Goal: Transaction & Acquisition: Purchase product/service

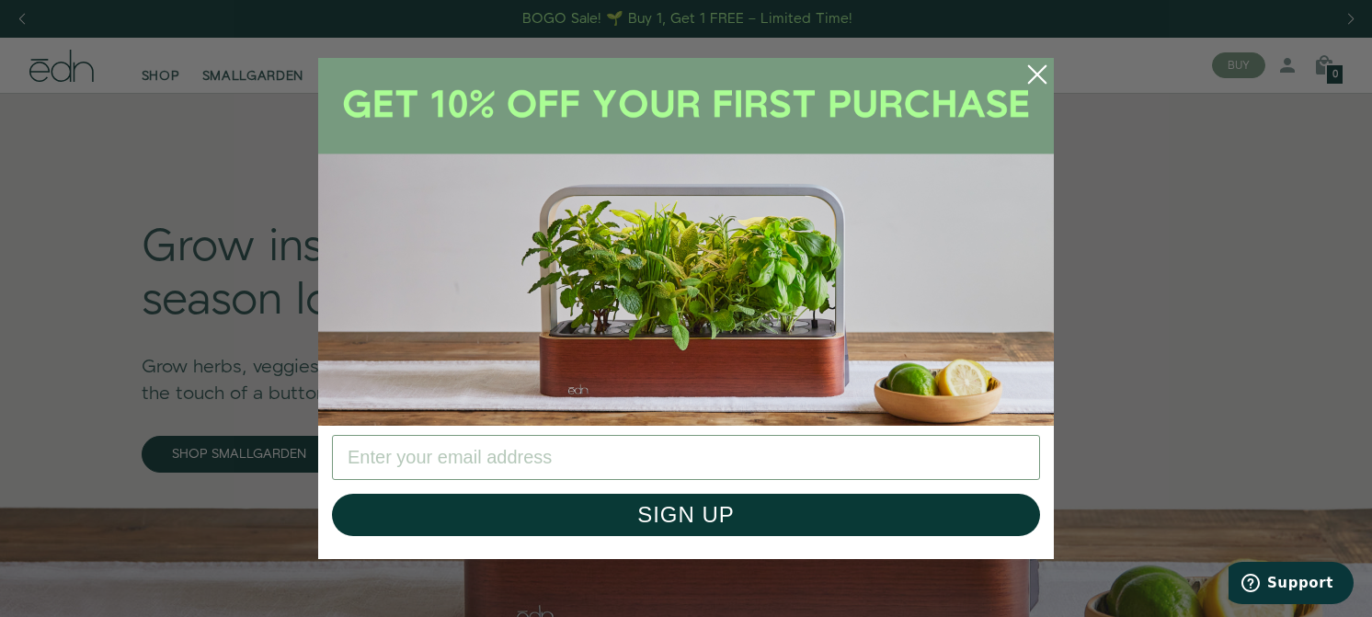
click at [1044, 75] on circle "Close dialog" at bounding box center [1037, 74] width 40 height 40
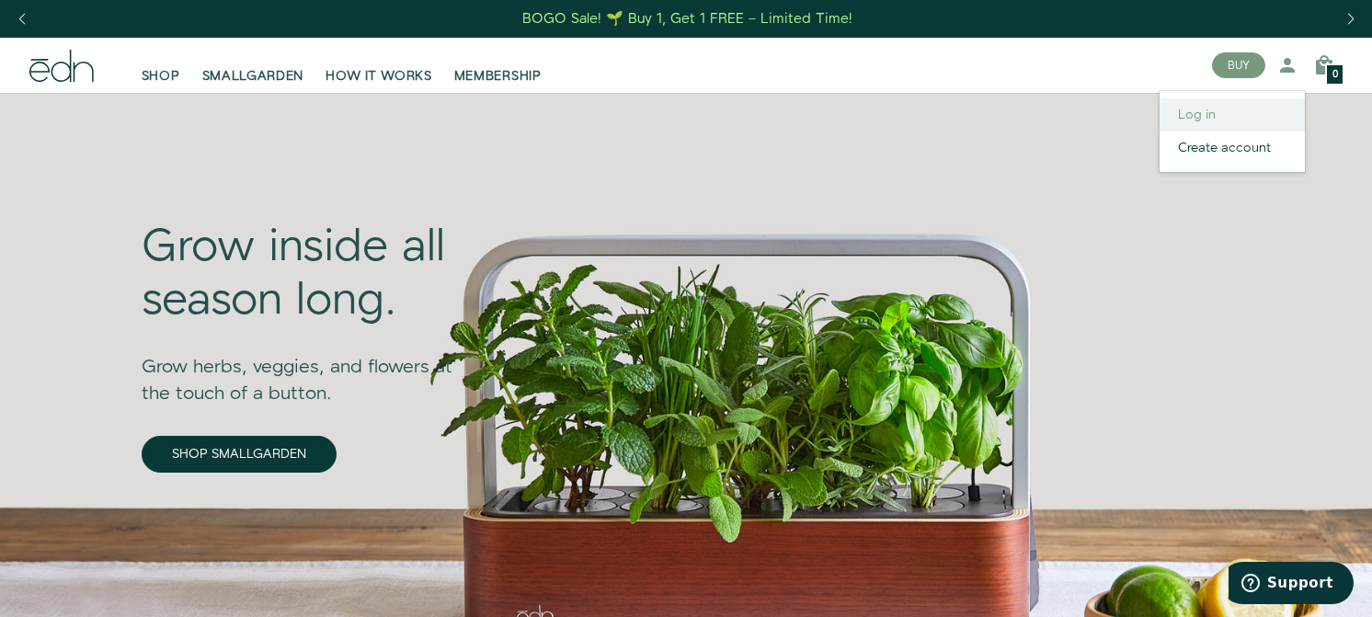
click at [1220, 109] on link "Log in" at bounding box center [1232, 114] width 145 height 33
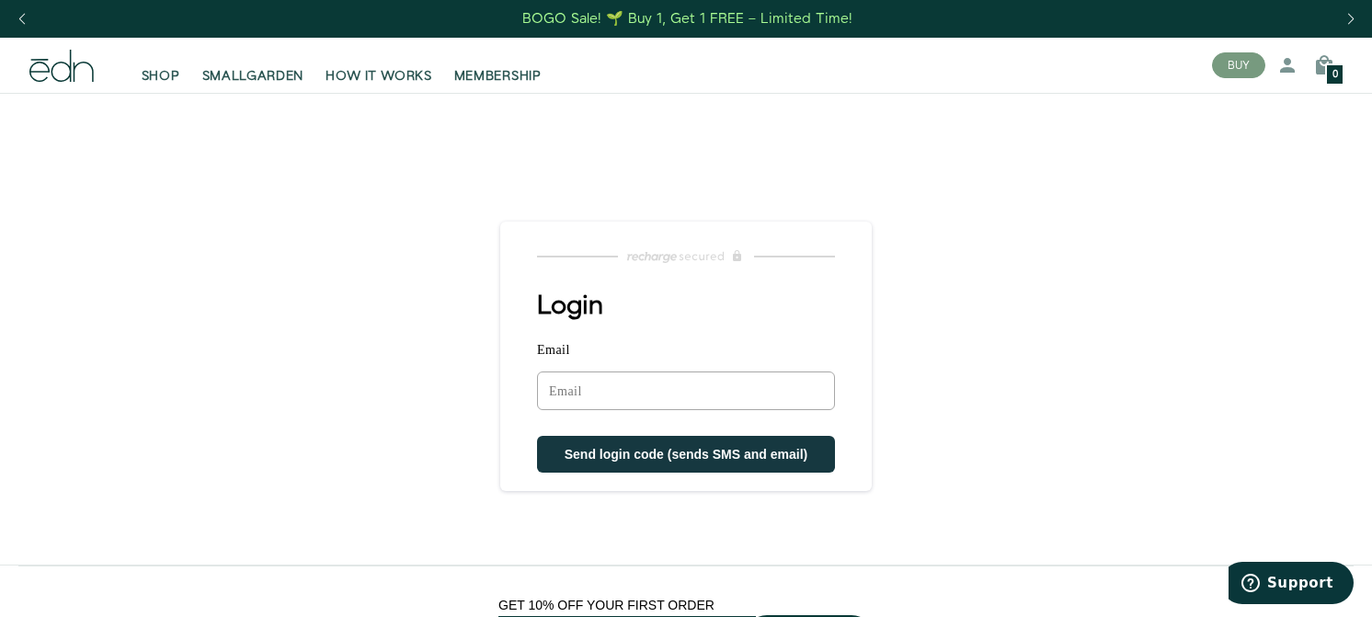
click at [712, 388] on input "Email" at bounding box center [686, 391] width 298 height 39
click at [837, 284] on div "Login Email Sorry, we could not find your account Send login code (sends SMS an…" at bounding box center [686, 356] width 372 height 269
click at [1254, 141] on link "Create account" at bounding box center [1232, 148] width 145 height 33
click at [778, 384] on input "Email" at bounding box center [686, 391] width 298 height 39
paste input "vgftr9drg4@privaterelay.appleid.com"
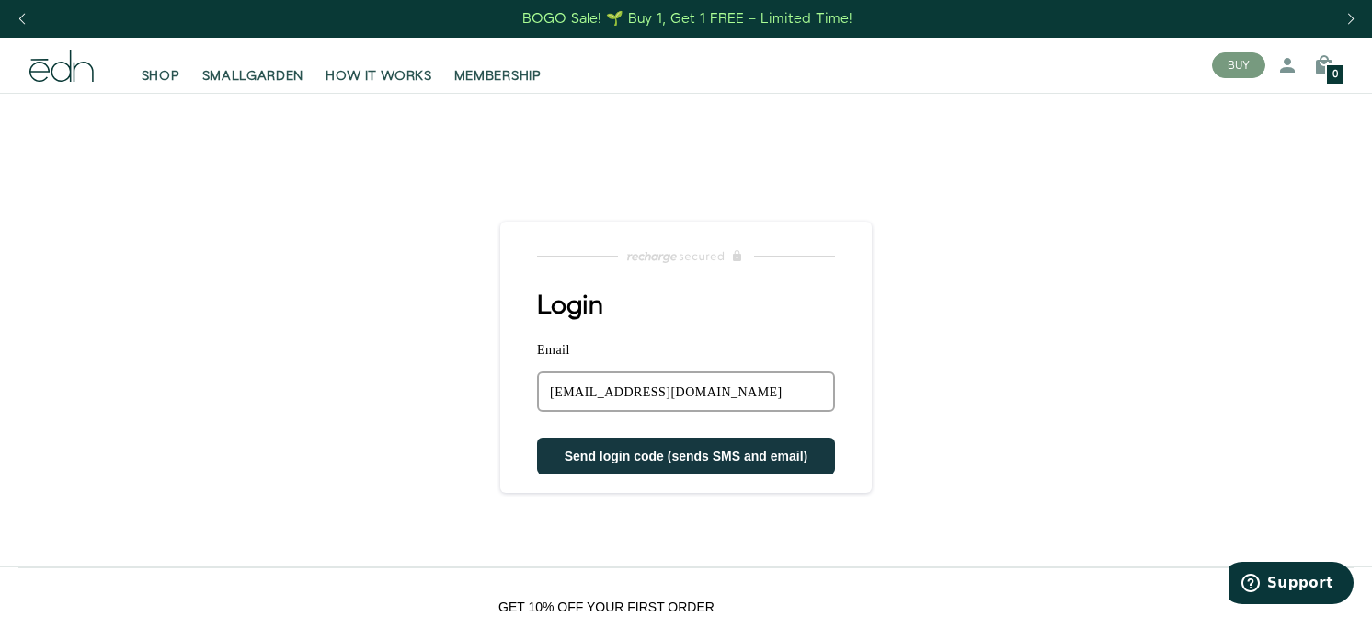
type input "vgftr9drg4@privaterelay.appleid.com"
click at [948, 402] on main "Login Email vgftr9drg4@privaterelay.appleid.com Sorry, we could not find your a…" at bounding box center [686, 330] width 1372 height 474
click at [798, 452] on span "Send login code (sends SMS and email)" at bounding box center [687, 456] width 244 height 15
click at [759, 383] on input "vgftr9drg4@privaterelay.appleid.com" at bounding box center [686, 392] width 298 height 40
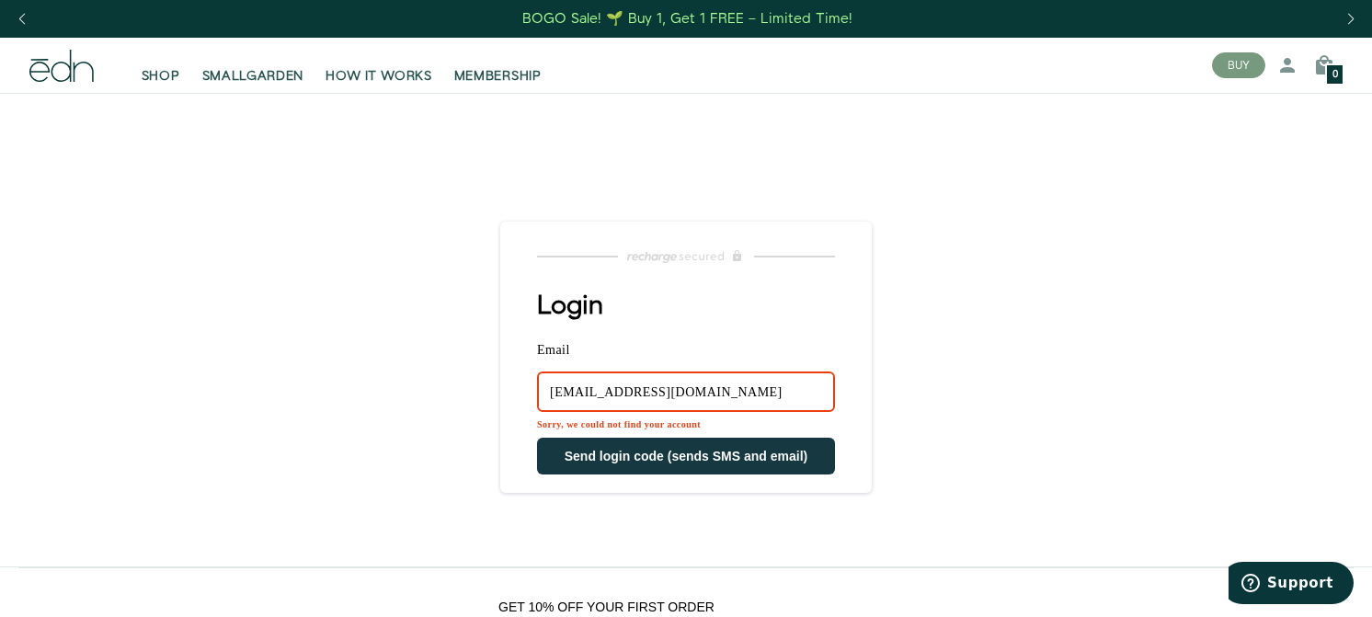
click at [759, 383] on input "vgftr9drg4@privaterelay.appleid.com" at bounding box center [686, 392] width 298 height 40
click at [982, 392] on main "Login Email Sorry, we could not find your account Send login code (sends SMS an…" at bounding box center [686, 330] width 1372 height 474
click at [771, 391] on input "Email" at bounding box center [686, 392] width 298 height 40
type input "albertodelrio@mac.com"
click at [720, 455] on span "Send login code (sends SMS and email)" at bounding box center [687, 456] width 244 height 15
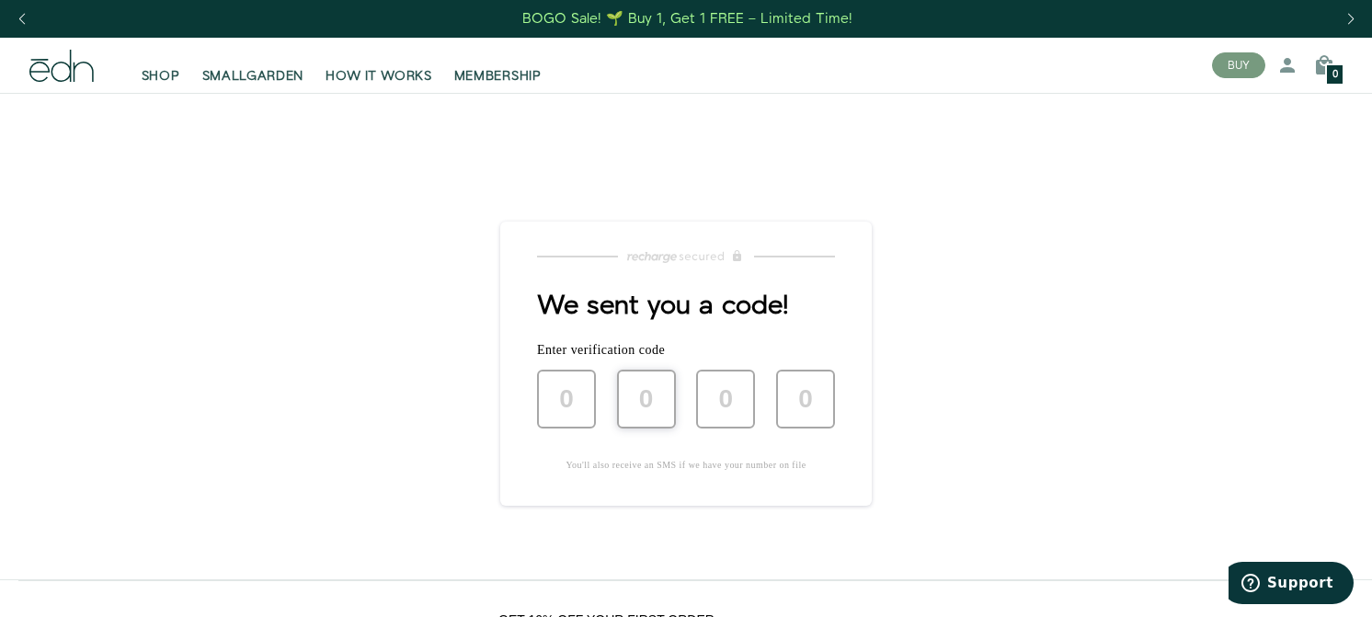
type input "8"
type input "4"
type input "8"
type input "5"
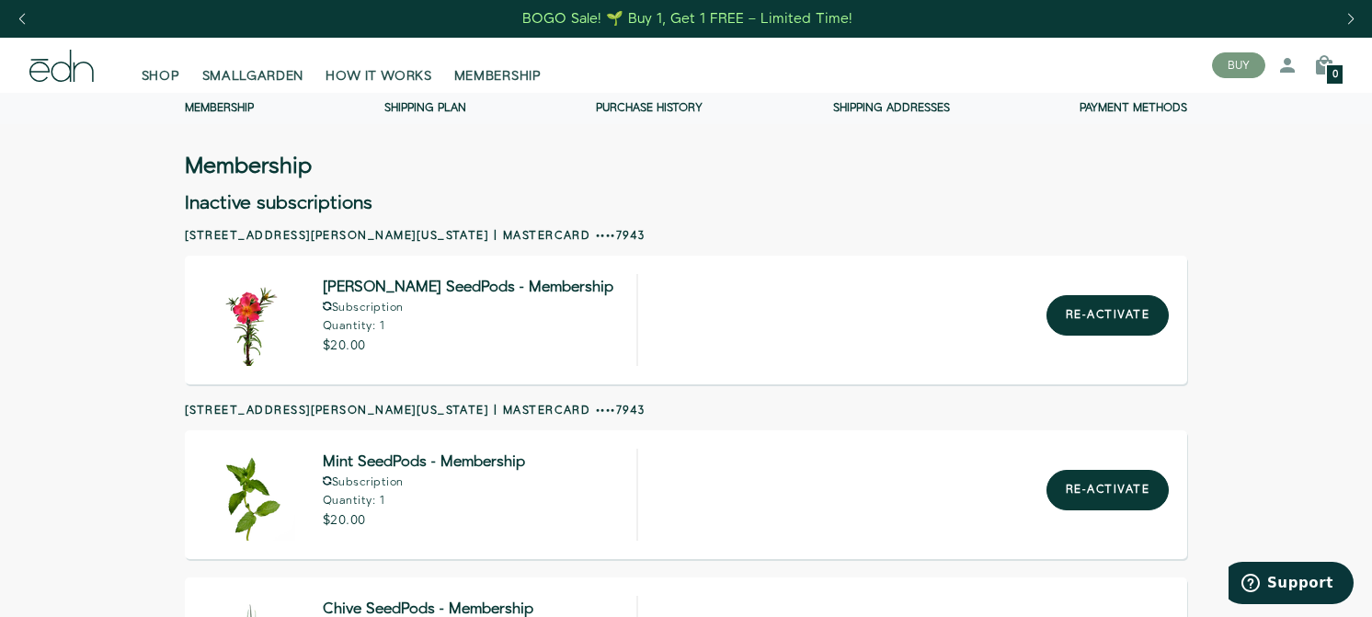
click at [246, 110] on link "Membership" at bounding box center [219, 108] width 69 height 16
click at [494, 68] on span "MEMBERSHIP" at bounding box center [497, 76] width 87 height 18
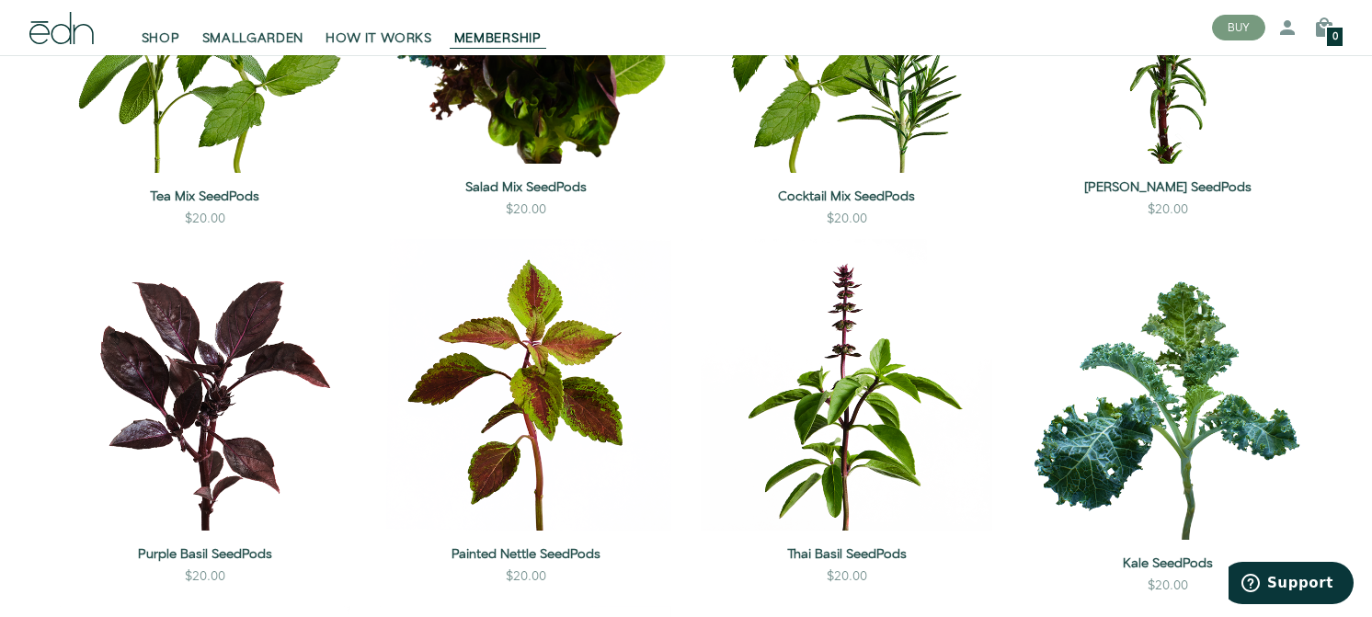
scroll to position [1735, 0]
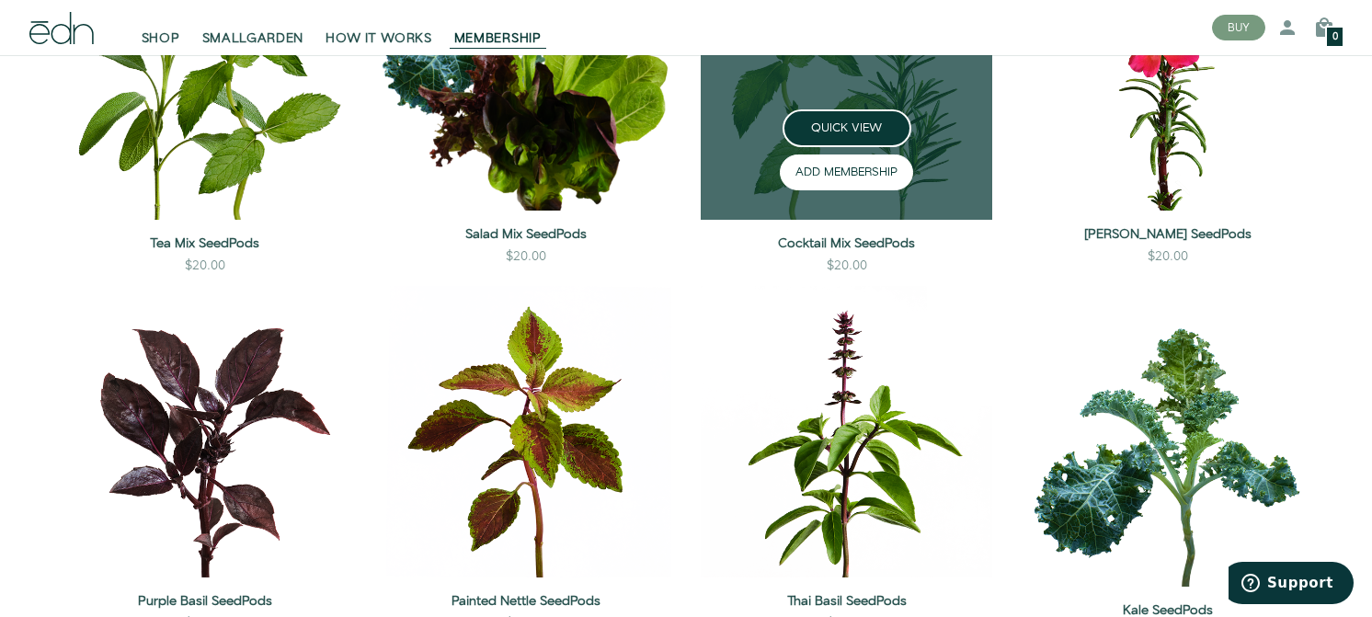
click at [823, 190] on button "ADD MEMBERSHIP" at bounding box center [846, 173] width 133 height 36
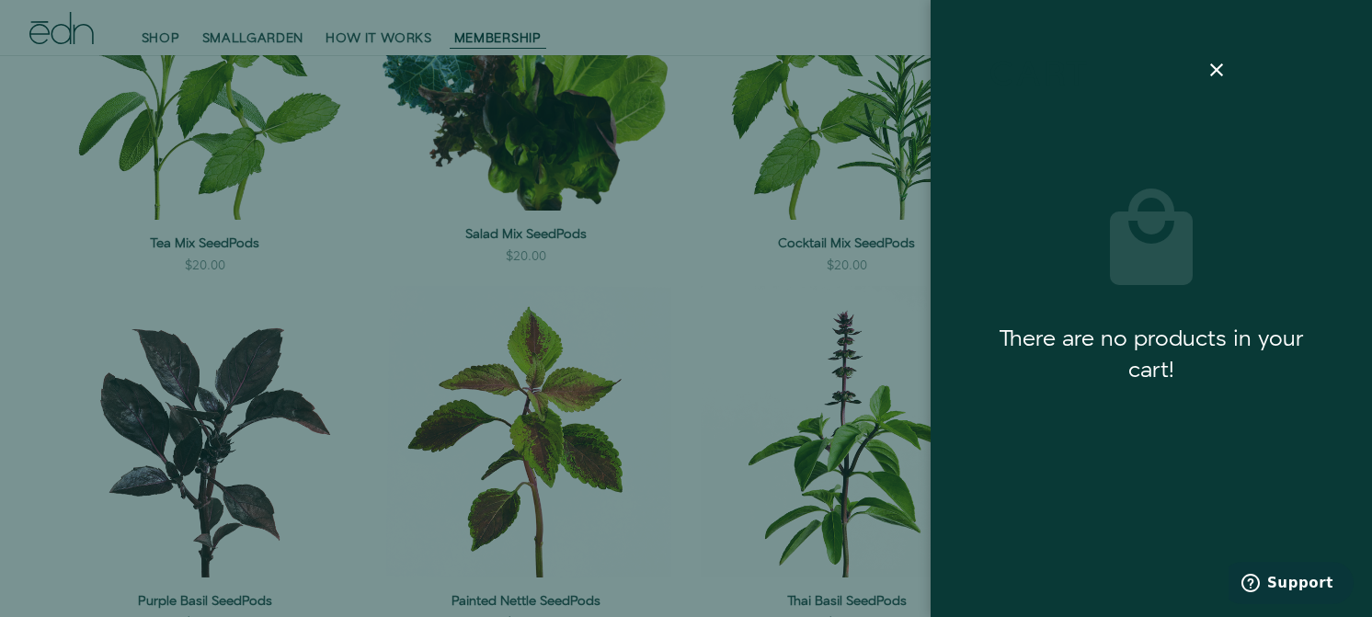
click at [747, 316] on div at bounding box center [686, 308] width 1372 height 617
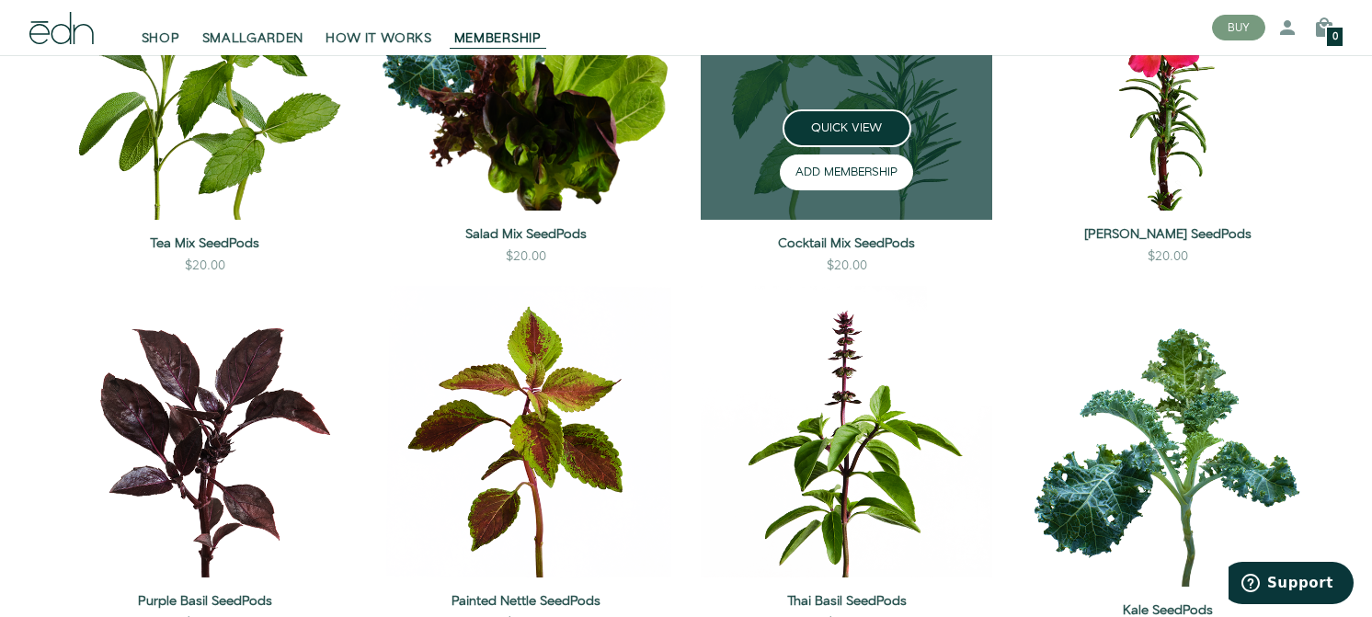
click at [831, 190] on button "ADD MEMBERSHIP" at bounding box center [846, 173] width 133 height 36
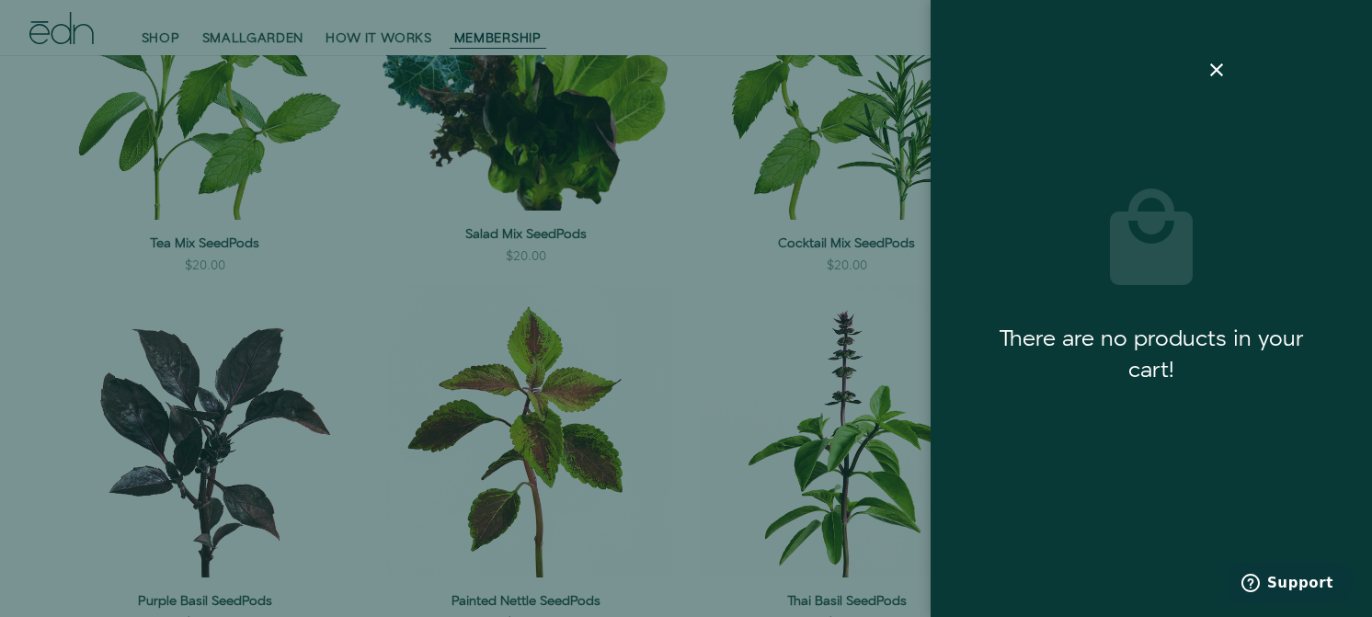
drag, startPoint x: 1212, startPoint y: 70, endPoint x: 1176, endPoint y: 88, distance: 40.3
click at [1212, 70] on icon at bounding box center [1217, 70] width 22 height 22
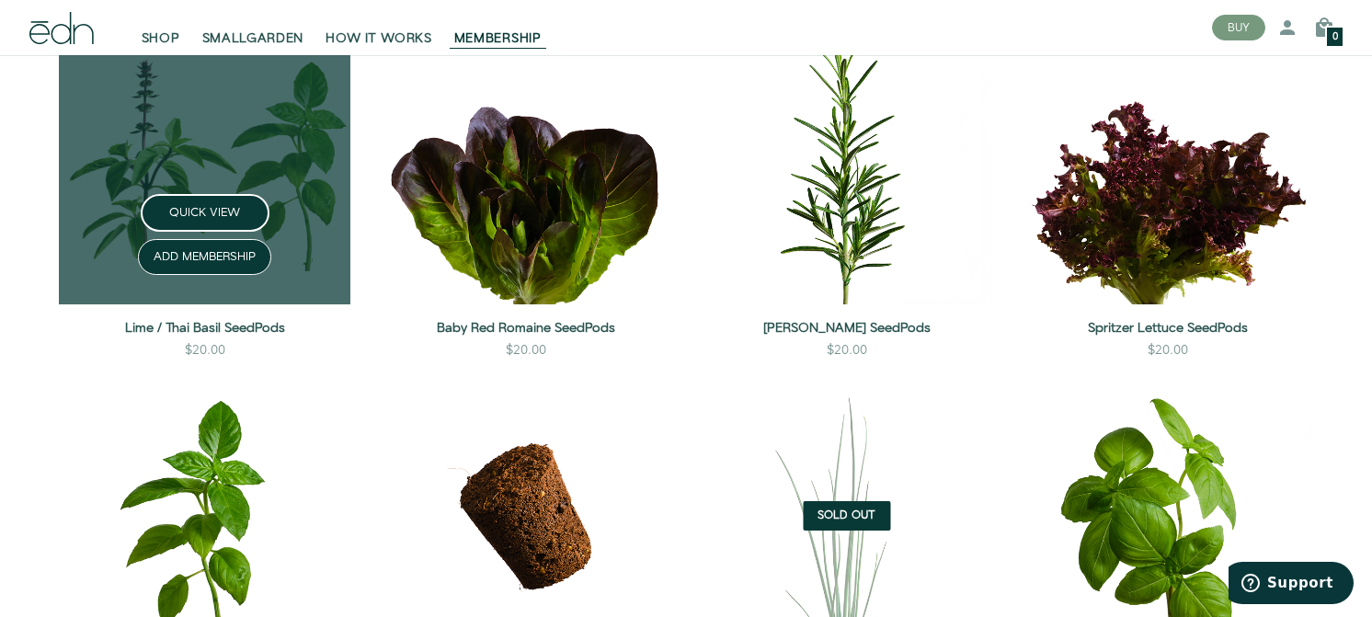
scroll to position [2735, 0]
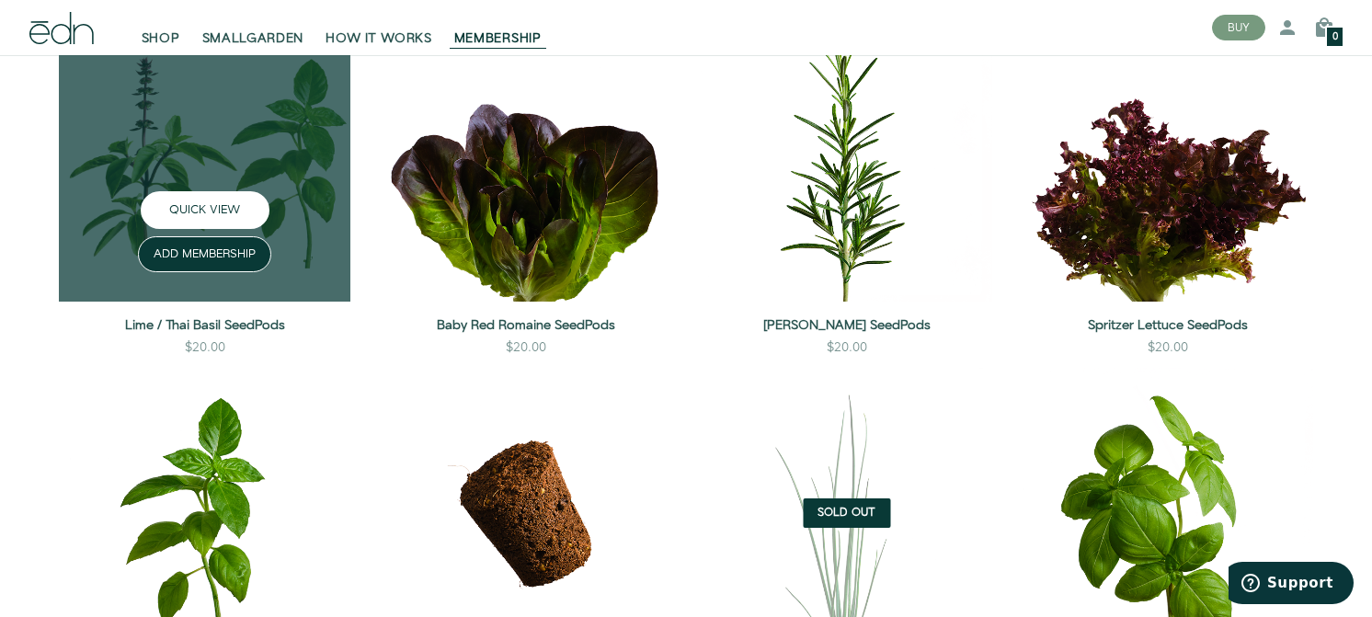
click at [217, 229] on button "QUICK VIEW" at bounding box center [205, 210] width 129 height 38
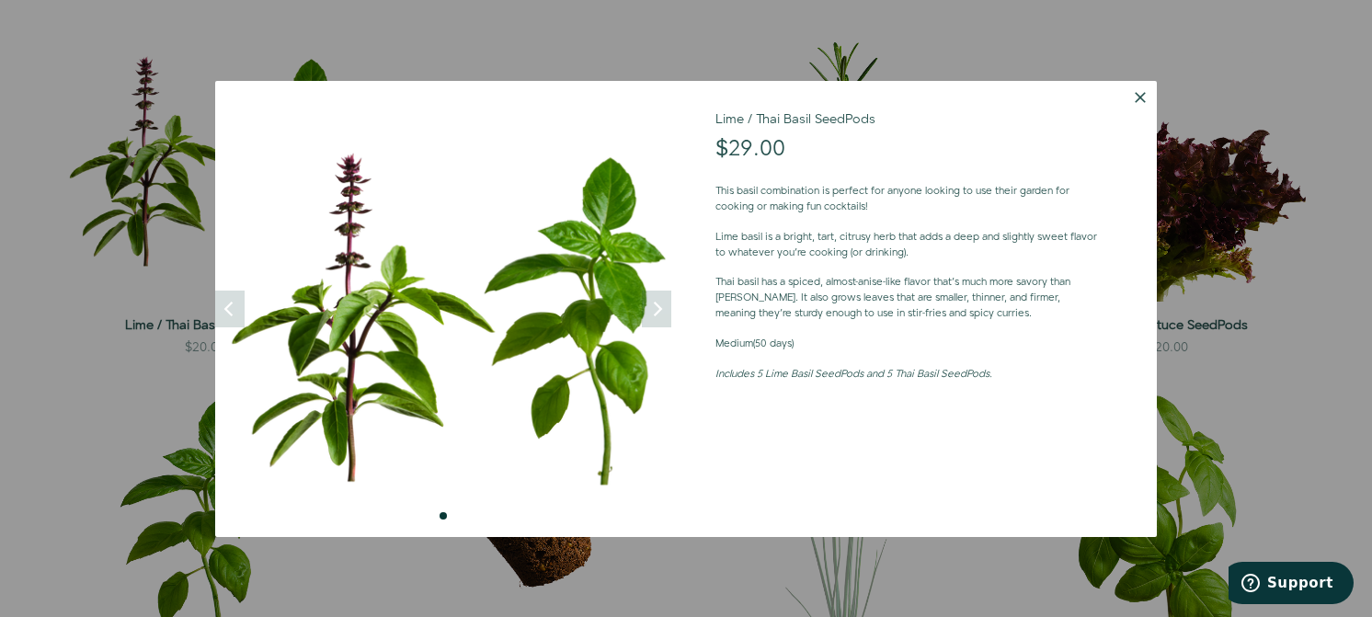
click at [1137, 102] on button "Dismiss" at bounding box center [1140, 97] width 33 height 33
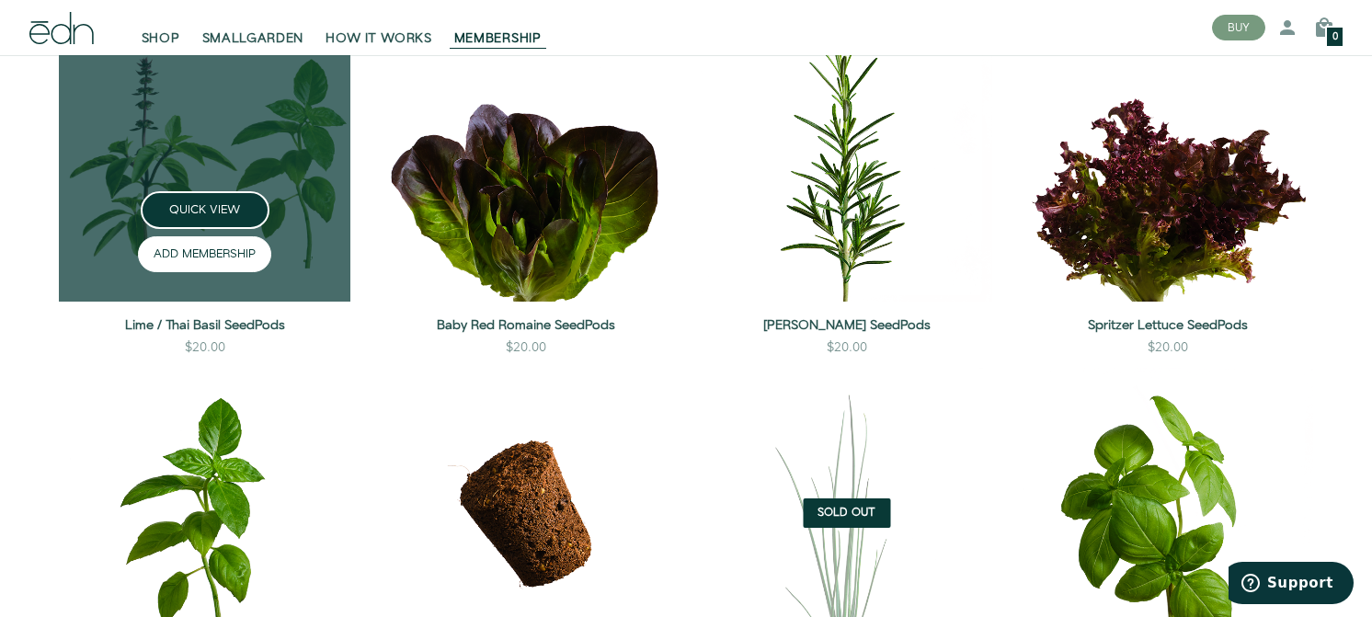
click at [237, 272] on button "ADD MEMBERSHIP" at bounding box center [204, 254] width 133 height 36
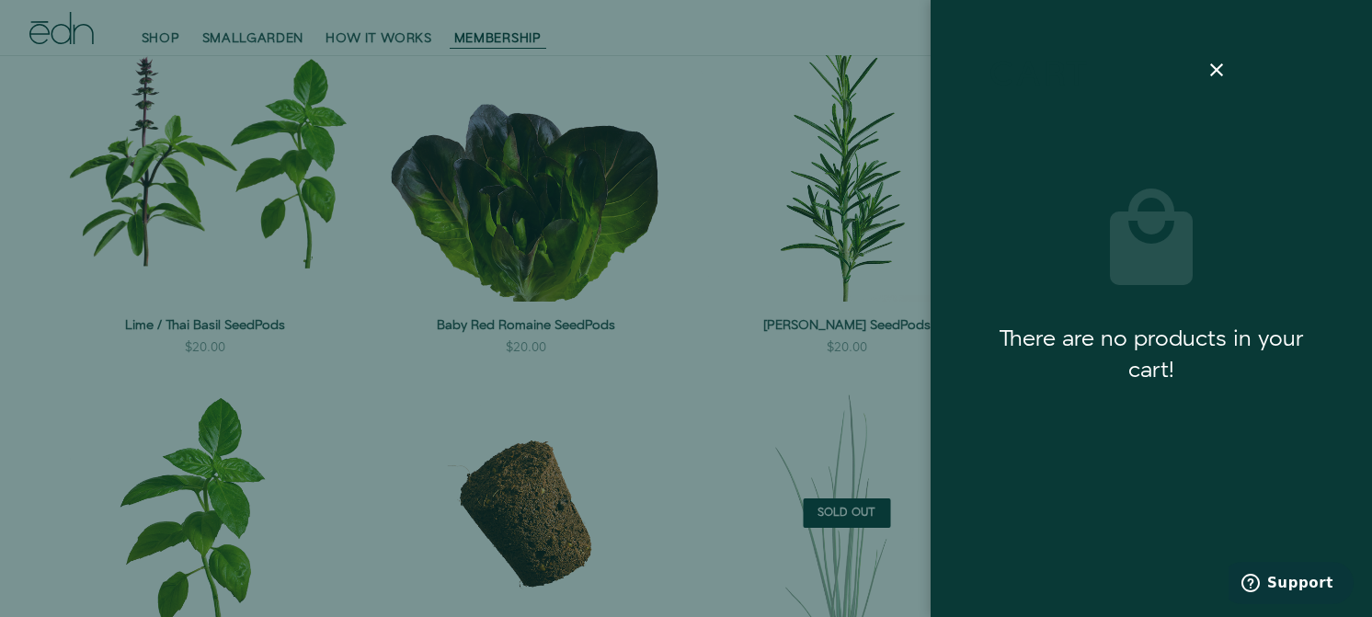
click at [1169, 327] on div "There are no products in your cart!" at bounding box center [1152, 355] width 324 height 63
click at [1293, 589] on span "Support" at bounding box center [1300, 583] width 66 height 17
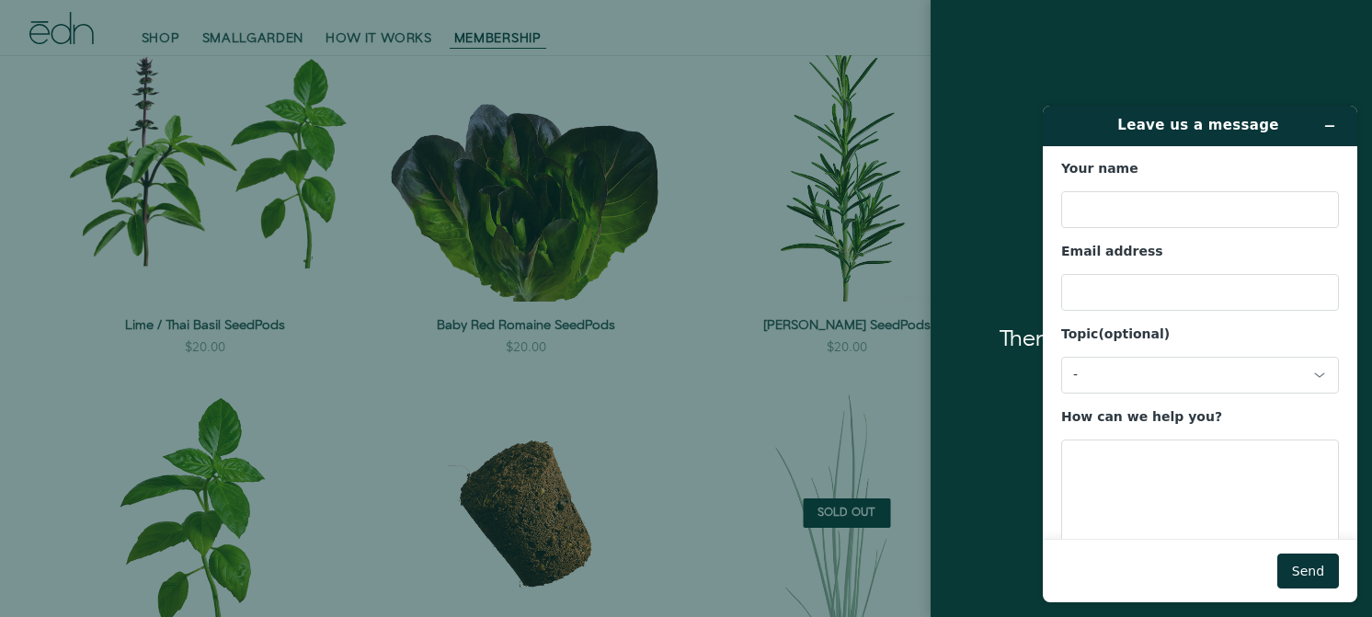
click at [1225, 69] on icon at bounding box center [1217, 70] width 22 height 22
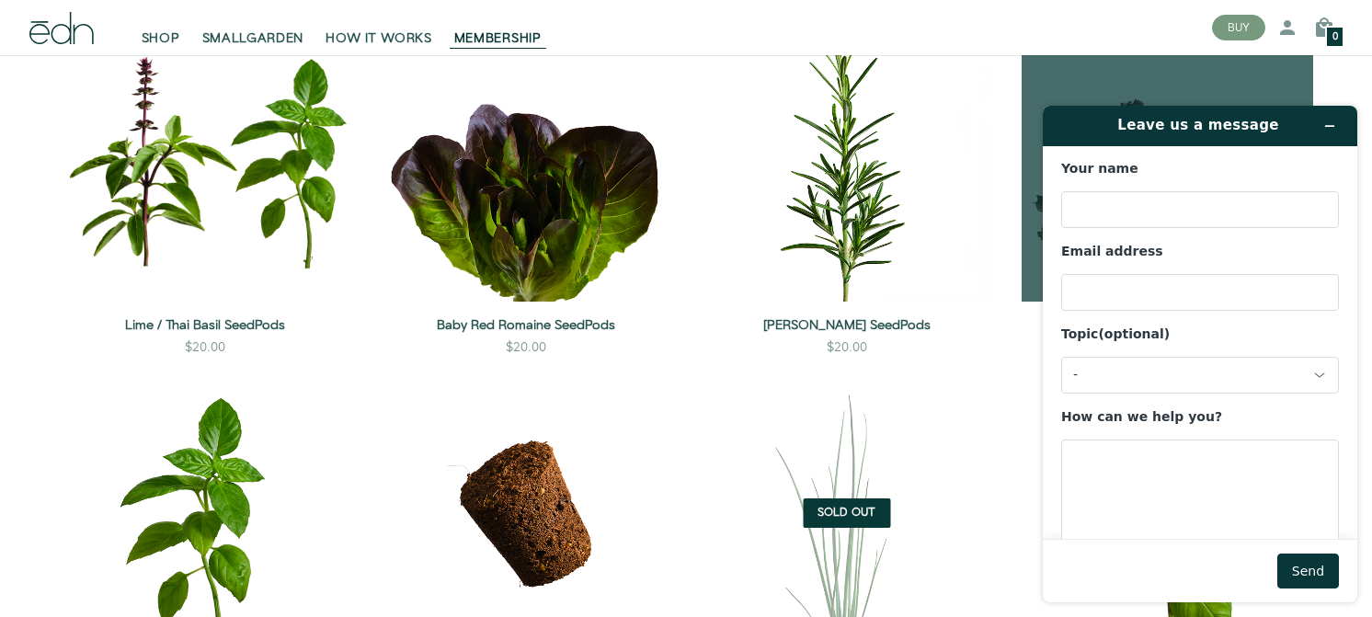
click at [1255, 72] on link at bounding box center [1168, 156] width 292 height 292
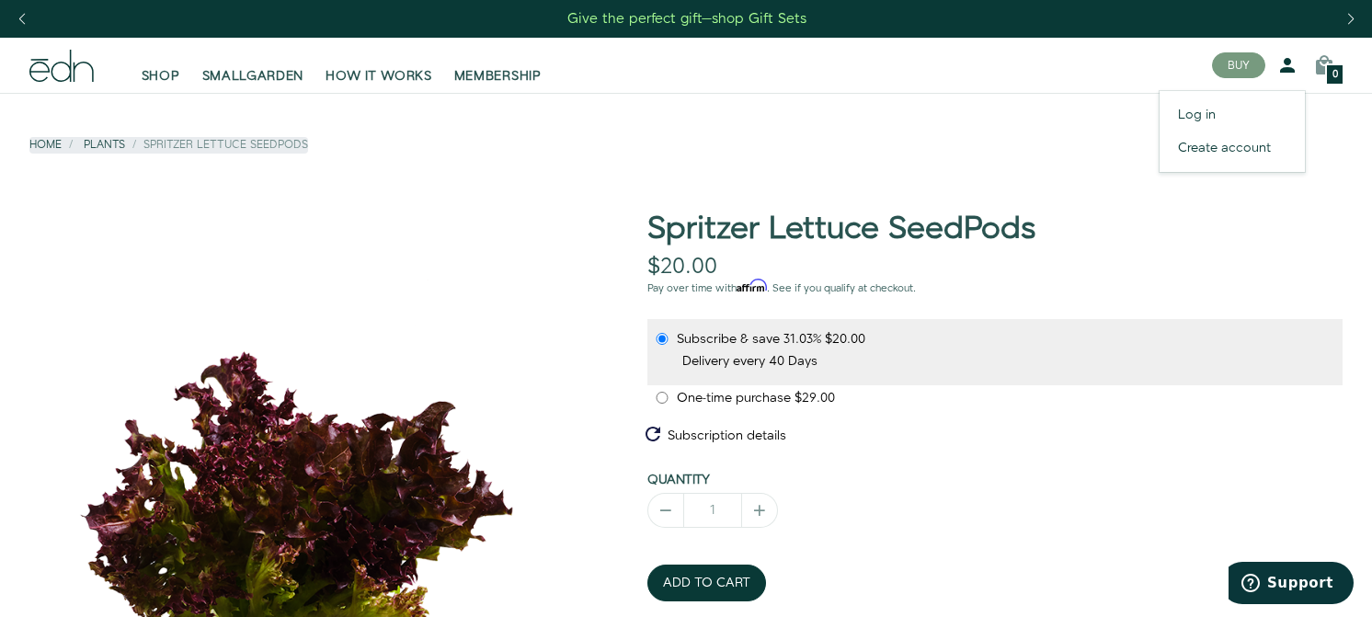
click at [1292, 64] on icon at bounding box center [1288, 65] width 22 height 22
click at [1207, 122] on link "Log in" at bounding box center [1232, 114] width 145 height 33
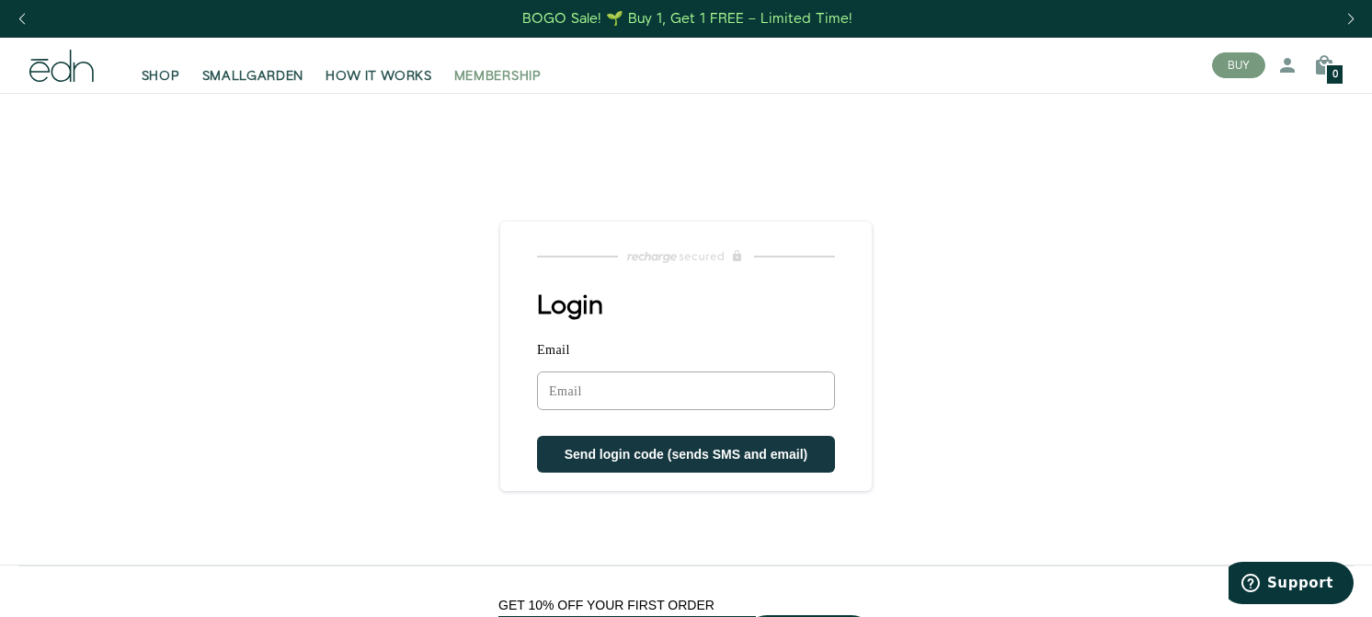
click at [472, 79] on span "MEMBERSHIP" at bounding box center [497, 76] width 87 height 18
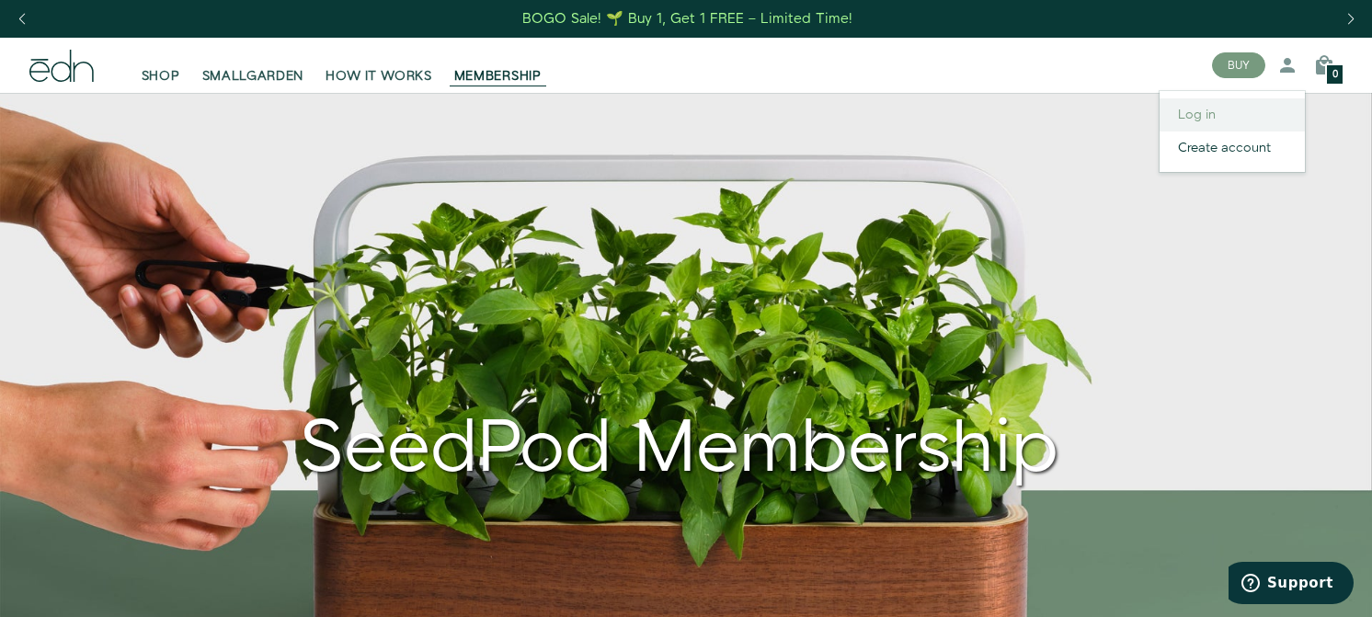
click at [1208, 113] on link "Log in" at bounding box center [1232, 114] width 145 height 33
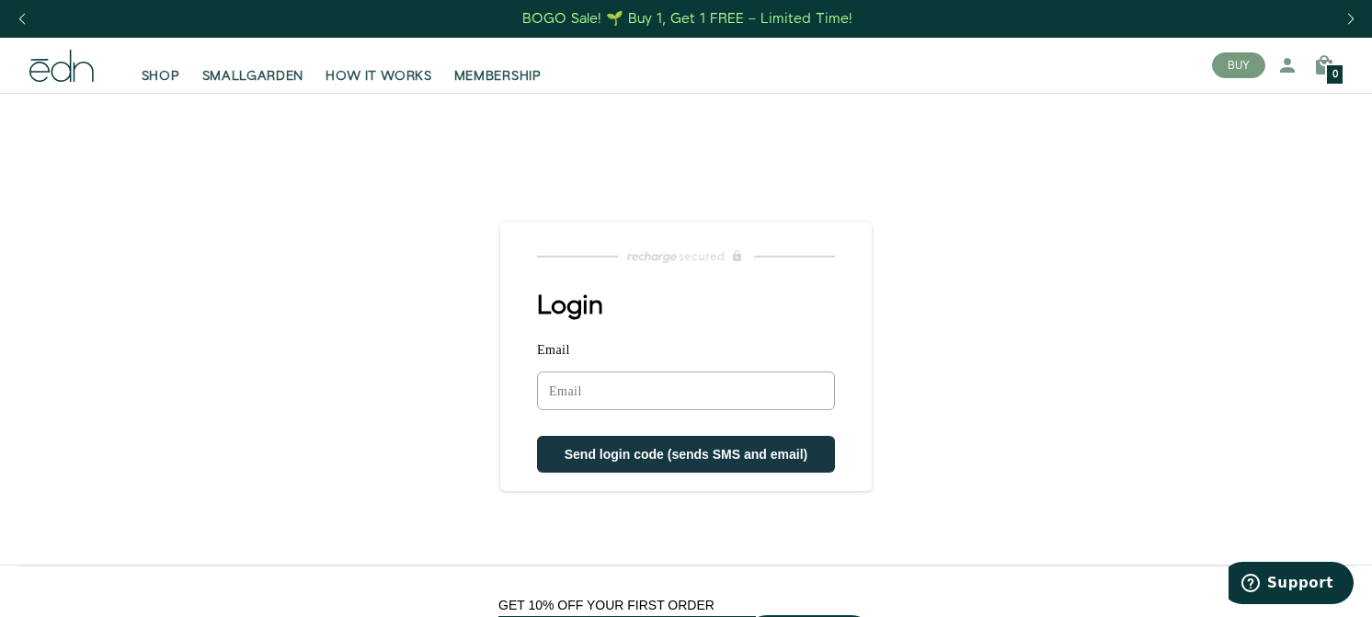
click at [723, 372] on input "Email" at bounding box center [686, 391] width 298 height 39
type input "albertodelrio@mac.com"
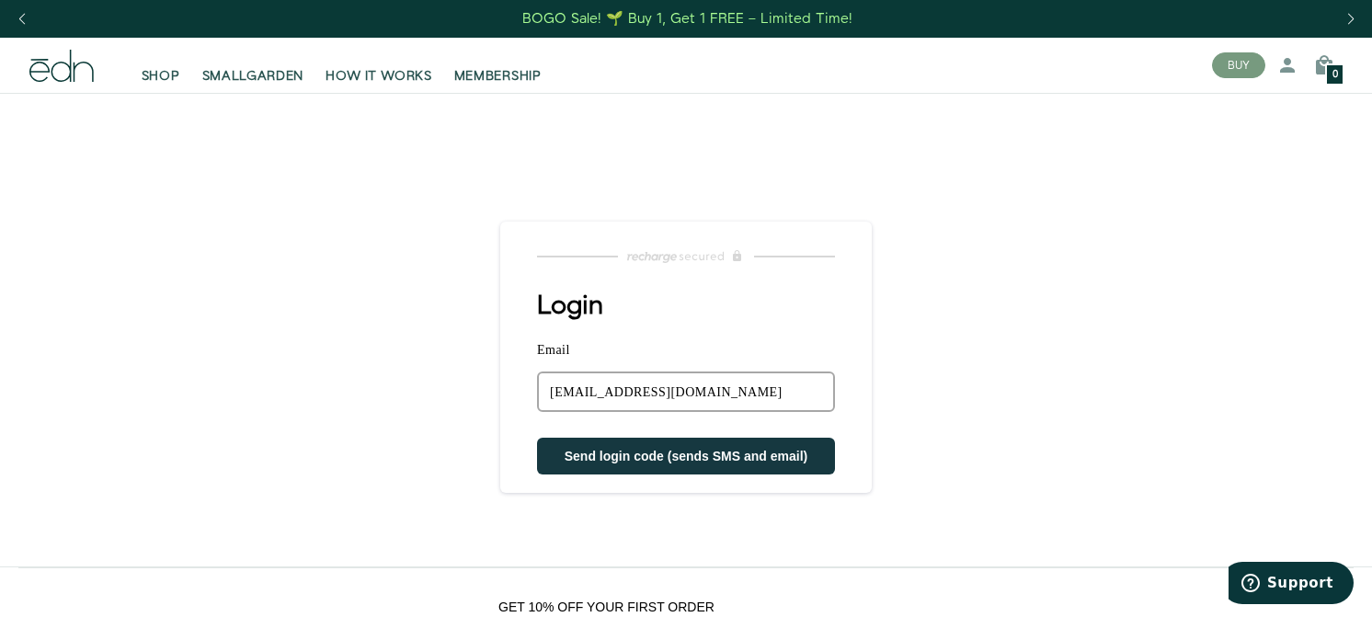
click at [744, 457] on span "Send login code (sends SMS and email)" at bounding box center [687, 456] width 244 height 15
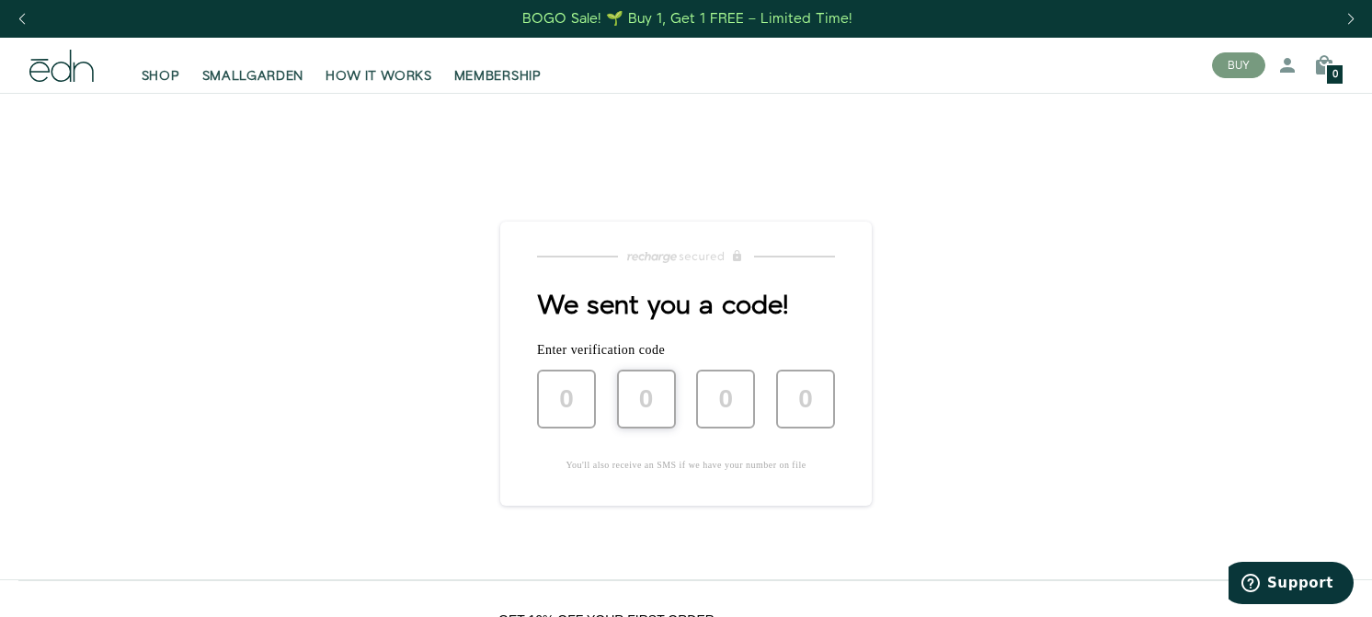
type input "2"
type input "8"
type input "5"
type input "0"
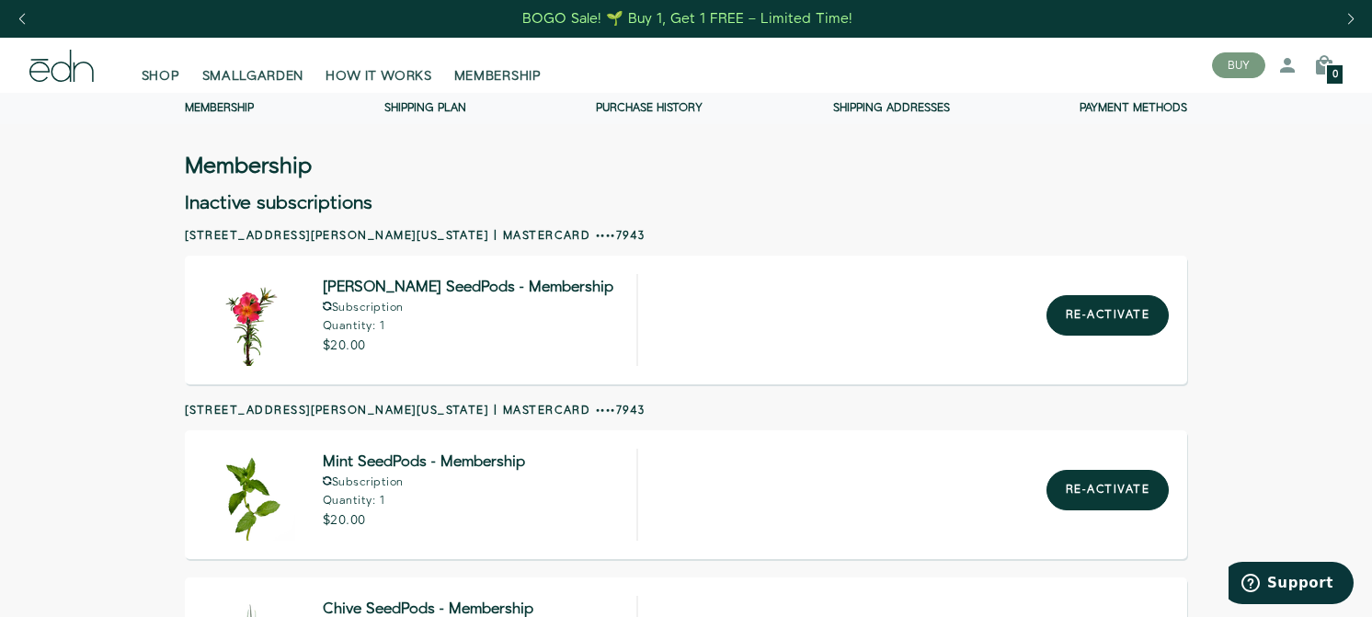
click at [676, 24] on div "BOGO Sale! 🌱 Buy 1, Get 1 FREE – Limited Time!" at bounding box center [687, 18] width 330 height 19
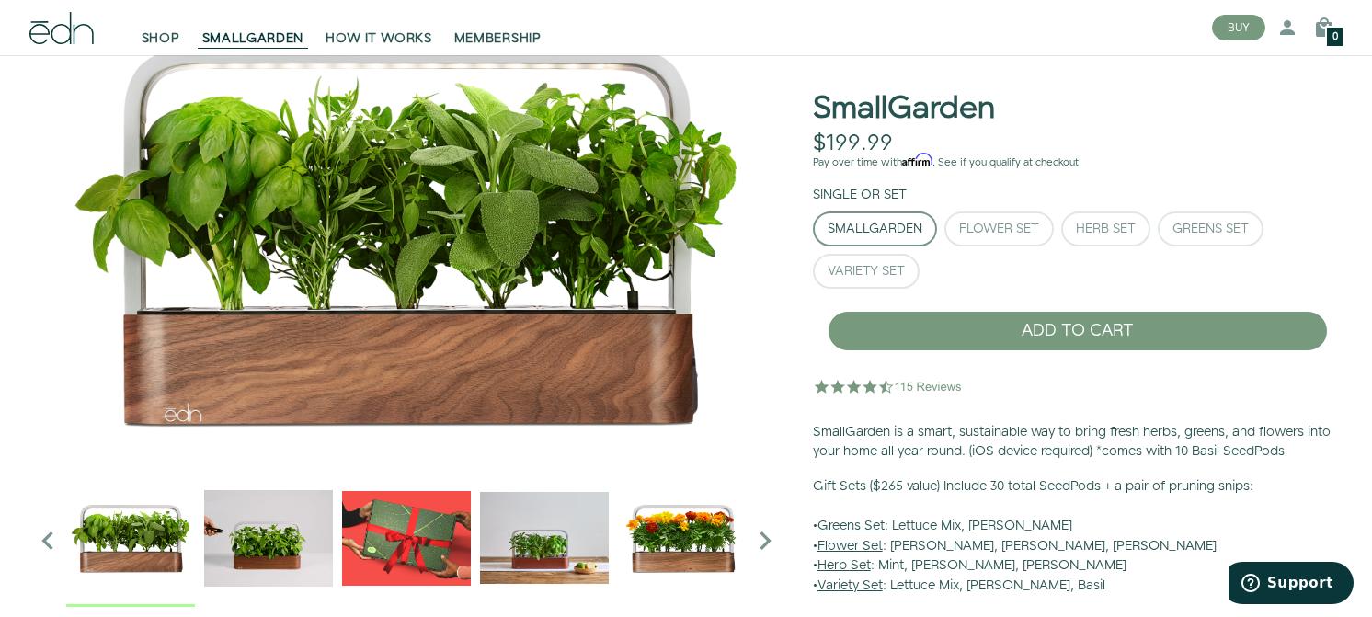
scroll to position [57, 0]
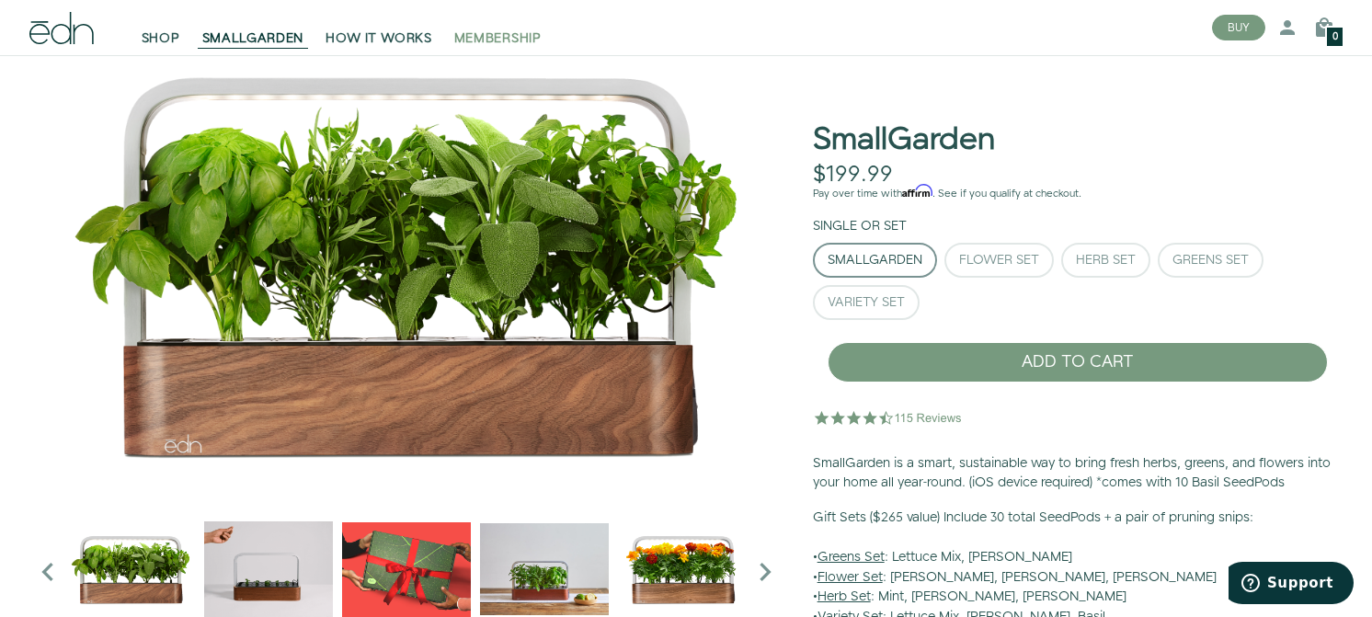
click at [469, 33] on span "MEMBERSHIP" at bounding box center [497, 38] width 87 height 18
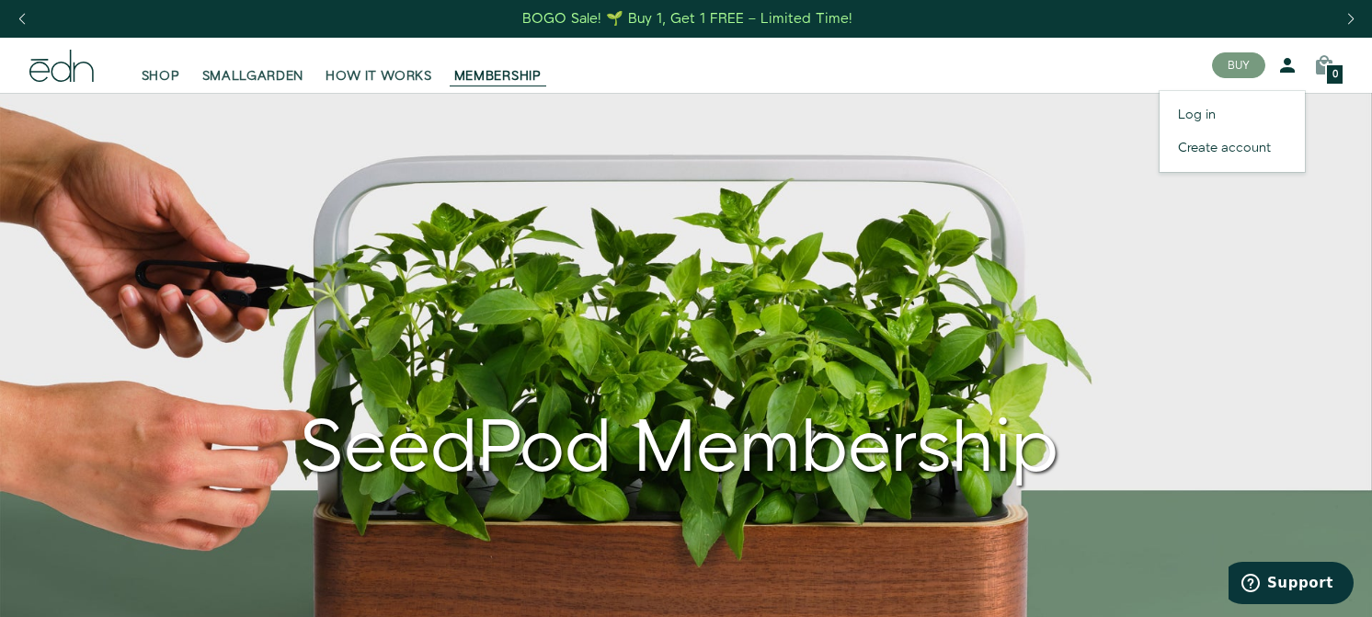
click at [1293, 74] on icon at bounding box center [1288, 65] width 22 height 22
click at [1219, 112] on link "Log in" at bounding box center [1232, 114] width 145 height 33
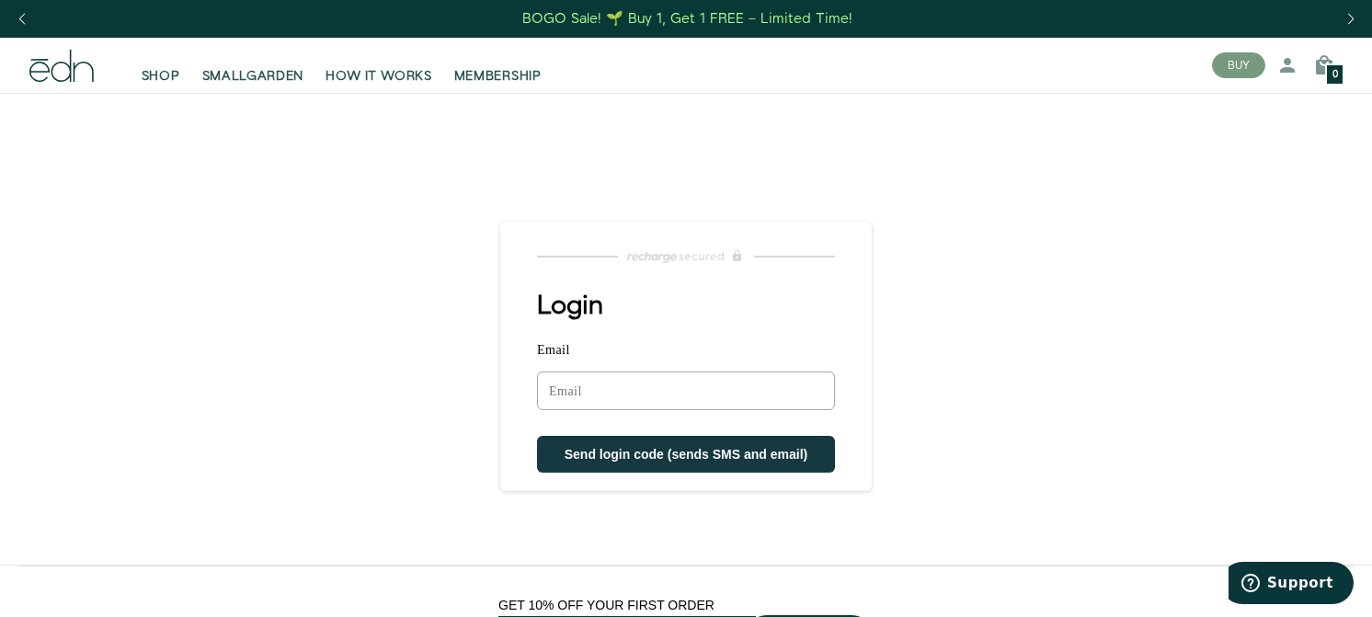
click at [694, 385] on input "Email" at bounding box center [686, 391] width 298 height 39
type input "albertodelrio@mac.com"
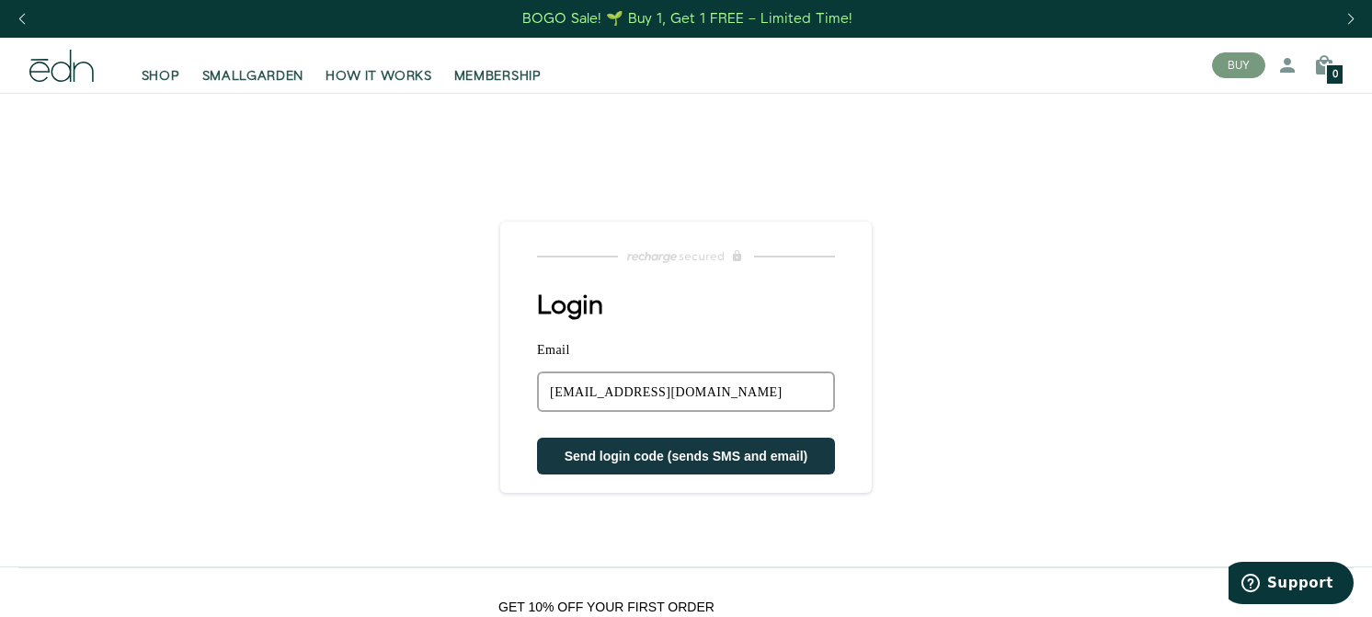
click at [726, 449] on button "Send login code (sends SMS and email)" at bounding box center [686, 456] width 298 height 37
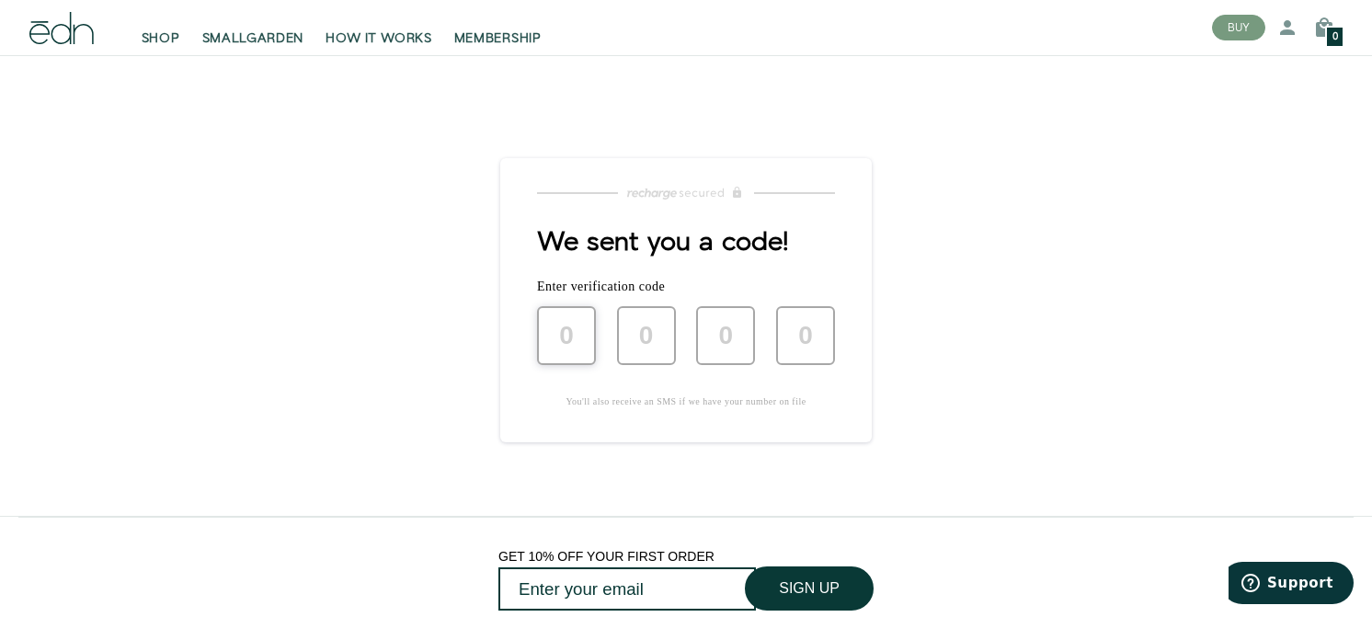
scroll to position [61, 0]
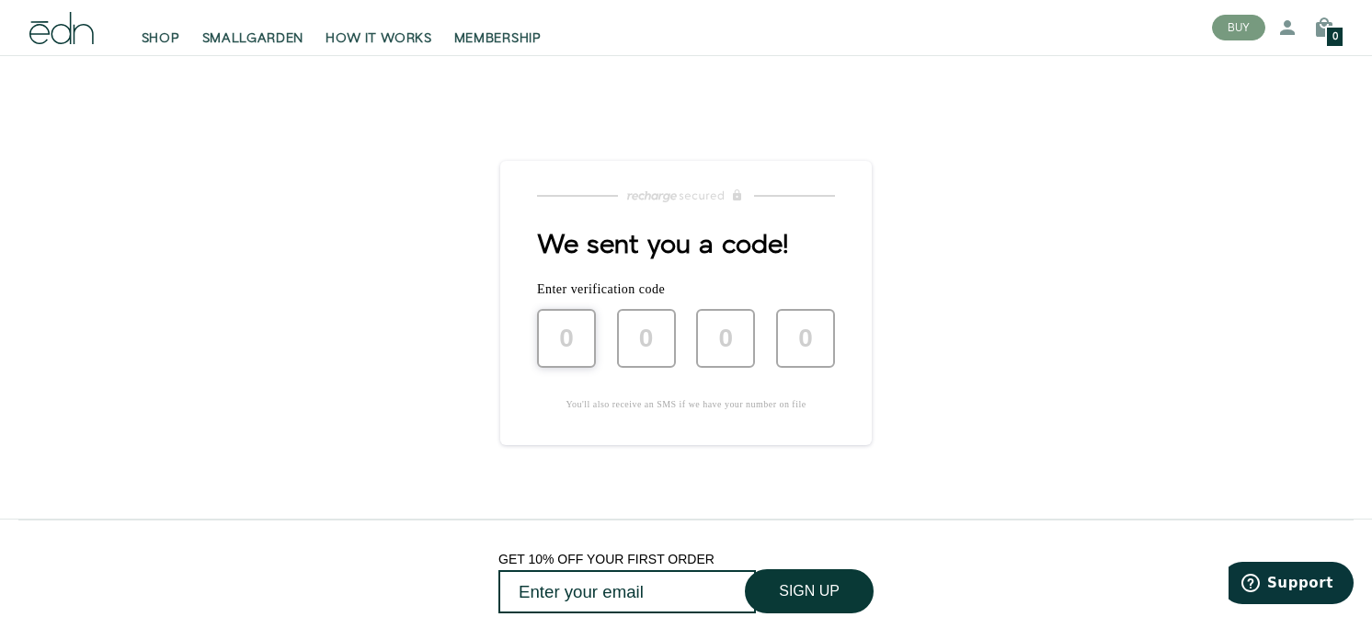
click at [568, 357] on input "text" at bounding box center [566, 338] width 59 height 59
click at [629, 356] on input "text" at bounding box center [646, 338] width 59 height 59
click at [568, 347] on input "text" at bounding box center [566, 338] width 59 height 59
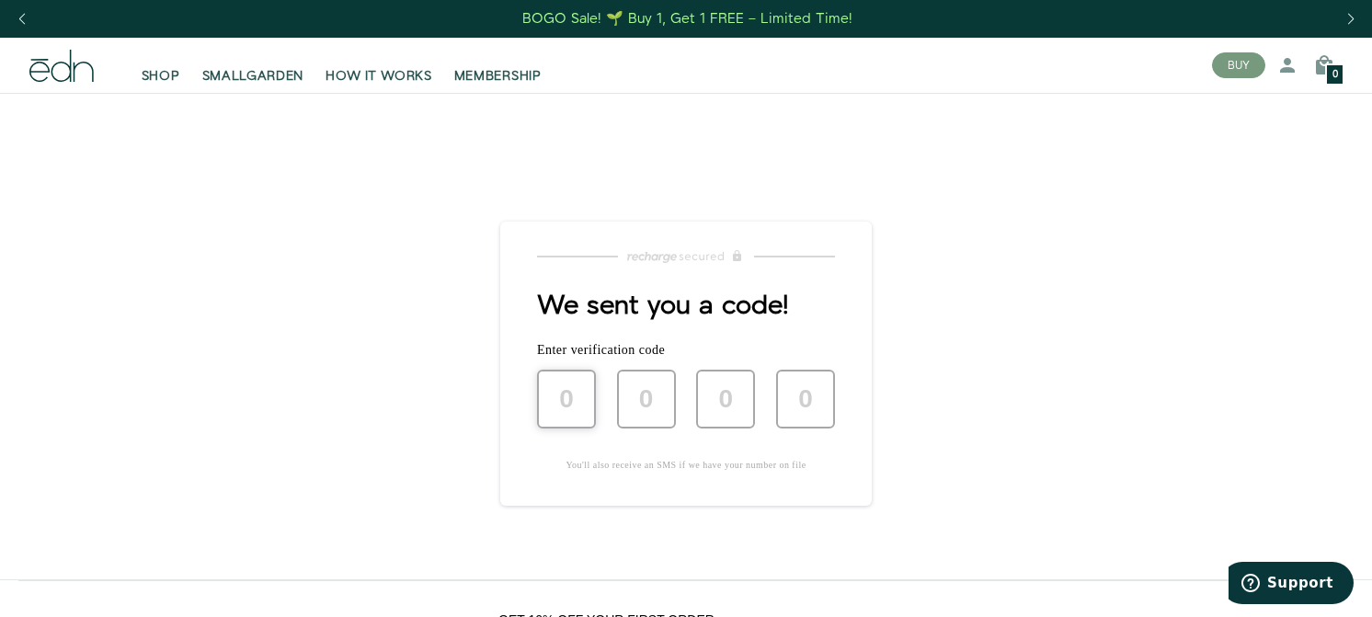
scroll to position [0, 0]
type input "9"
type input "2"
type input "5"
type input "1"
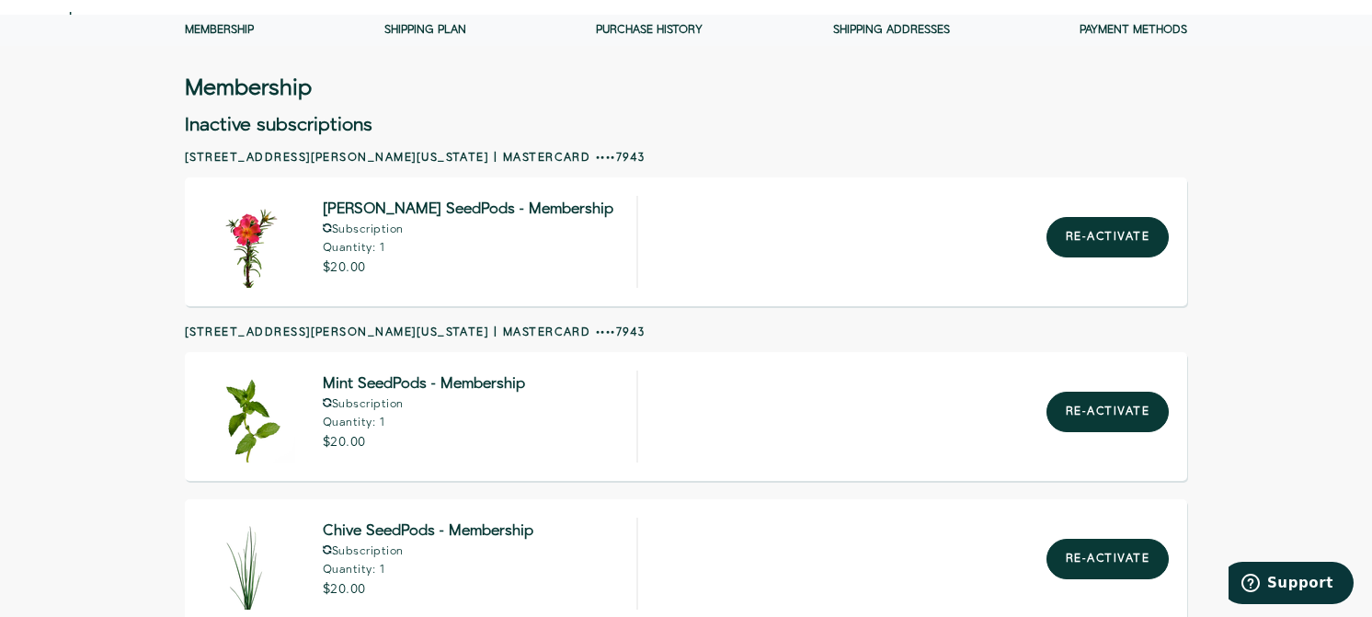
scroll to position [117, 0]
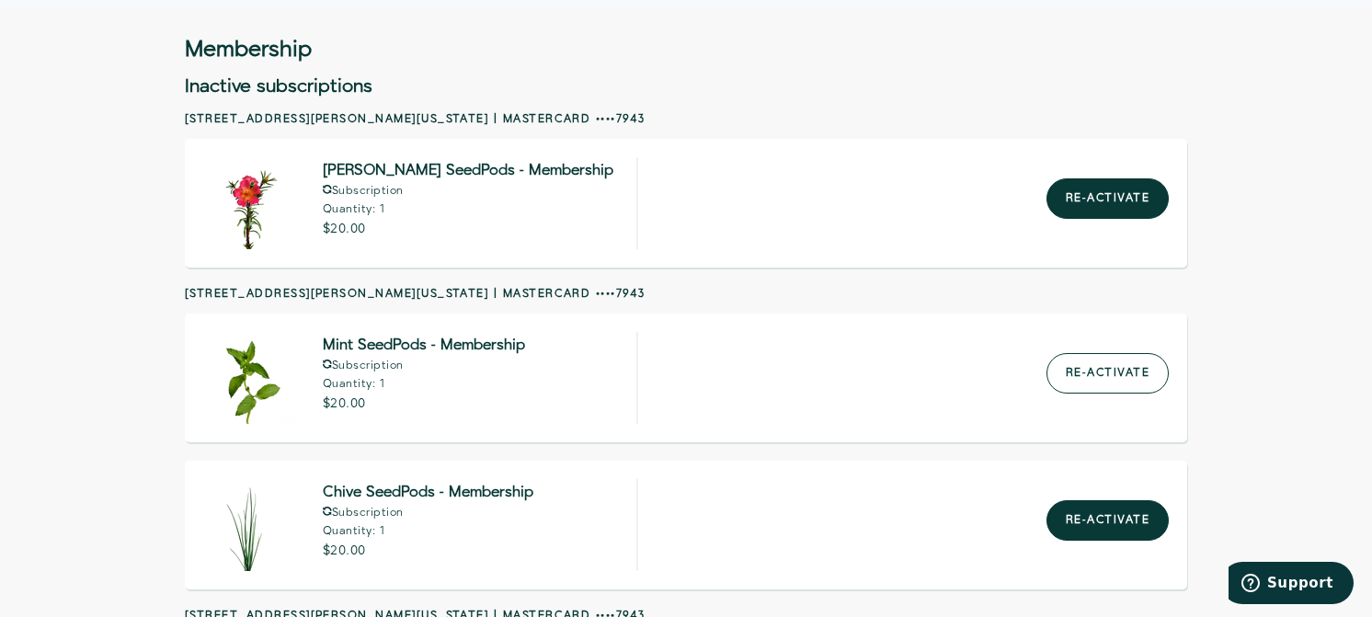
click at [1067, 377] on button "Re-activate" at bounding box center [1108, 373] width 122 height 40
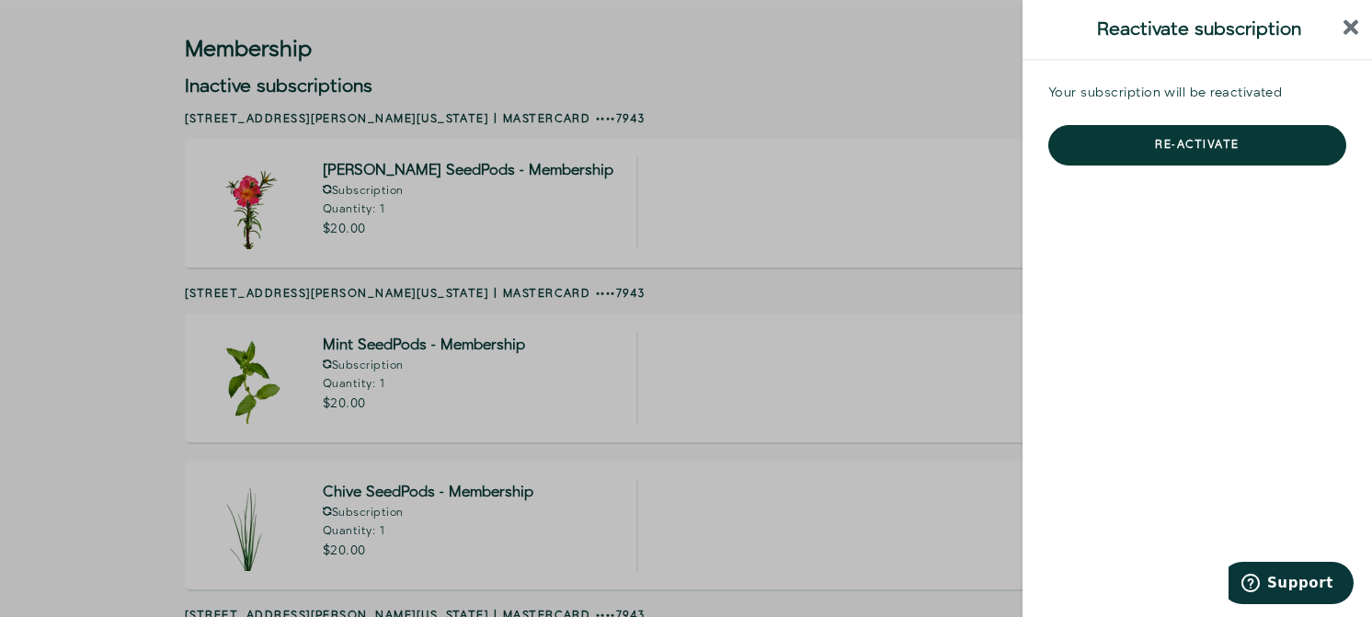
click at [1351, 22] on icon "close sidebar" at bounding box center [1352, 28] width 16 height 22
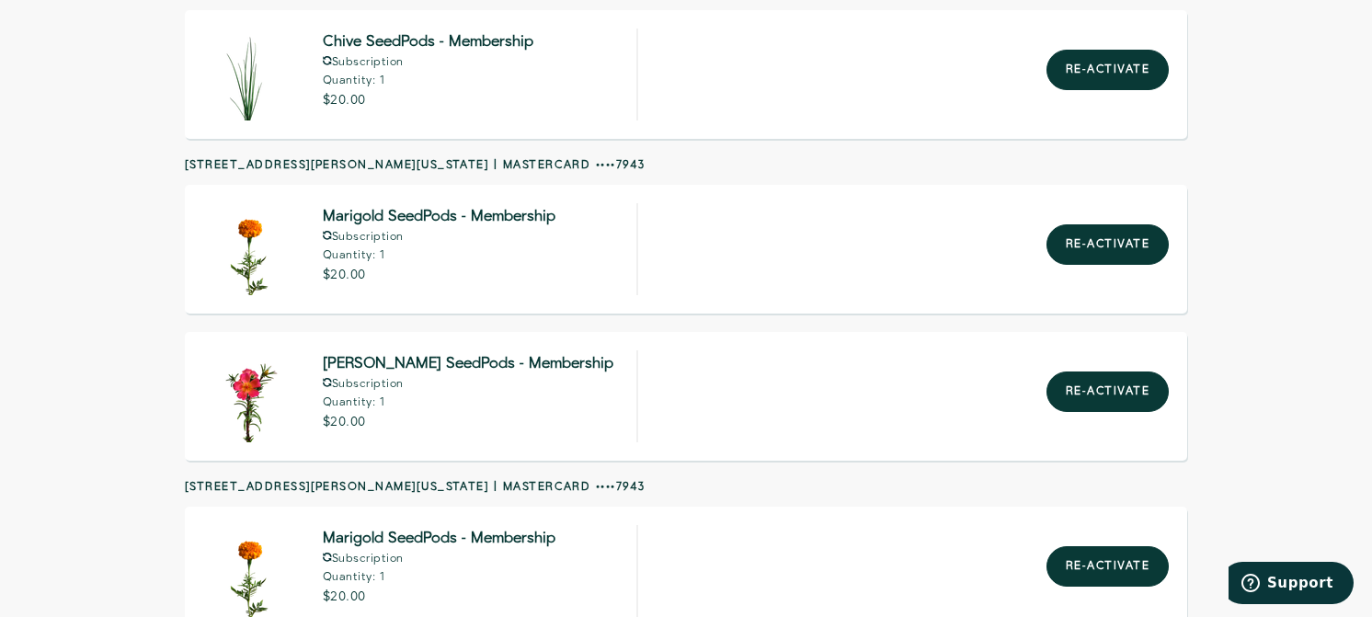
scroll to position [522, 0]
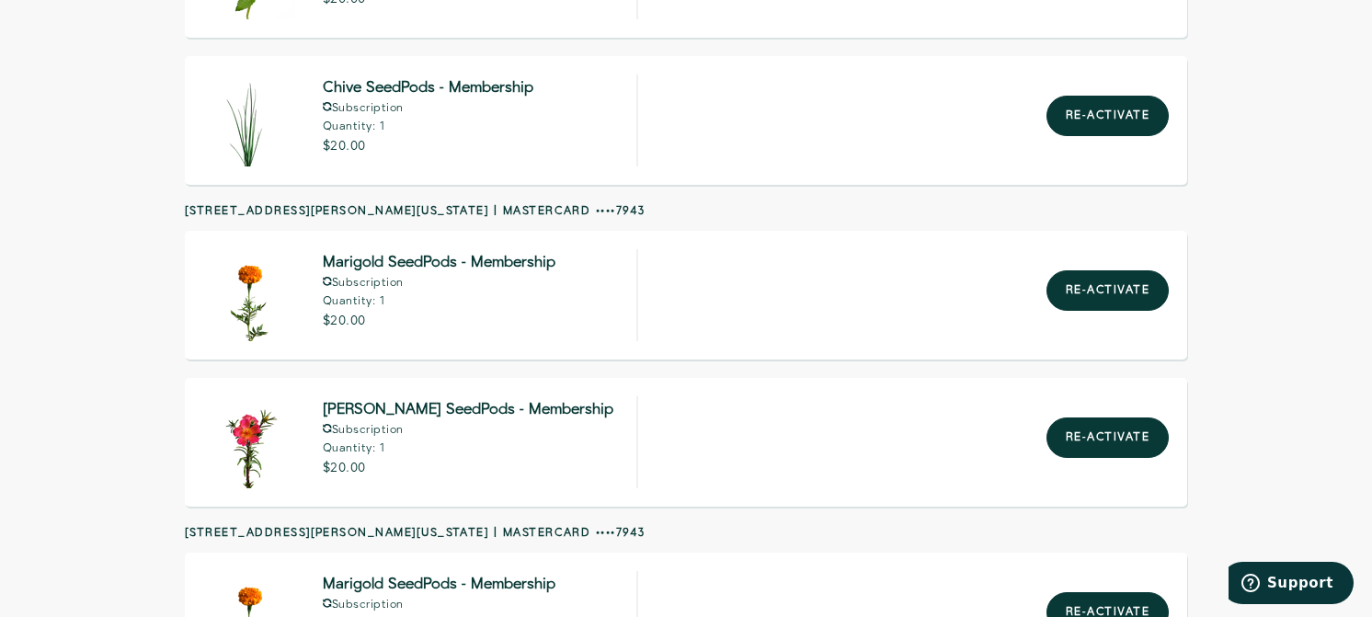
click at [1278, 579] on span "Support" at bounding box center [1300, 583] width 66 height 17
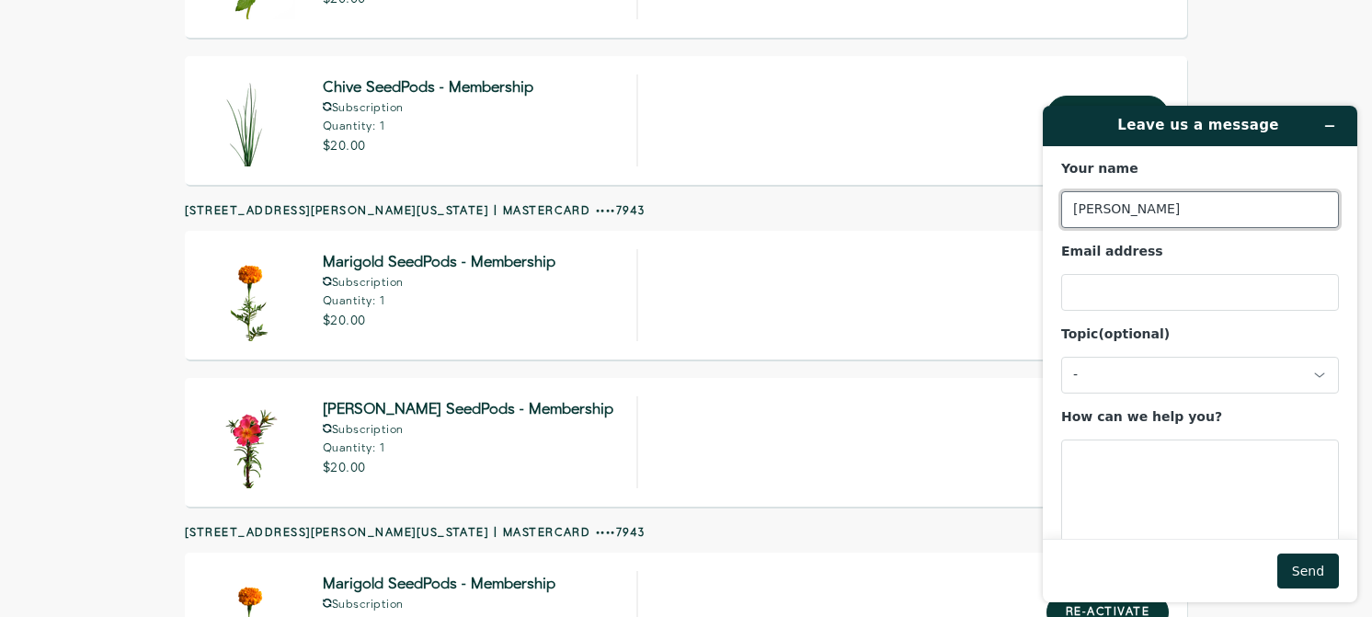
type input "[PERSON_NAME]"
type input "[PERSON_NAME] Malo"
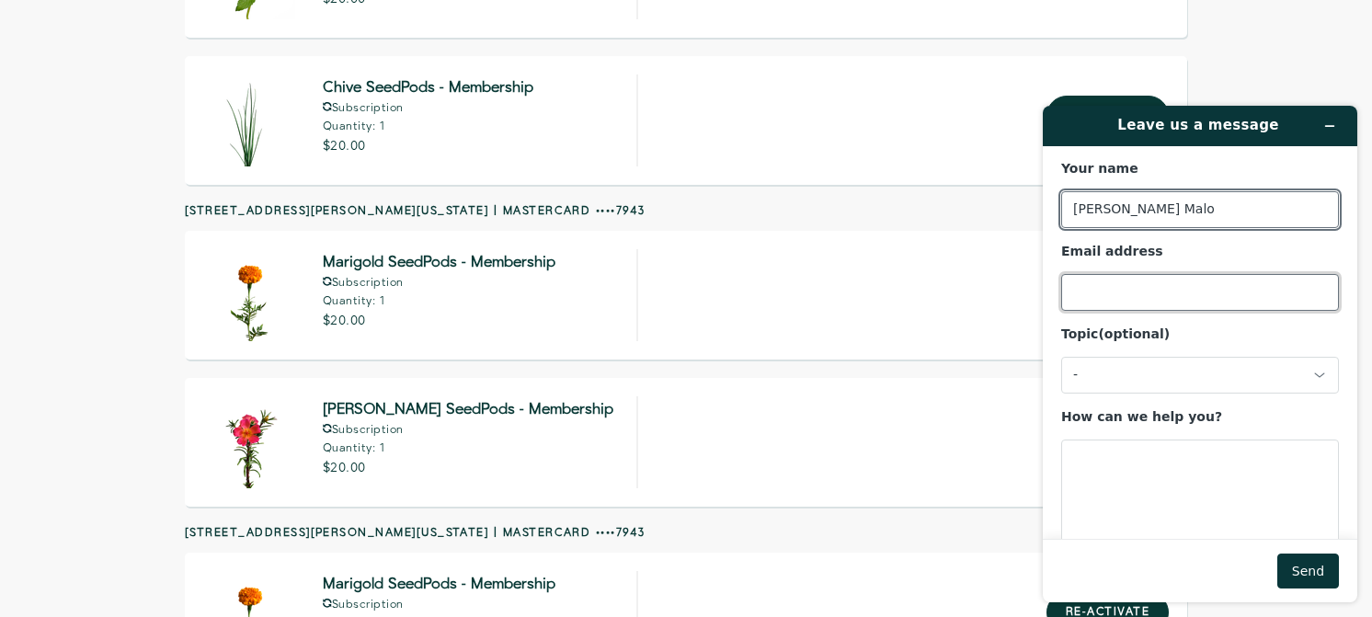
type input "[EMAIL_ADDRESS][DOMAIN_NAME]"
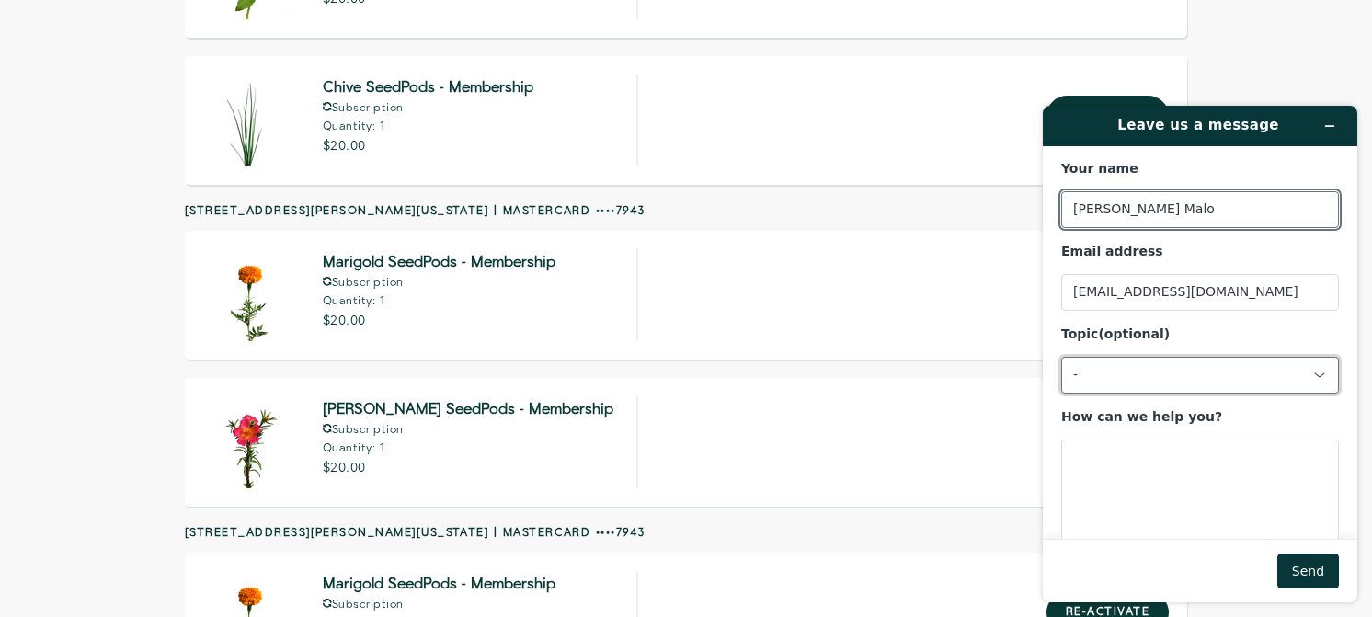
click at [1180, 370] on div "-" at bounding box center [1189, 375] width 232 height 17
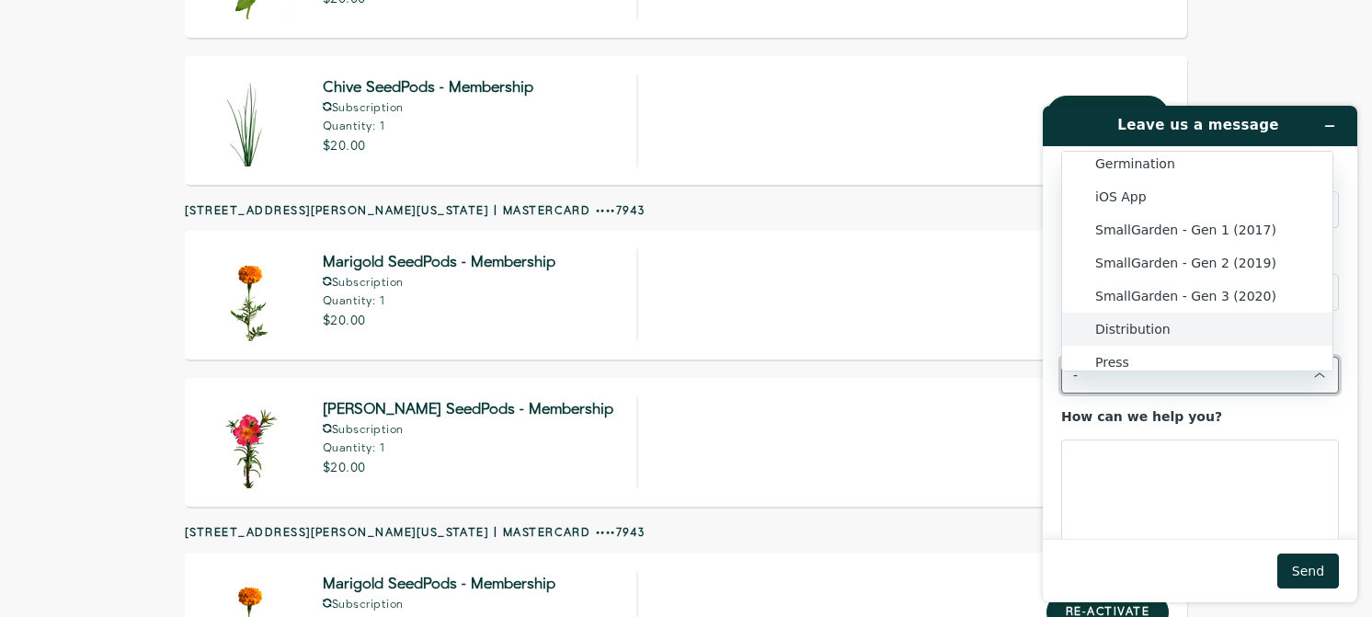
scroll to position [76, 0]
click at [1155, 305] on li "SmallGarden - Gen 3 (2020)" at bounding box center [1197, 294] width 270 height 33
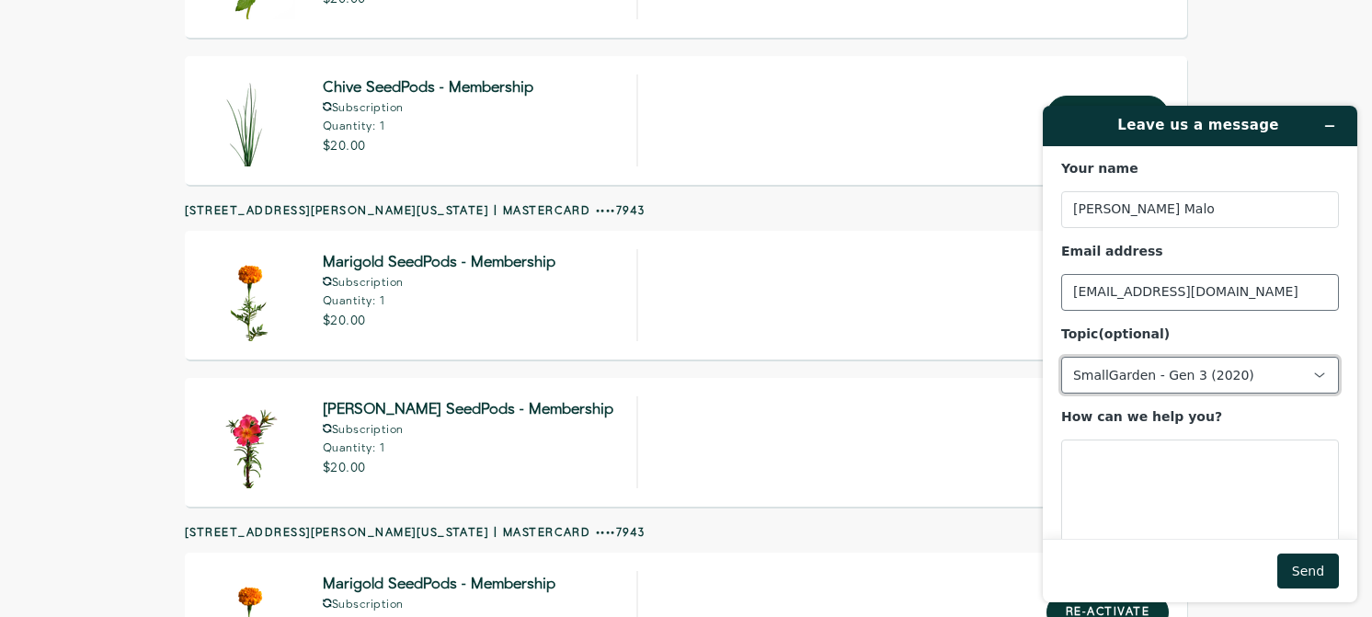
scroll to position [0, 0]
click at [1192, 373] on div "SmallGarden - Gen 3 (2020)" at bounding box center [1189, 375] width 232 height 17
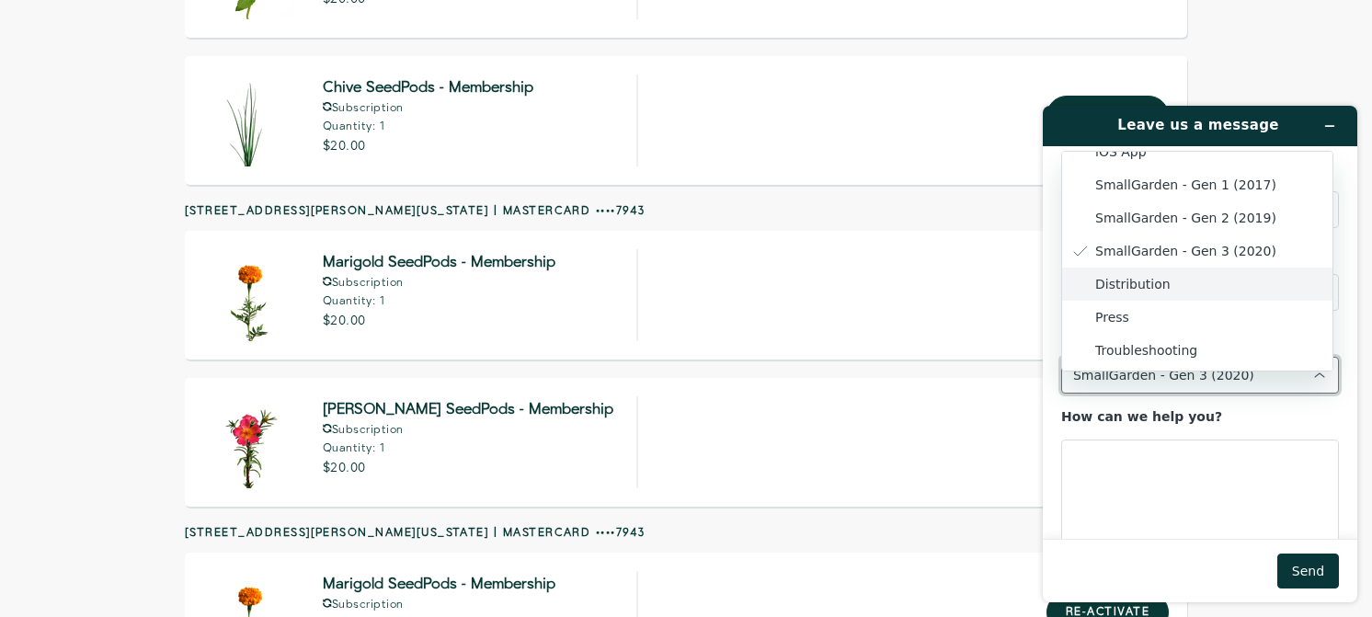
scroll to position [120, 0]
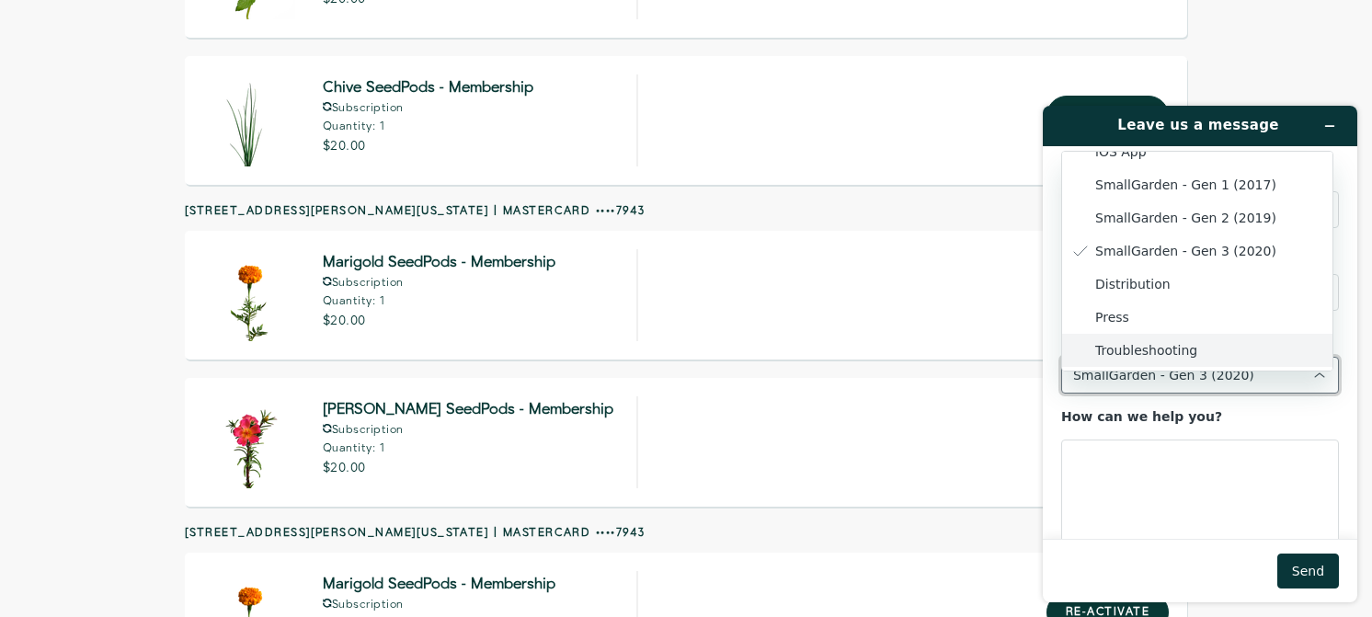
click at [1178, 344] on li "Troubleshooting" at bounding box center [1197, 350] width 270 height 33
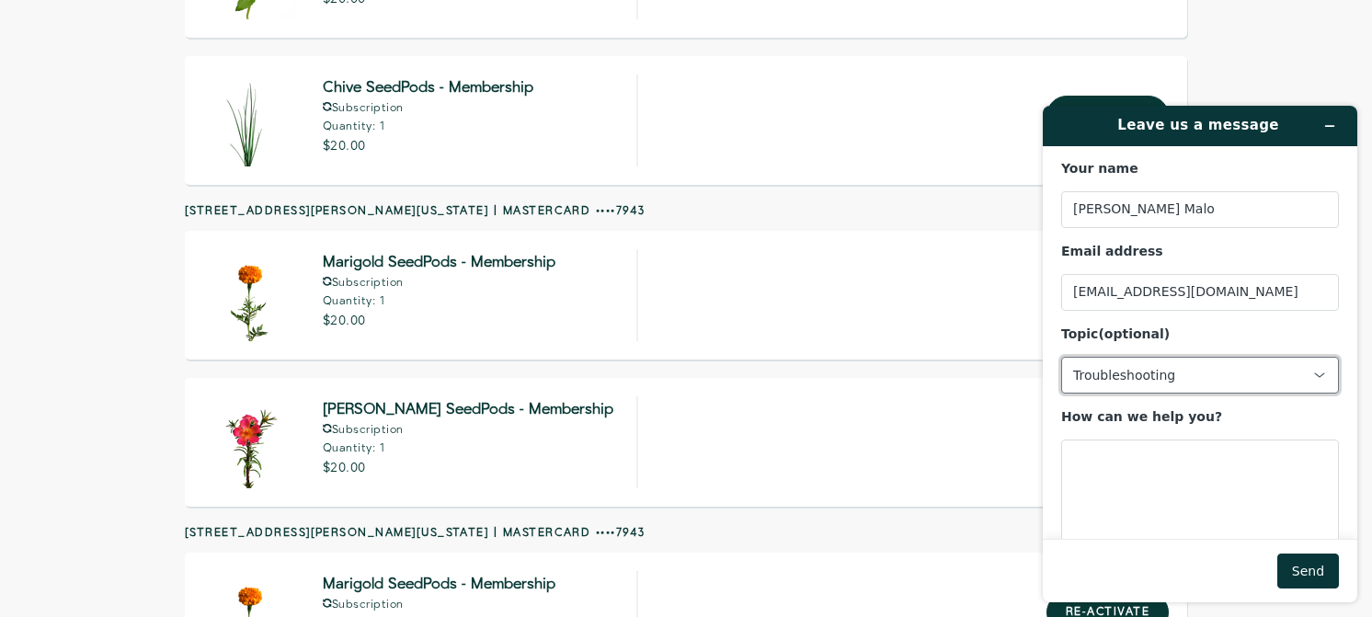
scroll to position [0, 0]
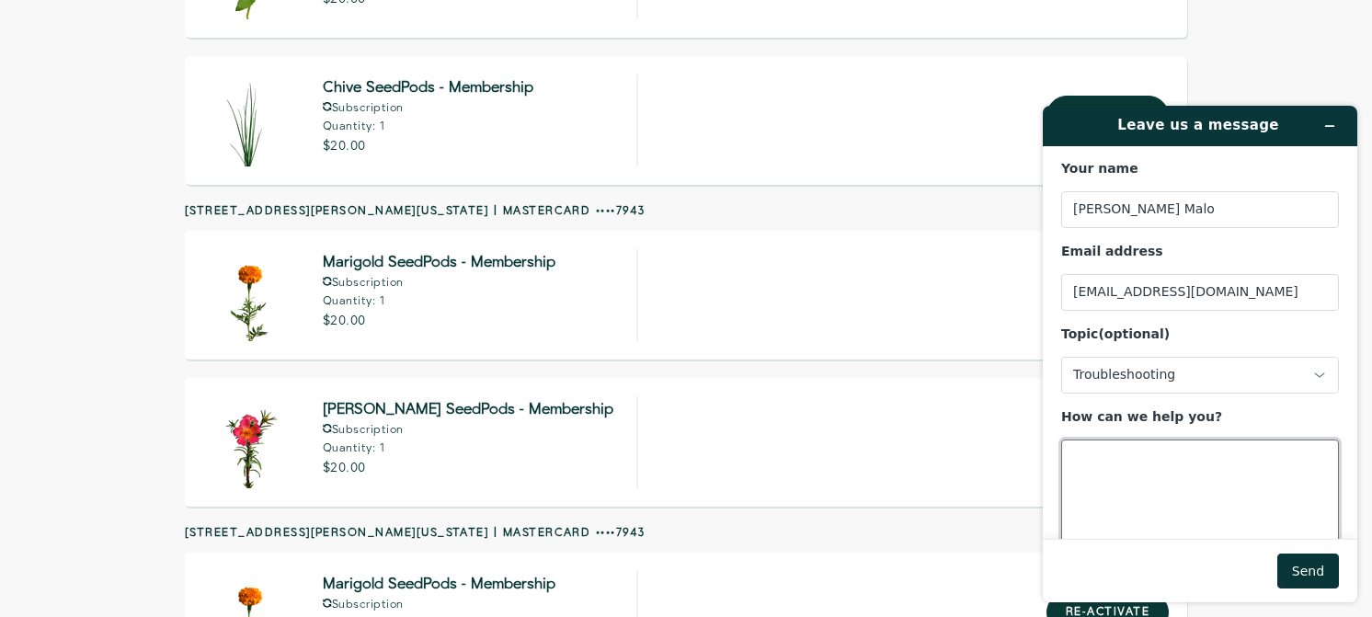
click at [1186, 481] on textarea "How can we help you?" at bounding box center [1200, 491] width 278 height 103
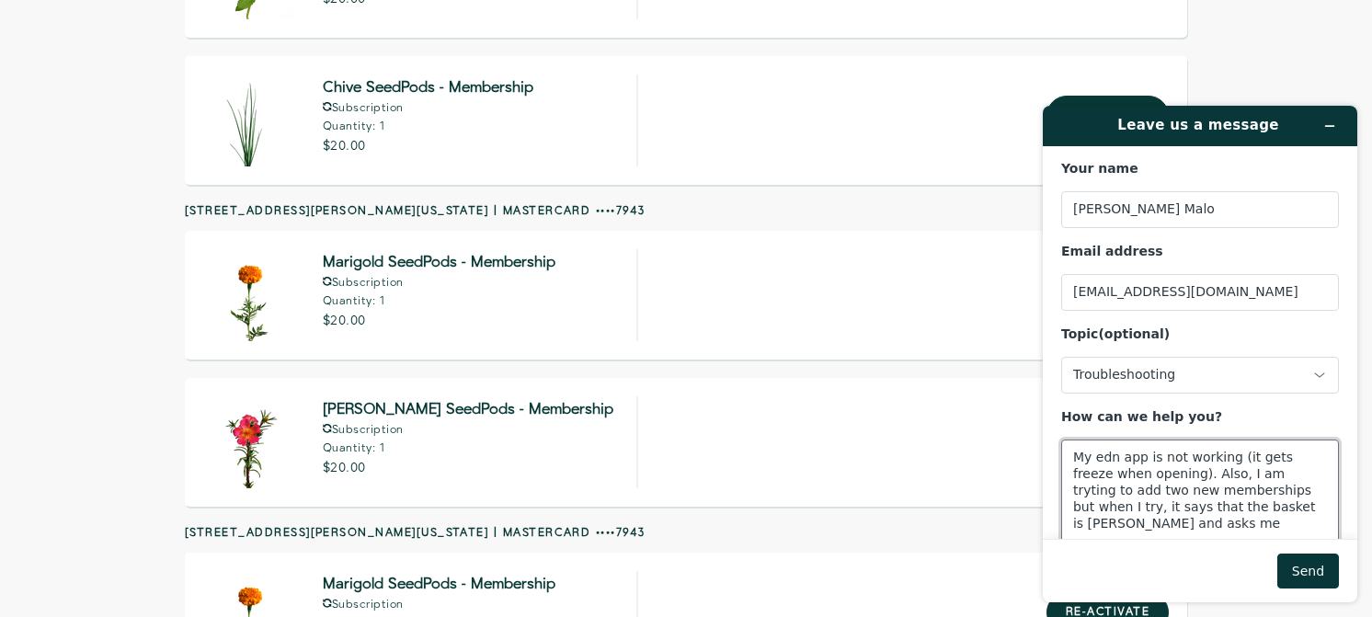
drag, startPoint x: 1209, startPoint y: 481, endPoint x: 1219, endPoint y: 483, distance: 10.3
click at [1211, 482] on textarea "My edn app is not working (it gets freeze when opening). Also, I am tryting to …" at bounding box center [1200, 491] width 278 height 103
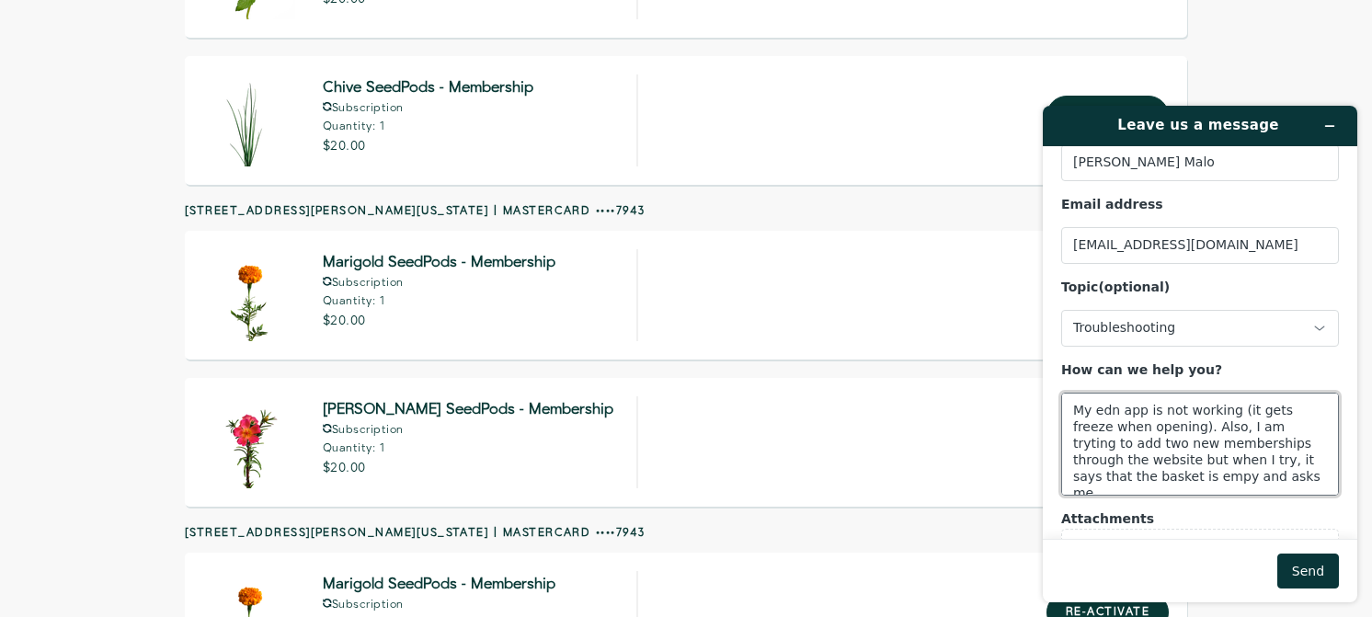
click at [1257, 476] on textarea "My edn app is not working (it gets freeze when opening). Also, I am tryting to …" at bounding box center [1200, 444] width 278 height 103
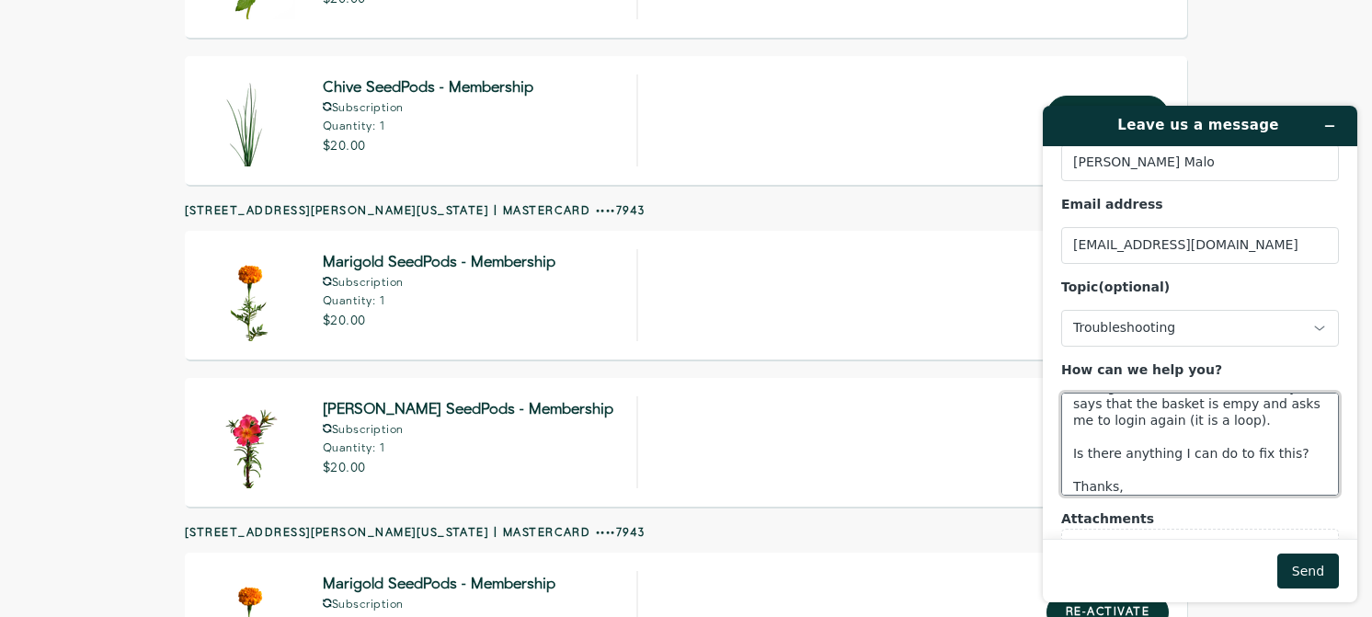
scroll to position [89, 0]
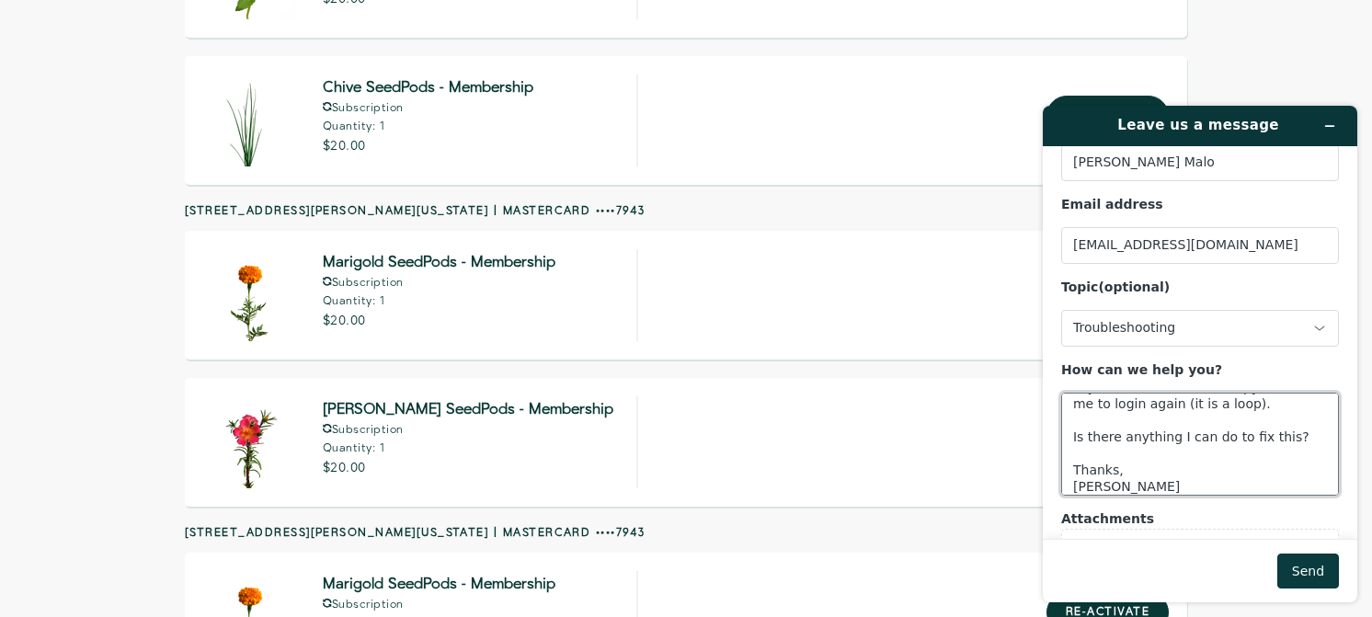
type textarea "My edn app is not working (it gets freeze when opening). Also, I am tryting to …"
click at [1317, 567] on button "Send" at bounding box center [1309, 571] width 62 height 35
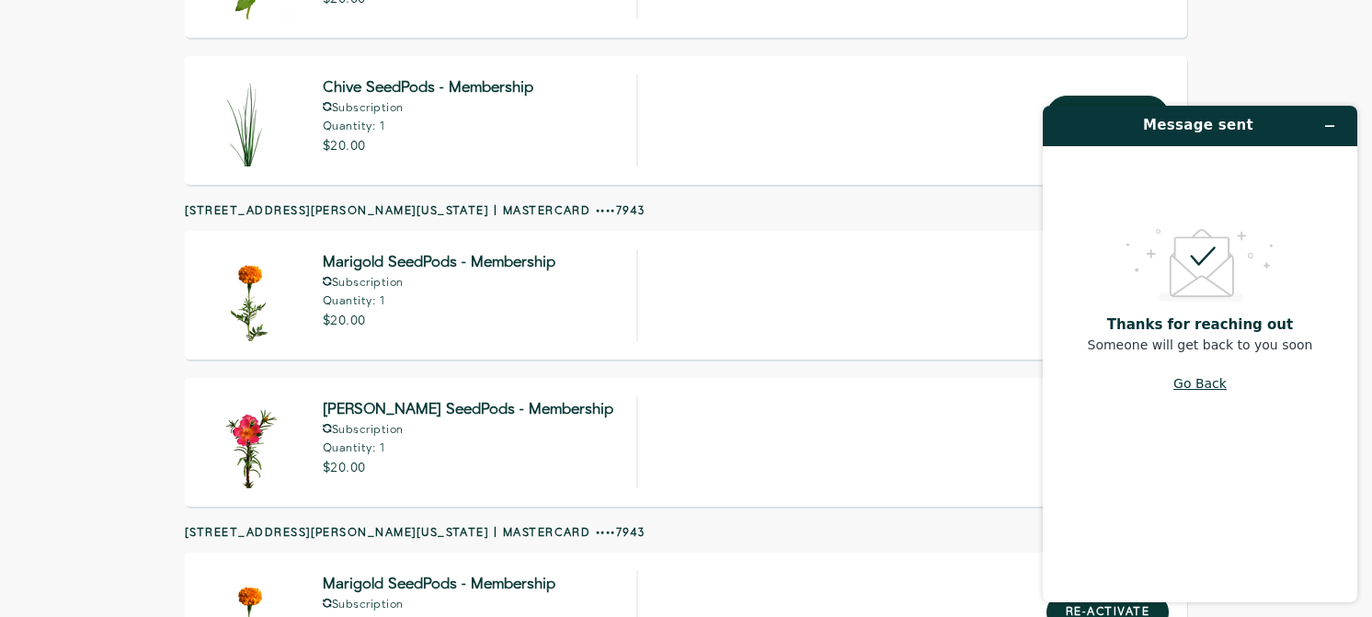
click at [1219, 382] on button "Go Back" at bounding box center [1200, 383] width 53 height 35
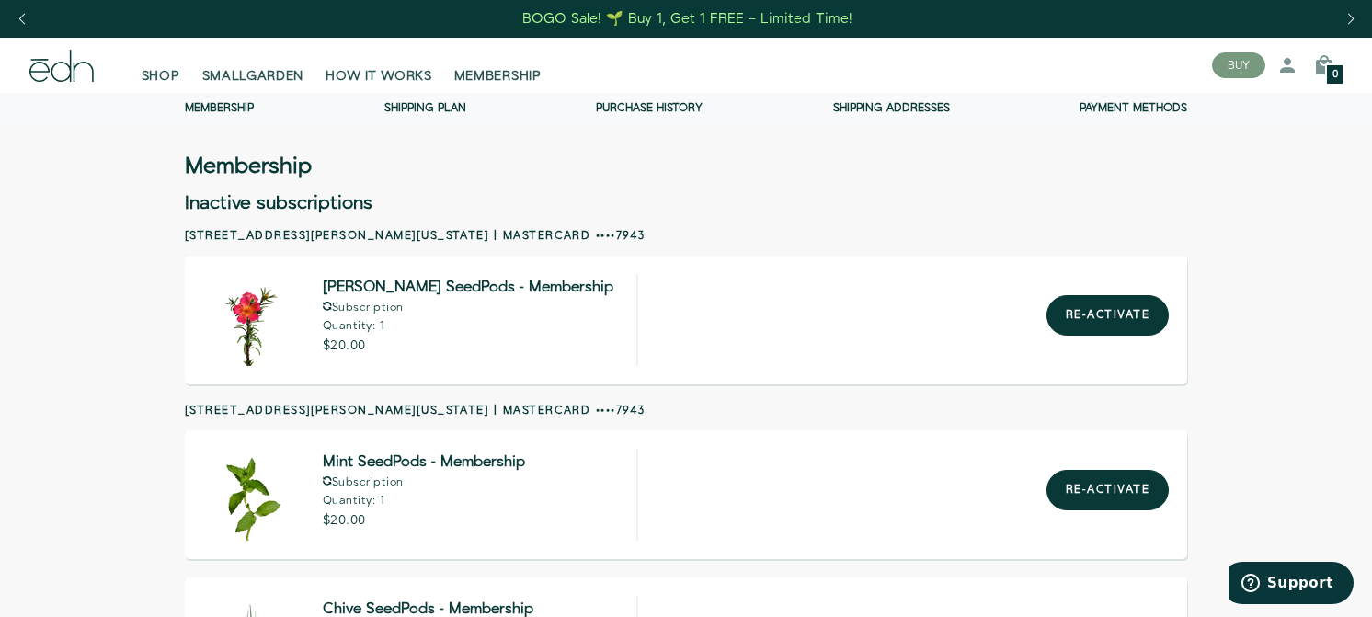
scroll to position [0, 0]
click at [461, 110] on link "Shipping Plan" at bounding box center [425, 108] width 82 height 16
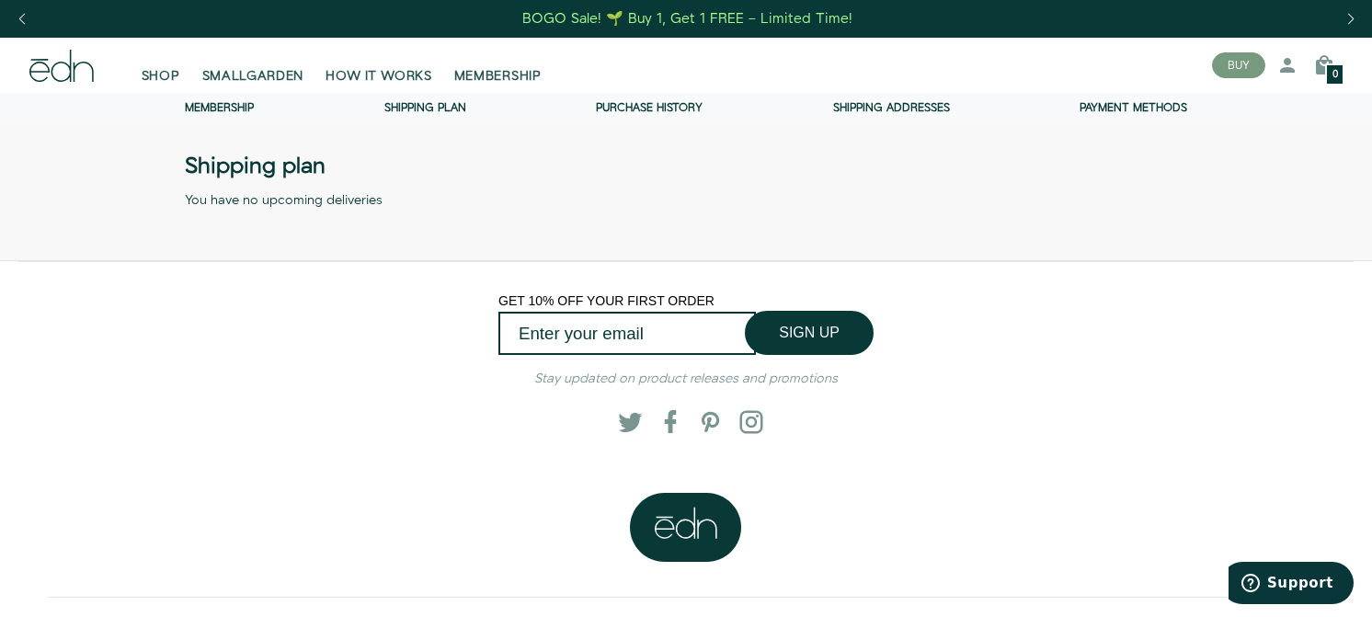
click at [640, 113] on link "Purchase history" at bounding box center [649, 108] width 107 height 16
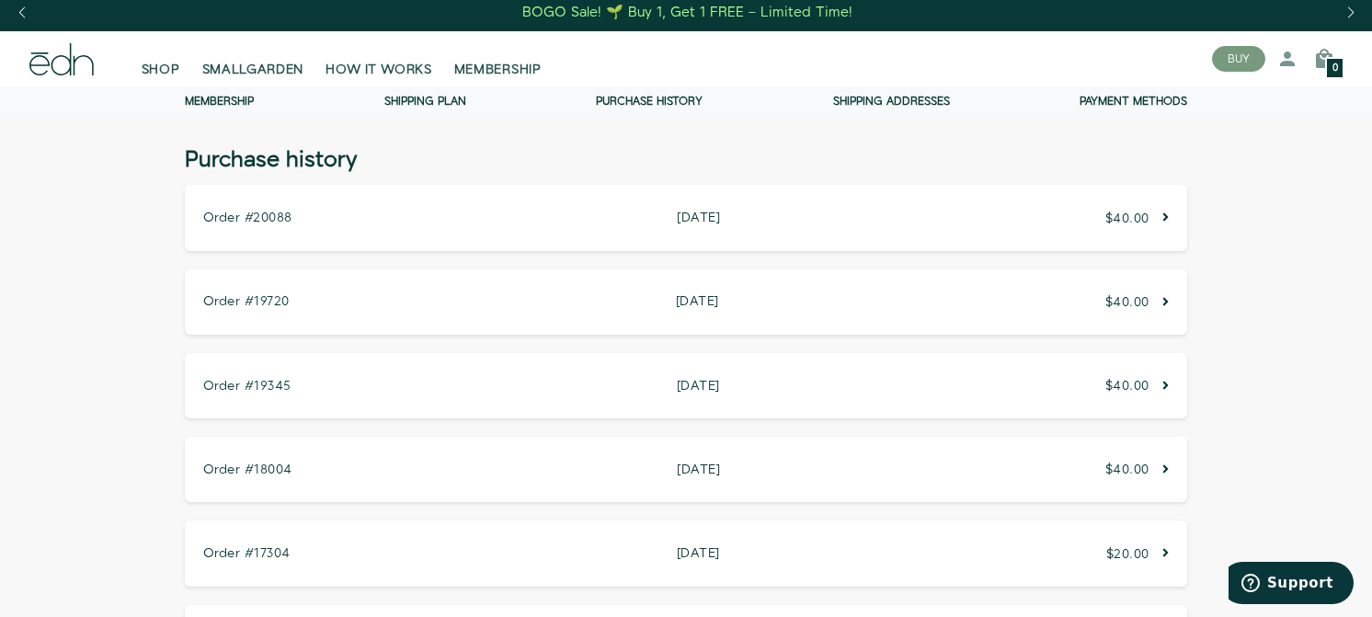
scroll to position [6, 1]
click at [230, 95] on link "Membership" at bounding box center [219, 102] width 69 height 16
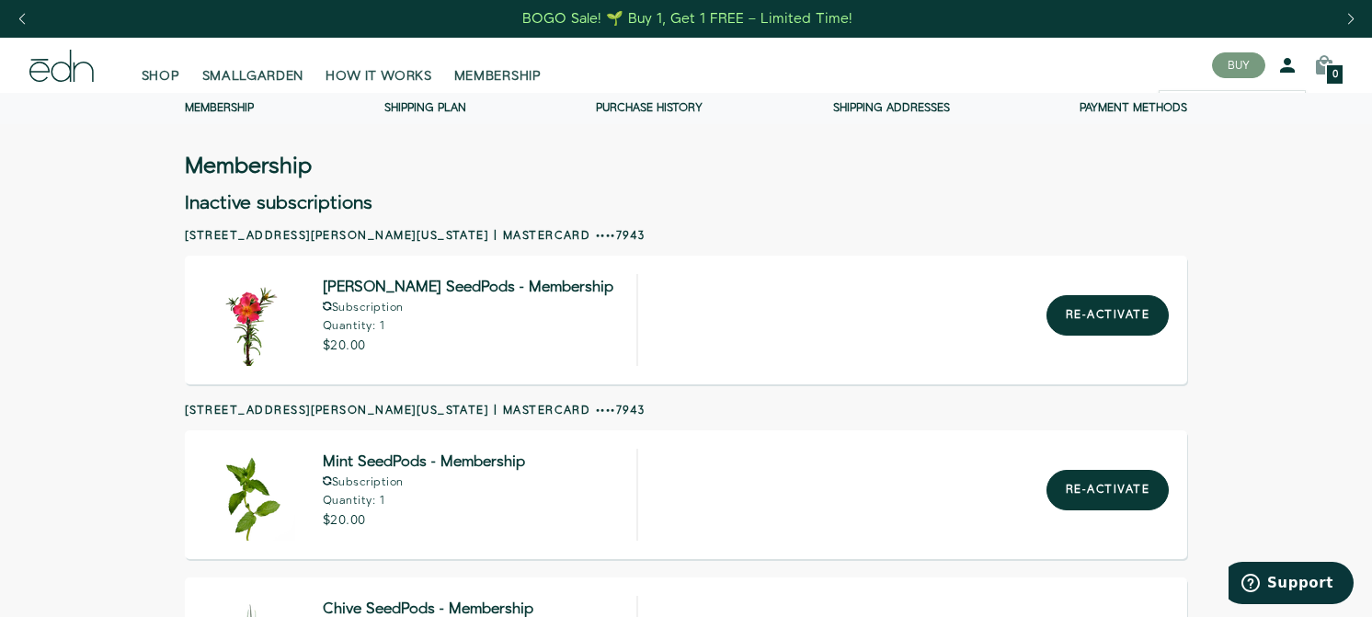
click at [1283, 65] on icon at bounding box center [1288, 65] width 22 height 22
click at [1285, 71] on icon at bounding box center [1288, 65] width 22 height 22
click at [22, 16] on div "Previous slide" at bounding box center [21, 19] width 25 height 40
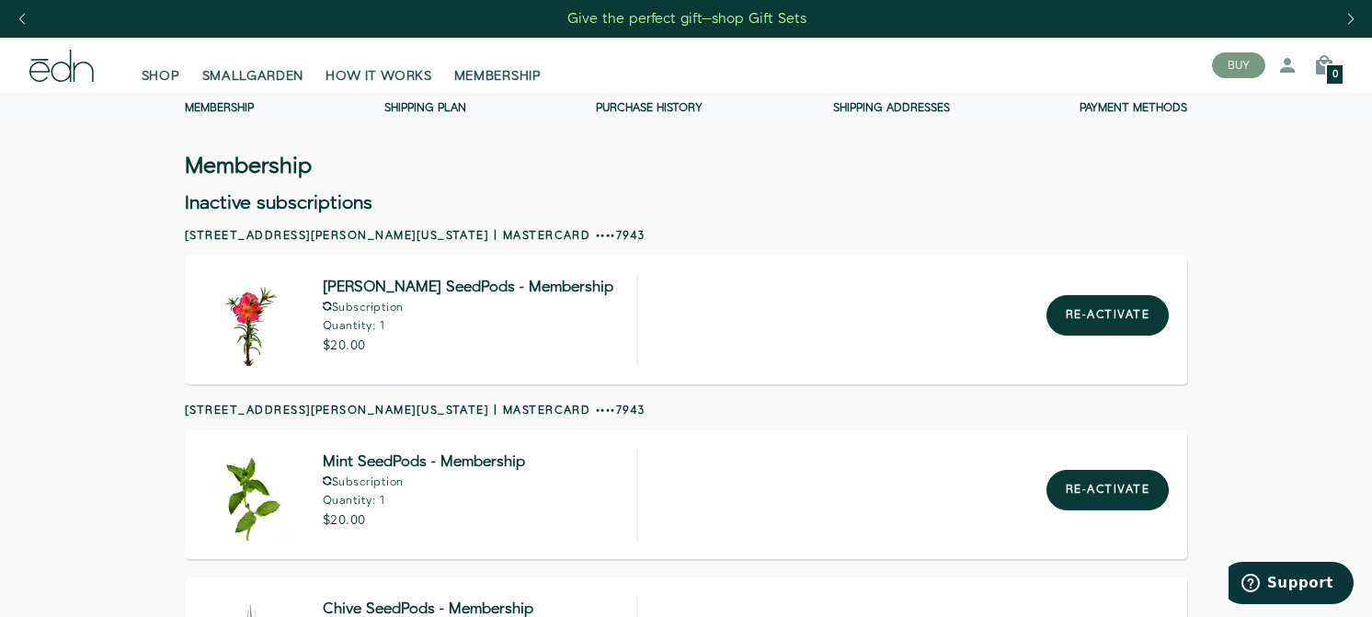
click at [69, 65] on icon at bounding box center [61, 66] width 20 height 32
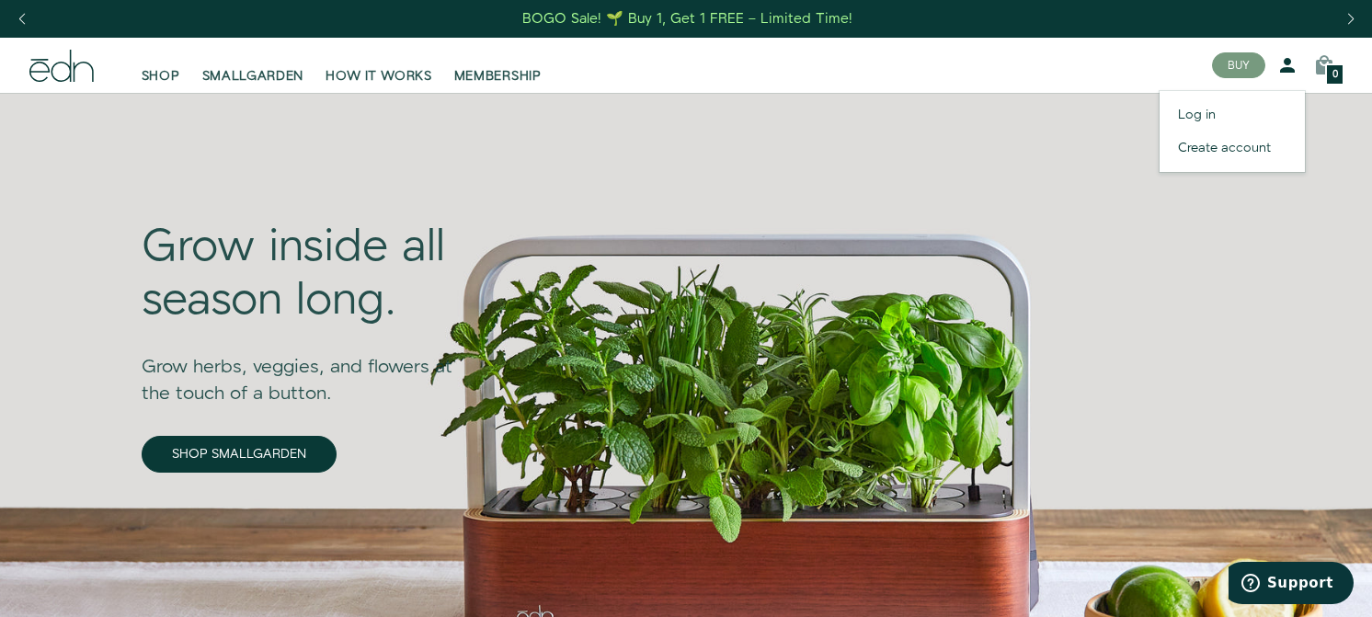
click at [1290, 72] on icon at bounding box center [1288, 65] width 22 height 22
click at [1237, 156] on link "Create account" at bounding box center [1232, 148] width 145 height 33
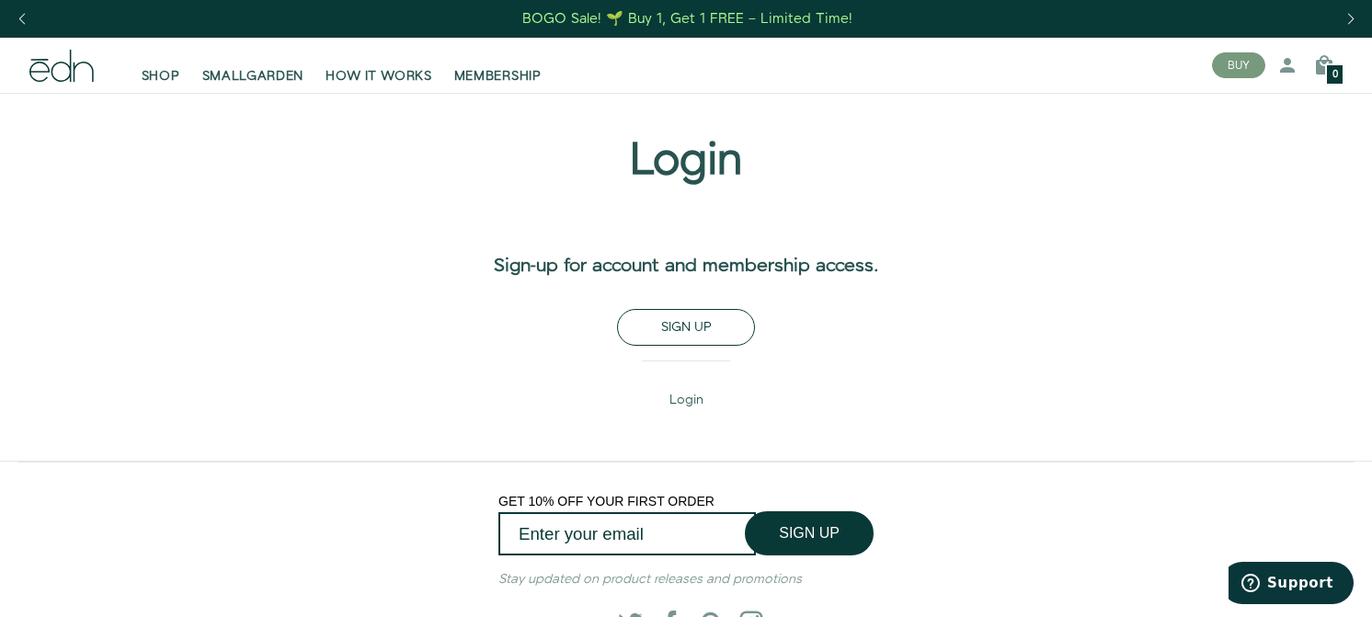
click at [699, 331] on span "Sign up" at bounding box center [686, 327] width 51 height 18
click at [701, 323] on span "Sign up" at bounding box center [686, 327] width 51 height 18
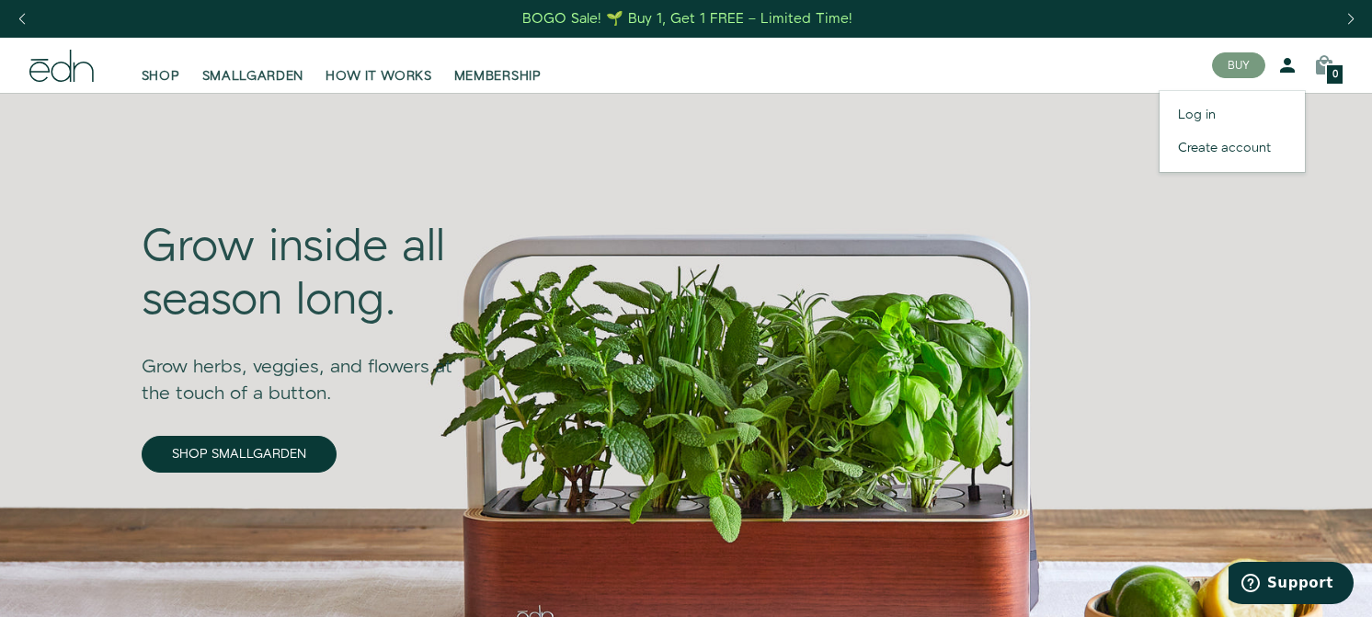
click at [1289, 67] on icon at bounding box center [1288, 65] width 22 height 22
click at [1210, 112] on link "Log in" at bounding box center [1232, 114] width 145 height 33
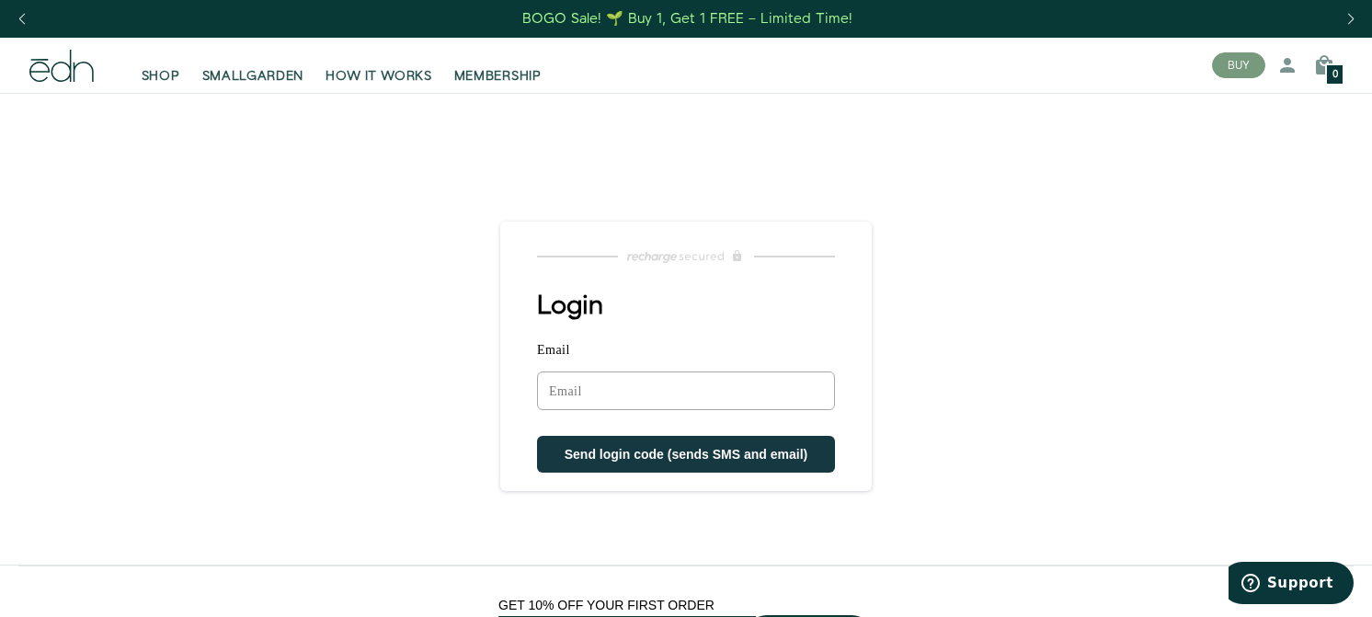
click at [728, 384] on input "Email" at bounding box center [686, 391] width 298 height 39
type input "[EMAIL_ADDRESS][DOMAIN_NAME]"
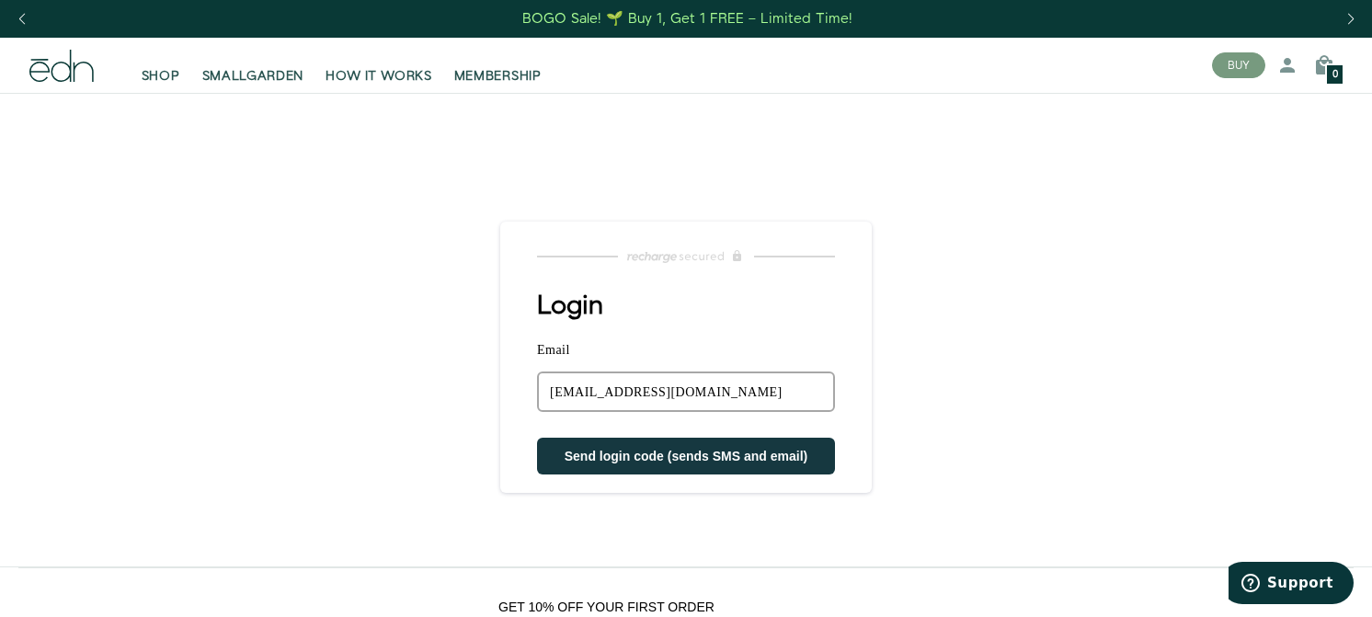
click at [774, 464] on span "Send login code (sends SMS and email)" at bounding box center [687, 456] width 244 height 15
click at [721, 390] on input "albertodeviaje2@gmail.com" at bounding box center [686, 392] width 298 height 40
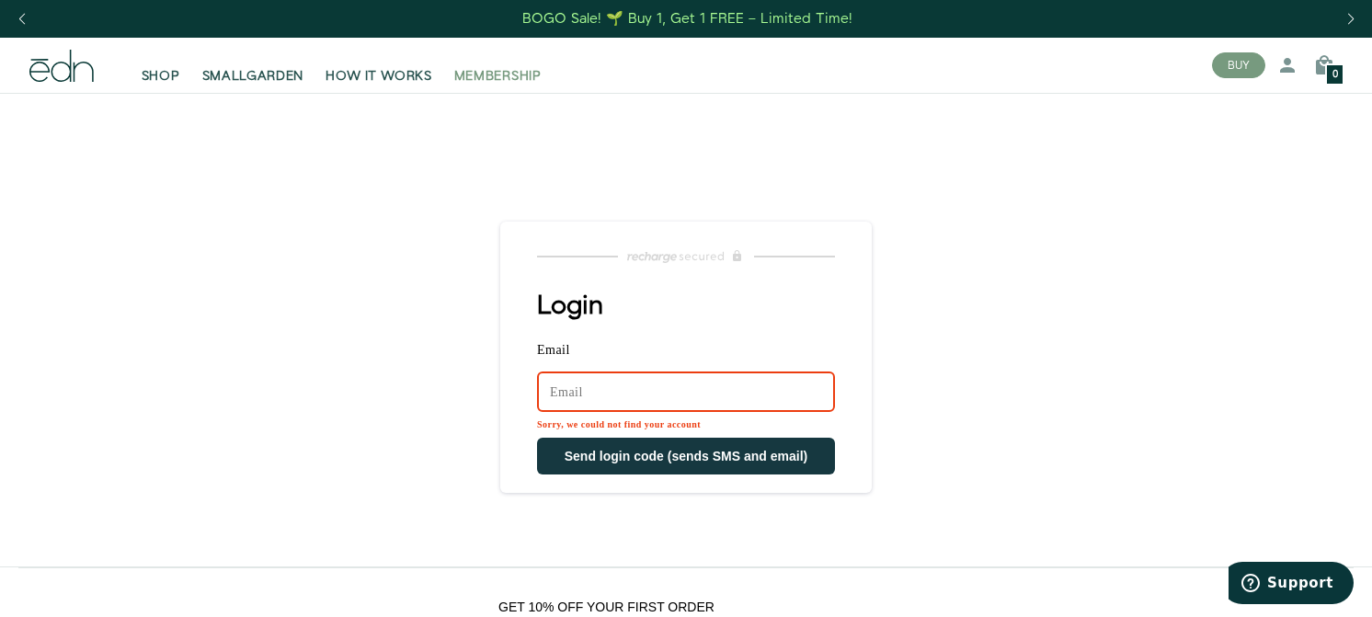
click at [532, 67] on span "MEMBERSHIP" at bounding box center [497, 76] width 87 height 18
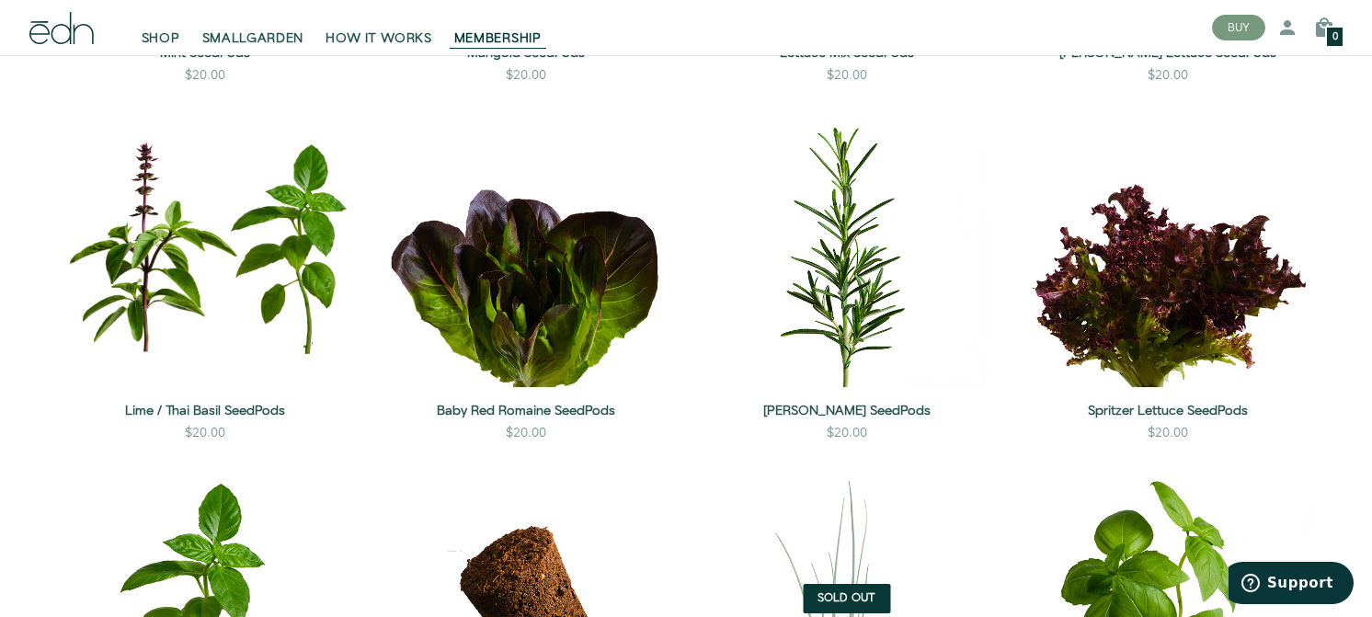
scroll to position [2660, 0]
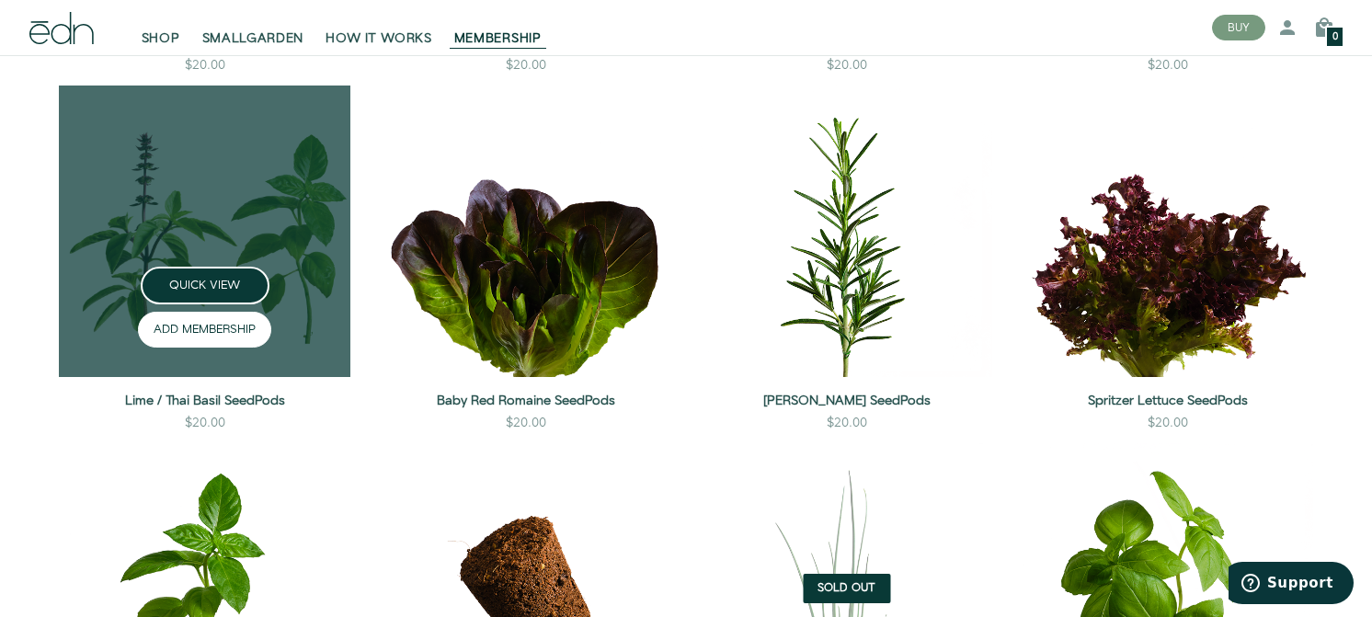
click at [236, 348] on button "ADD MEMBERSHIP" at bounding box center [204, 330] width 133 height 36
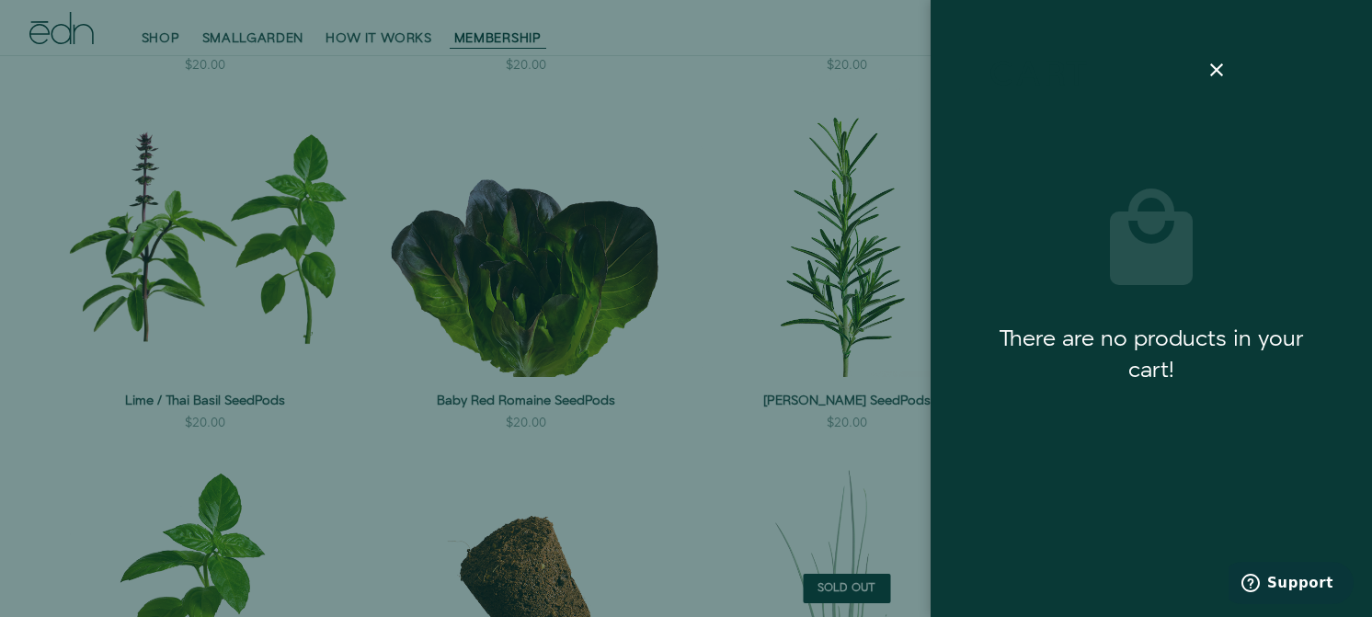
click at [561, 460] on div at bounding box center [686, 308] width 1372 height 617
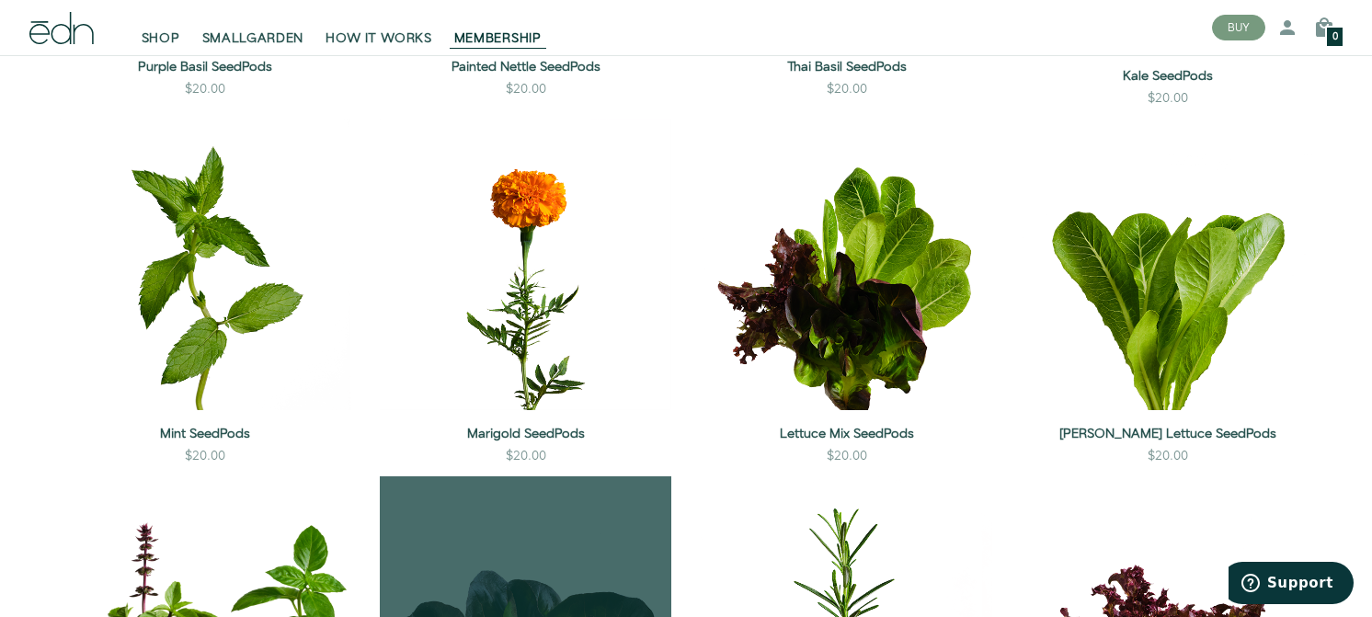
scroll to position [2268, 0]
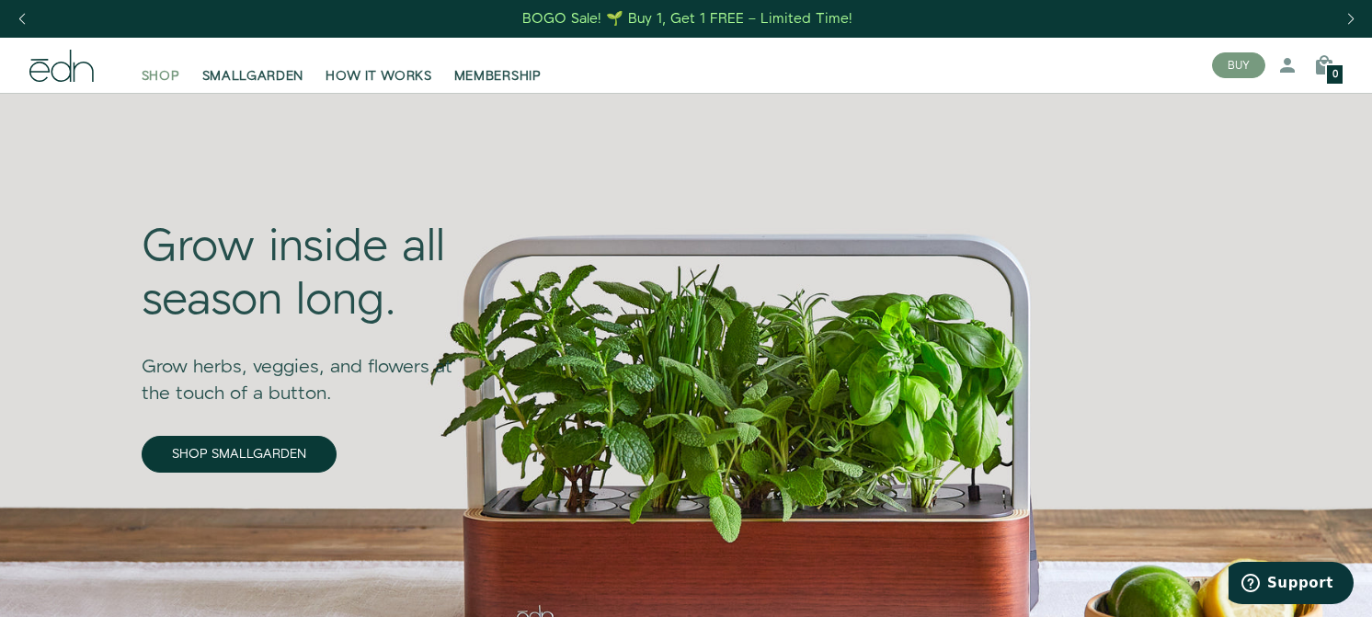
click at [173, 74] on span "SHOP" at bounding box center [161, 76] width 39 height 18
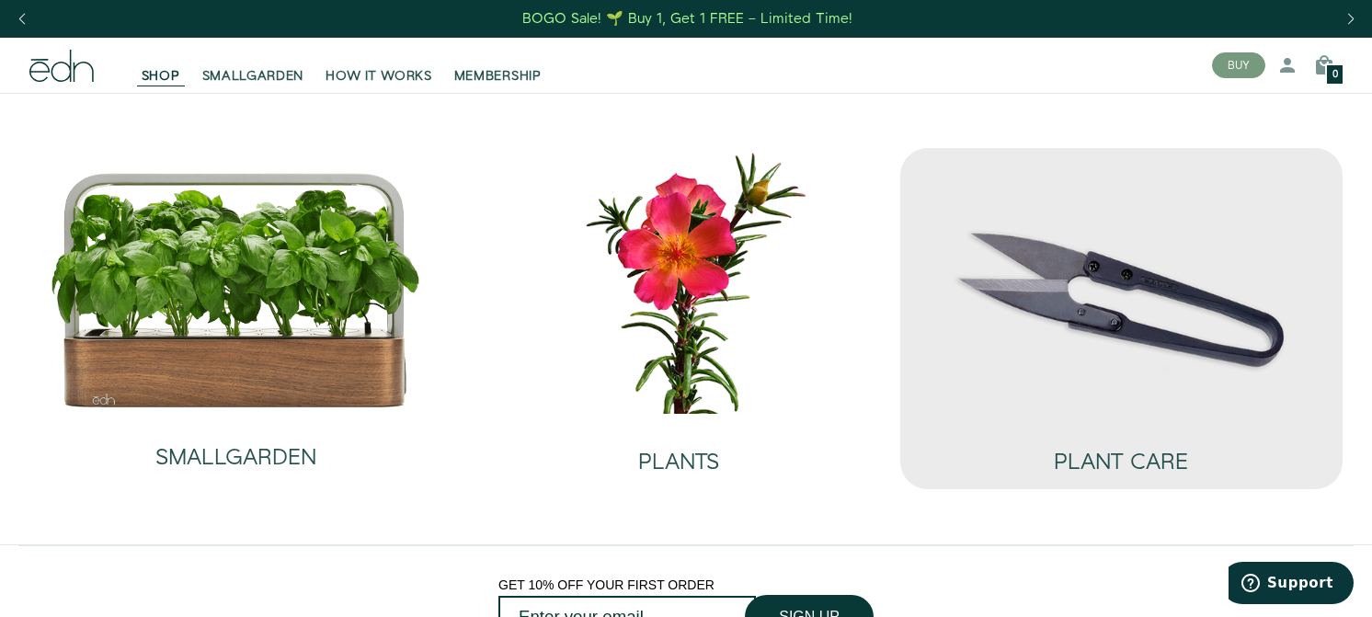
click at [1097, 345] on img at bounding box center [1121, 280] width 413 height 265
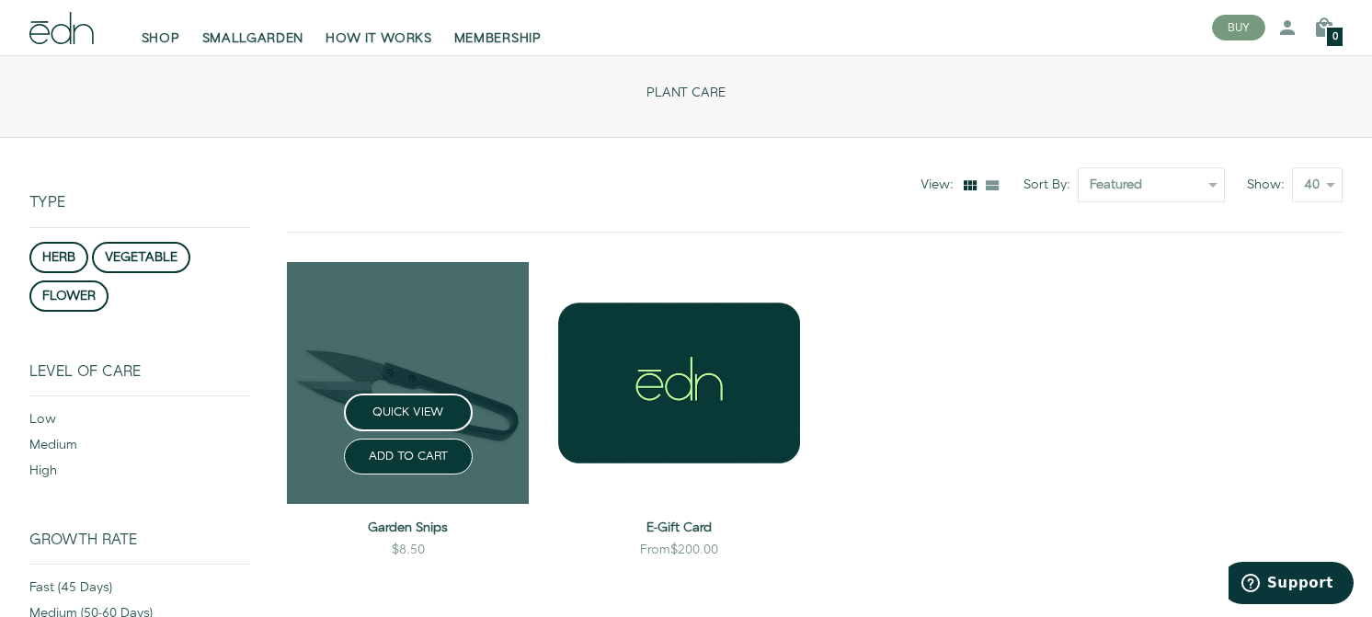
scroll to position [100, 0]
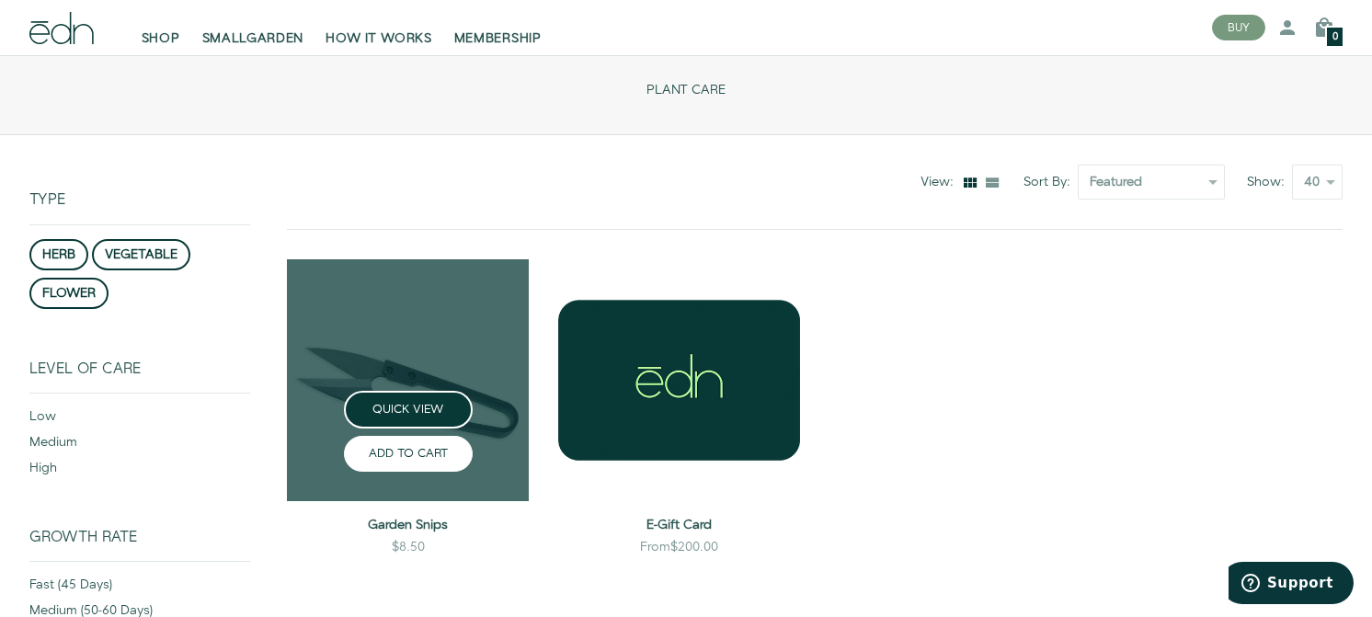
click at [407, 446] on button "ADD TO CART" at bounding box center [408, 454] width 129 height 36
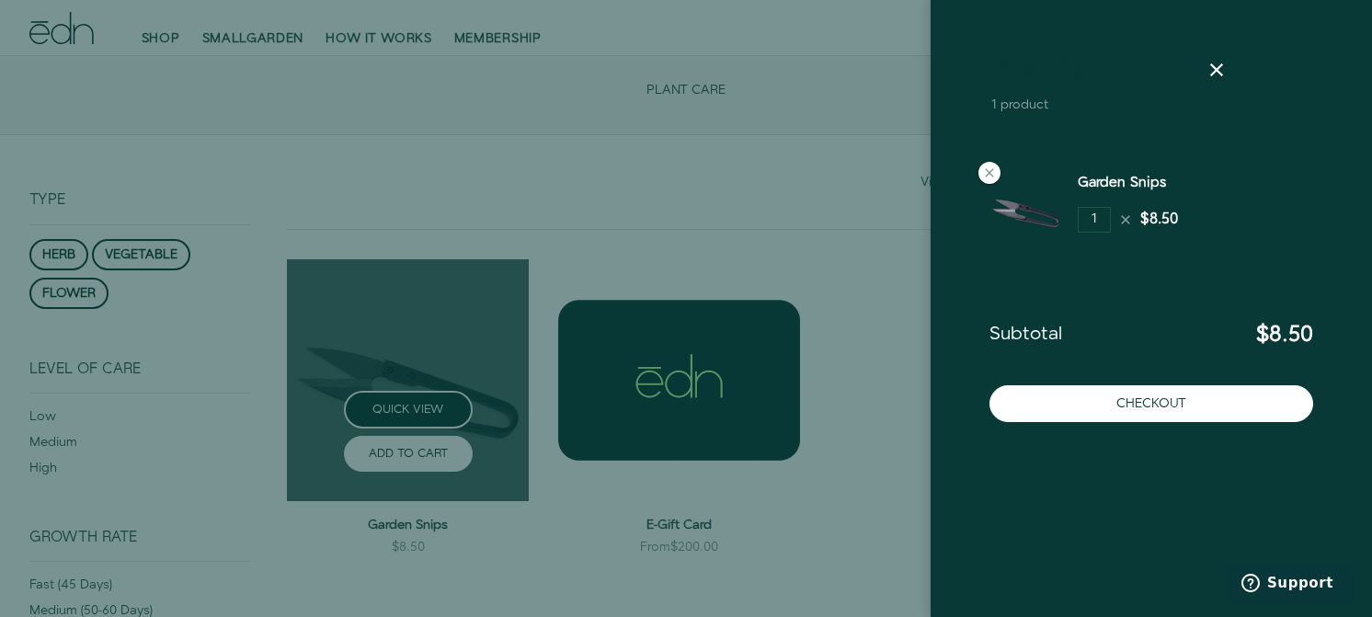
scroll to position [97, 0]
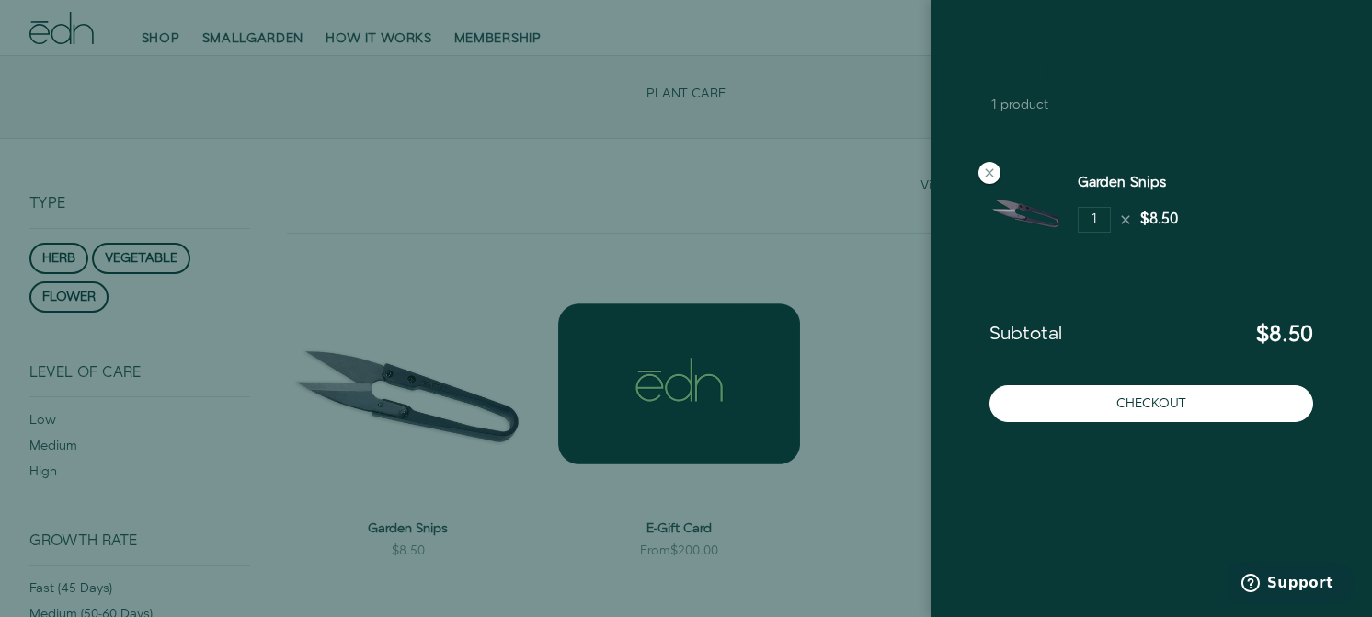
click at [1216, 75] on icon at bounding box center [1217, 70] width 22 height 22
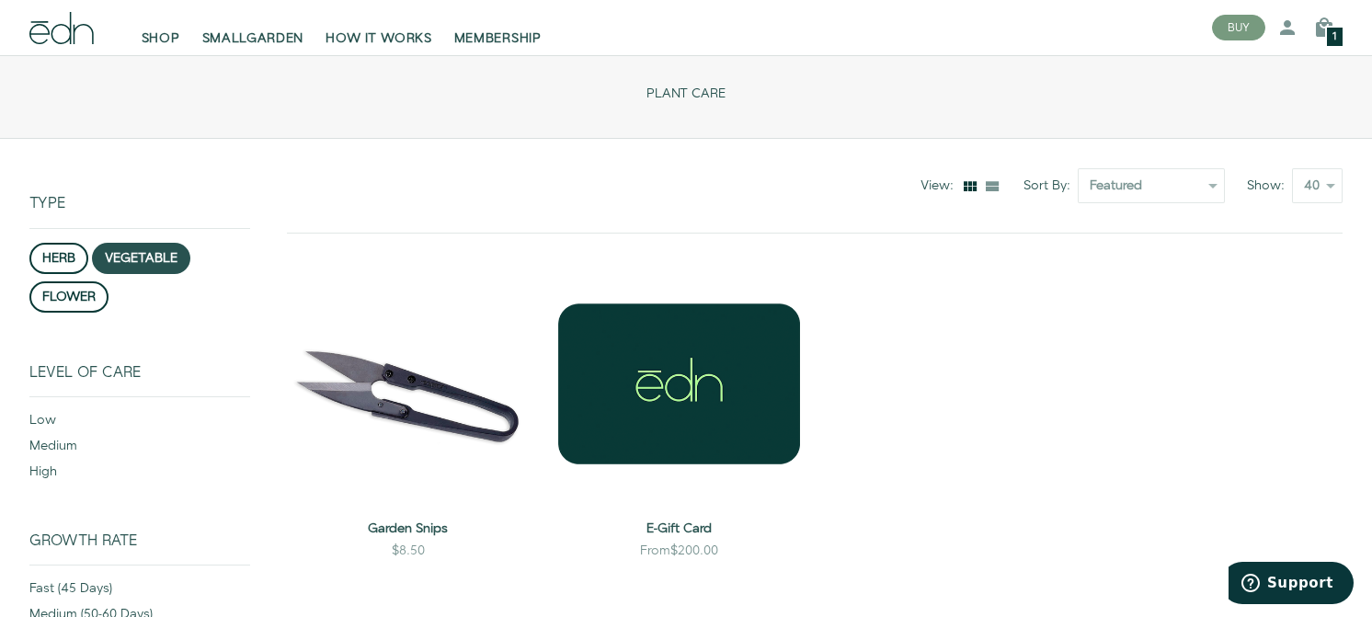
click at [140, 257] on button "vegetable" at bounding box center [141, 258] width 98 height 31
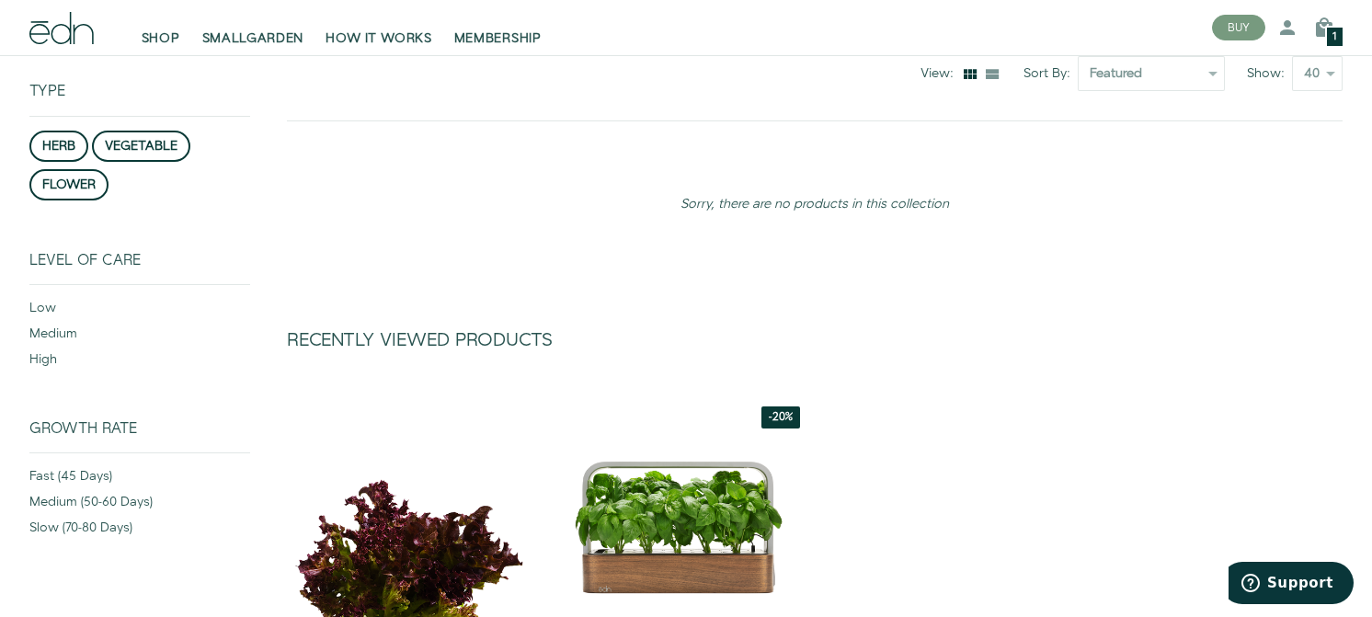
scroll to position [235, 0]
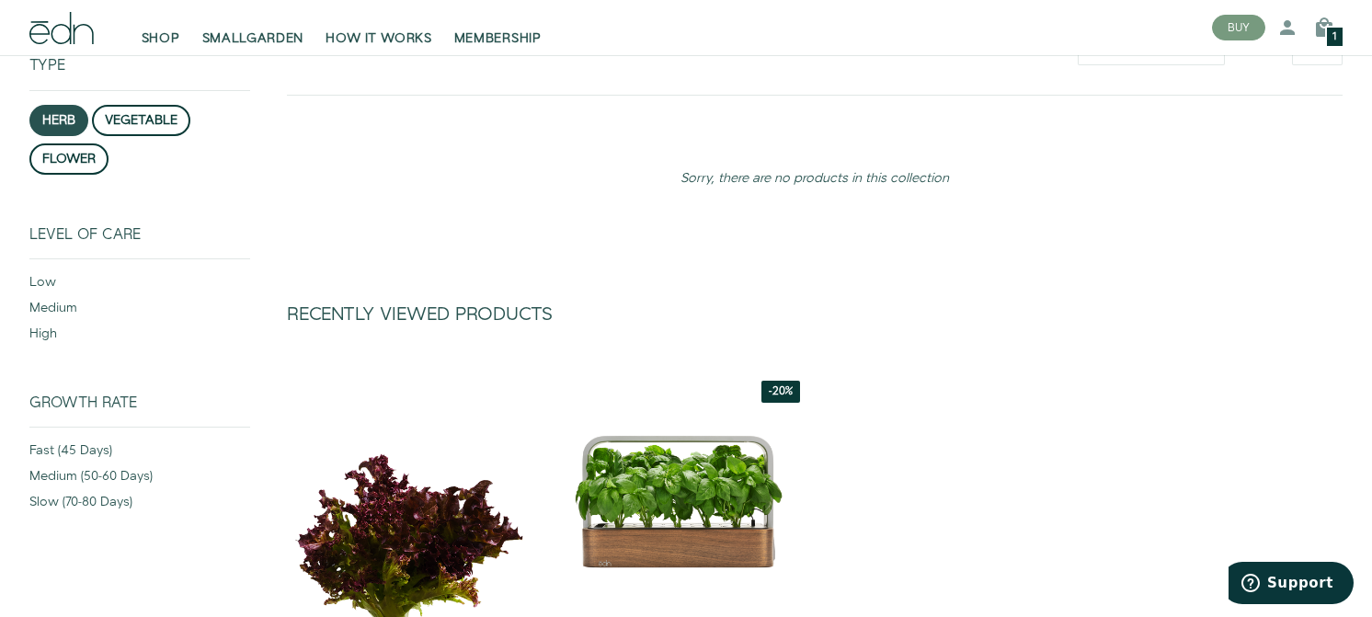
click at [67, 119] on button "herb" at bounding box center [58, 120] width 59 height 31
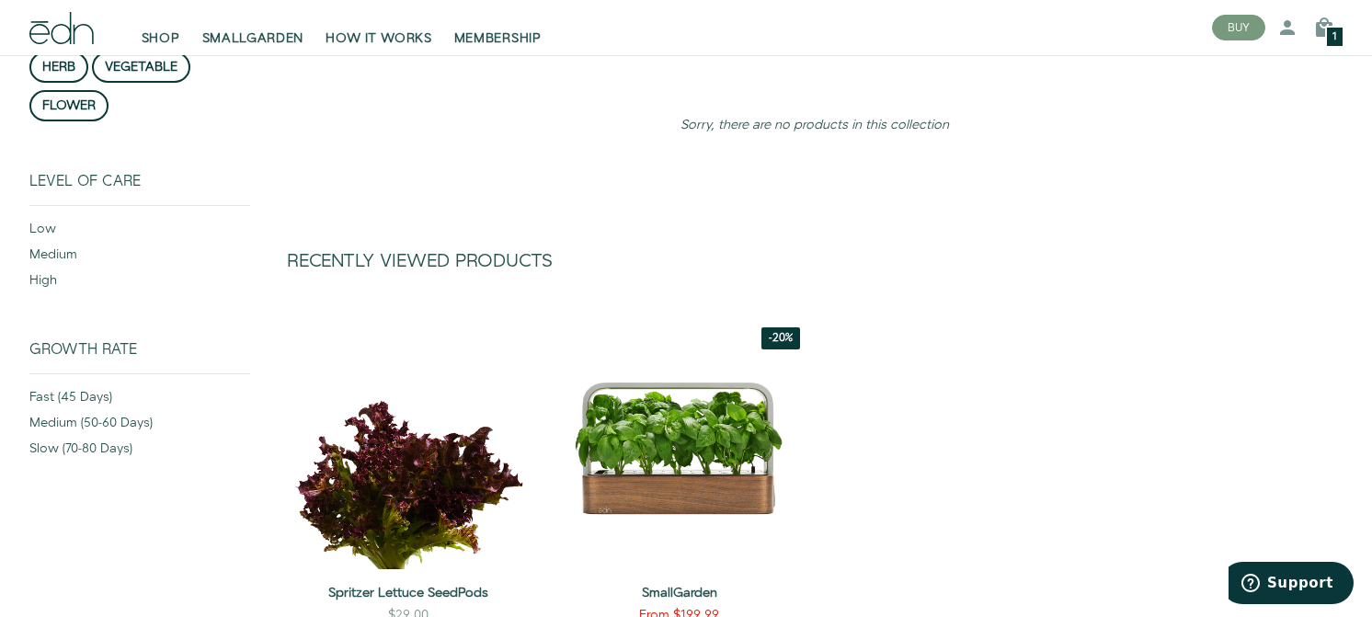
scroll to position [286, 0]
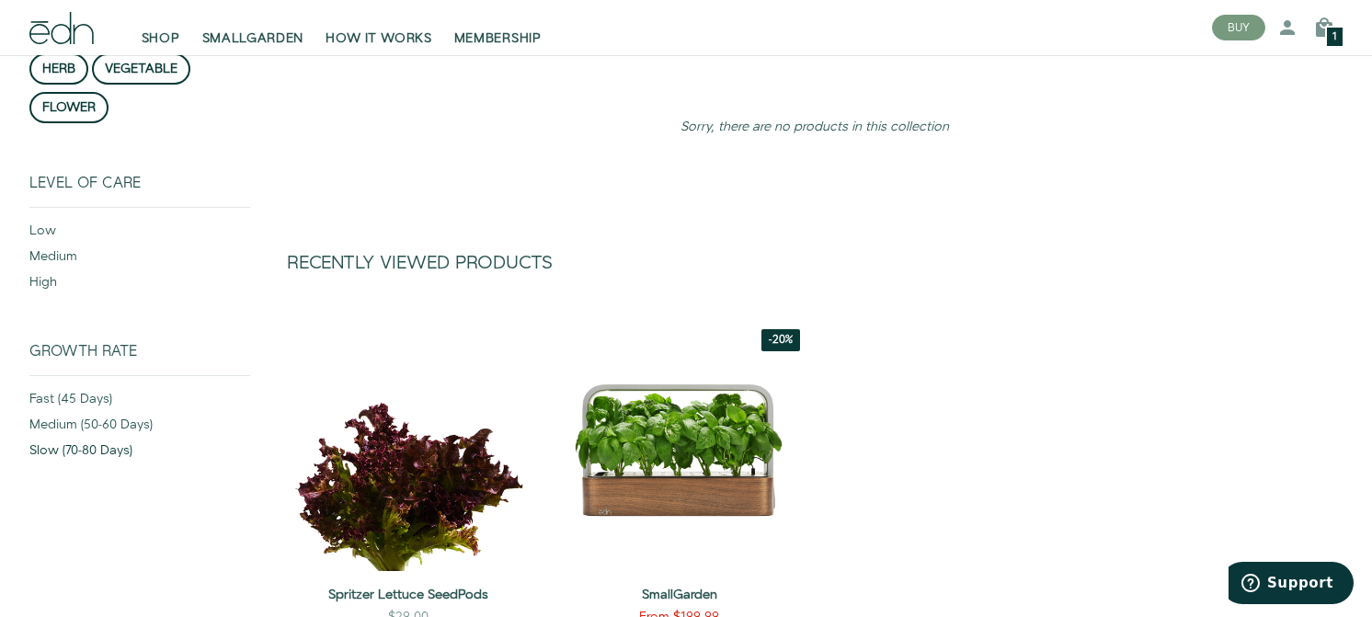
click at [115, 447] on div "slow (70-80 days)" at bounding box center [139, 454] width 221 height 26
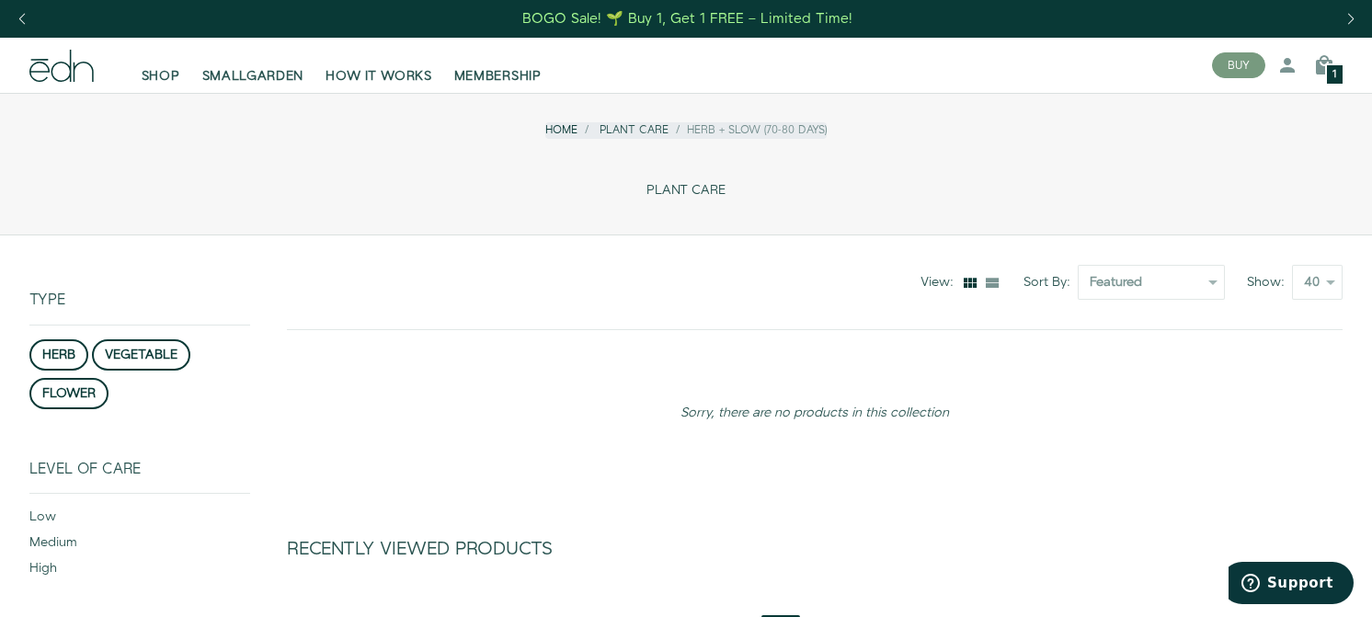
click at [551, 130] on link "Home" at bounding box center [561, 130] width 32 height 16
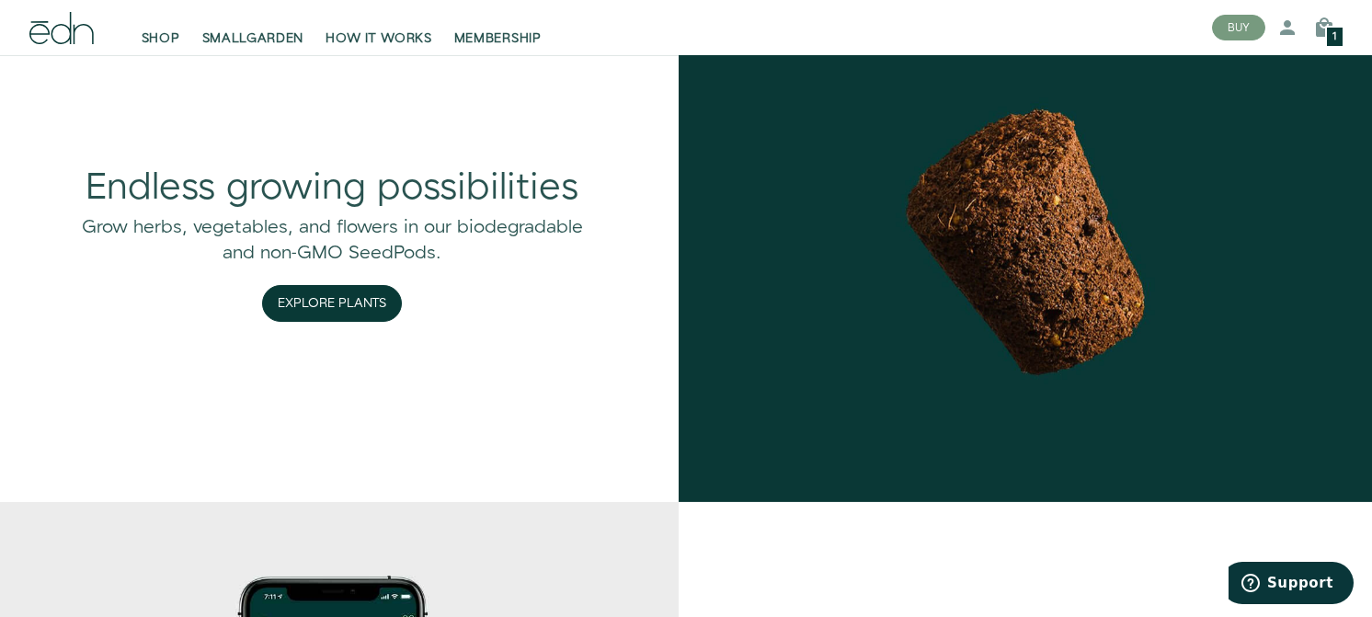
scroll to position [1977, 0]
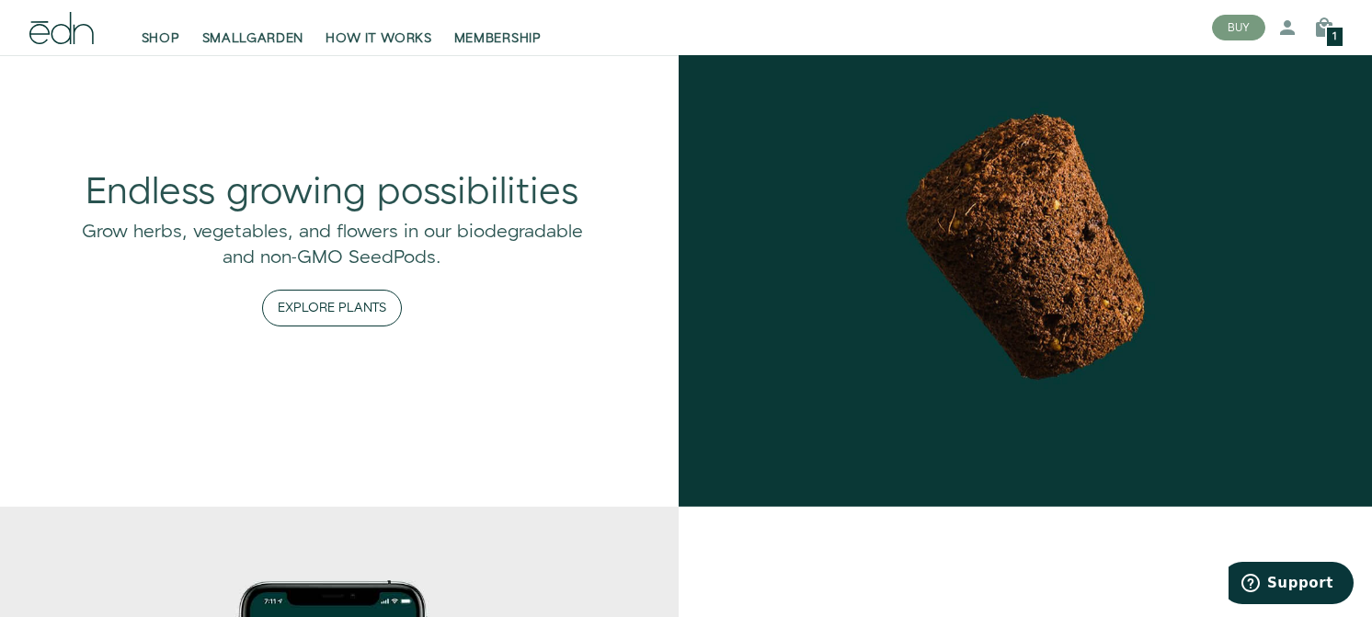
click at [366, 302] on button "Explore Plants" at bounding box center [332, 308] width 140 height 37
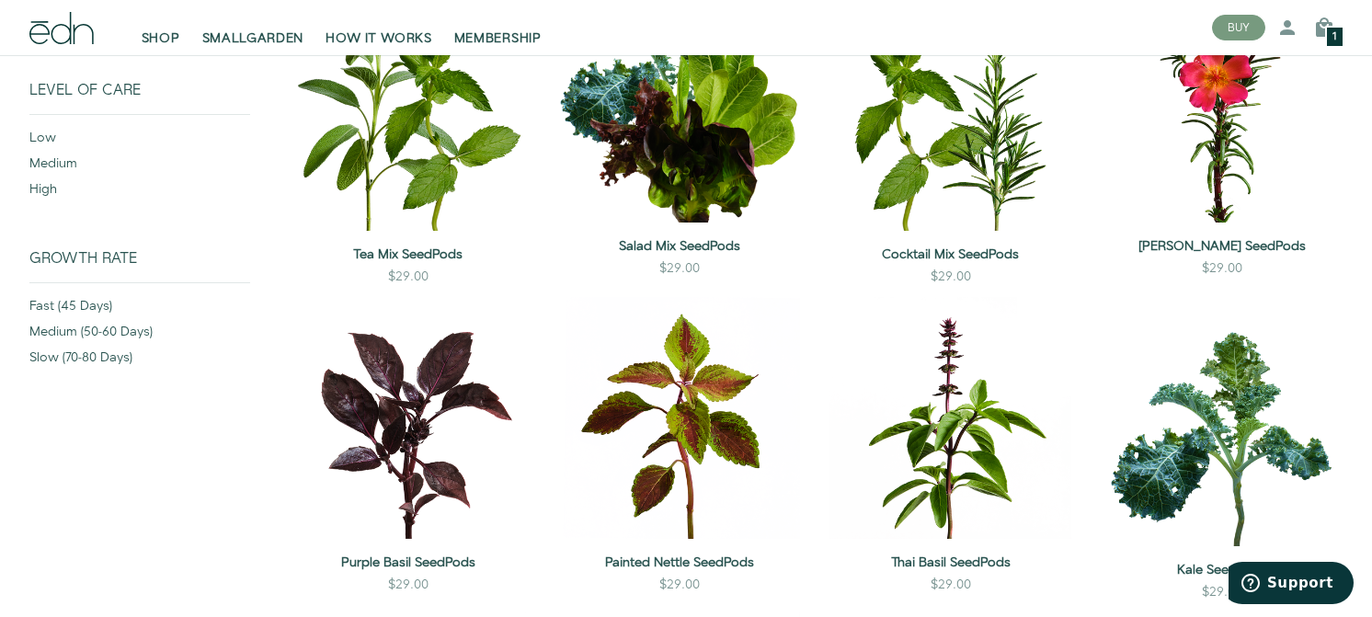
scroll to position [381, 0]
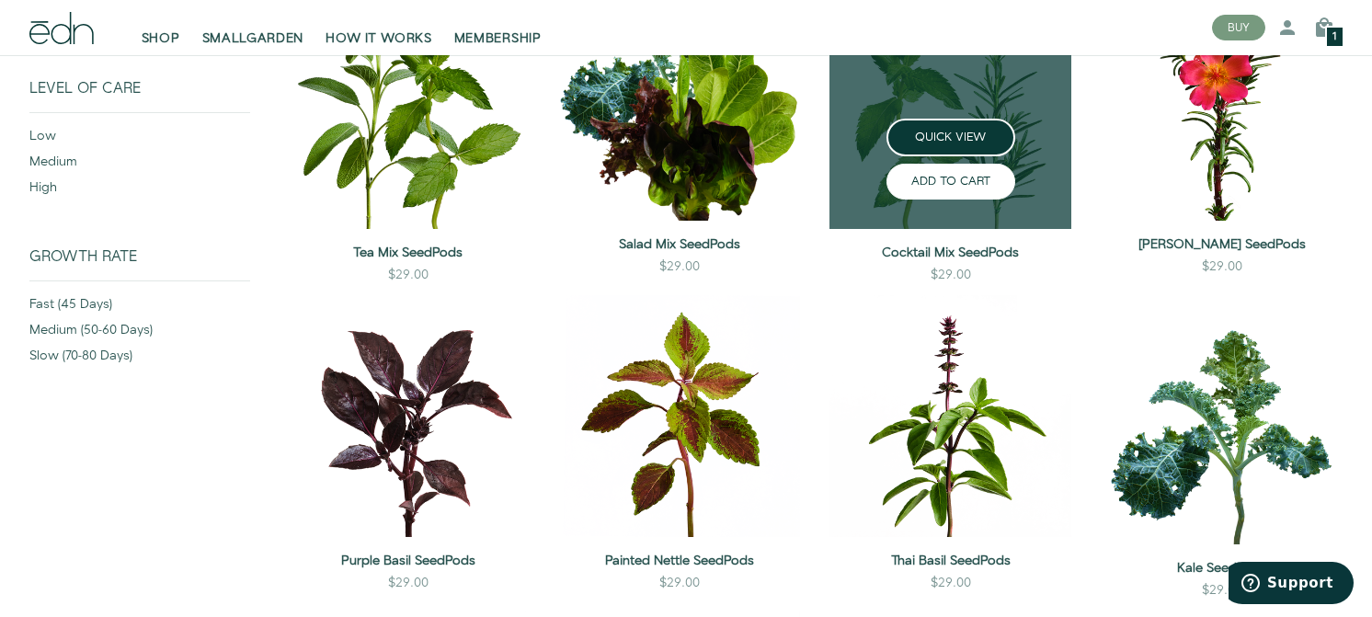
click at [984, 192] on button "ADD TO CART" at bounding box center [951, 182] width 129 height 36
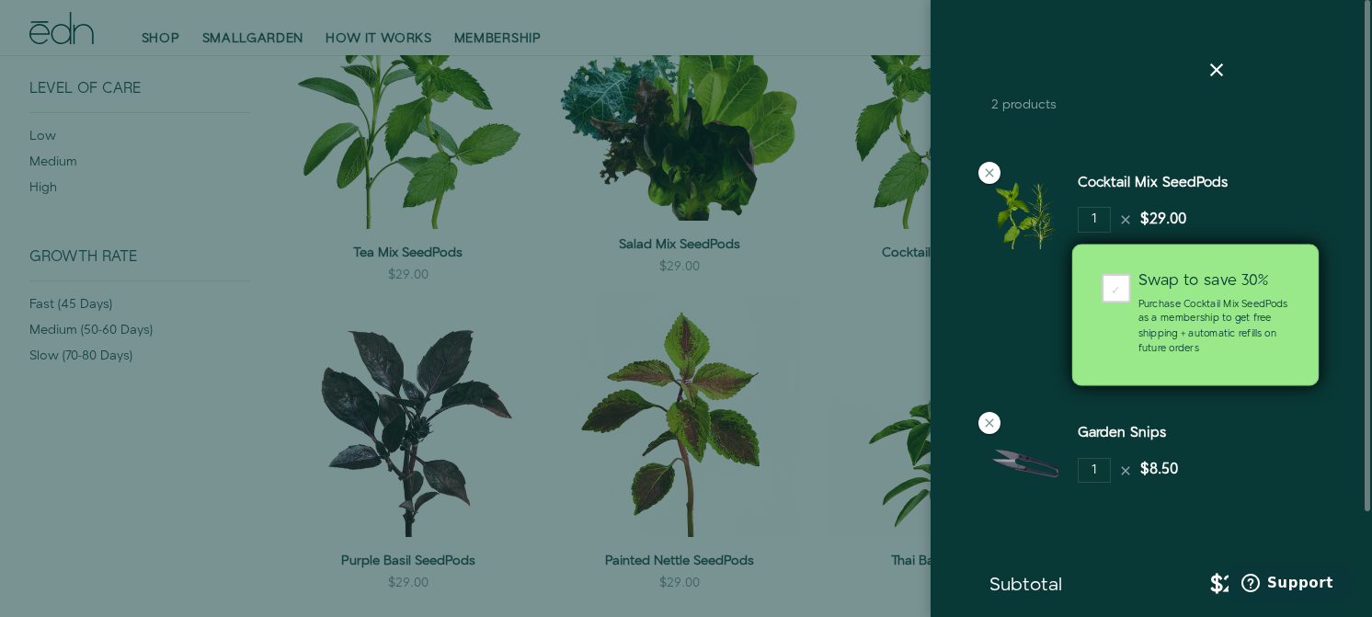
click at [1152, 281] on div "Swap to save 30%" at bounding box center [1214, 282] width 151 height 16
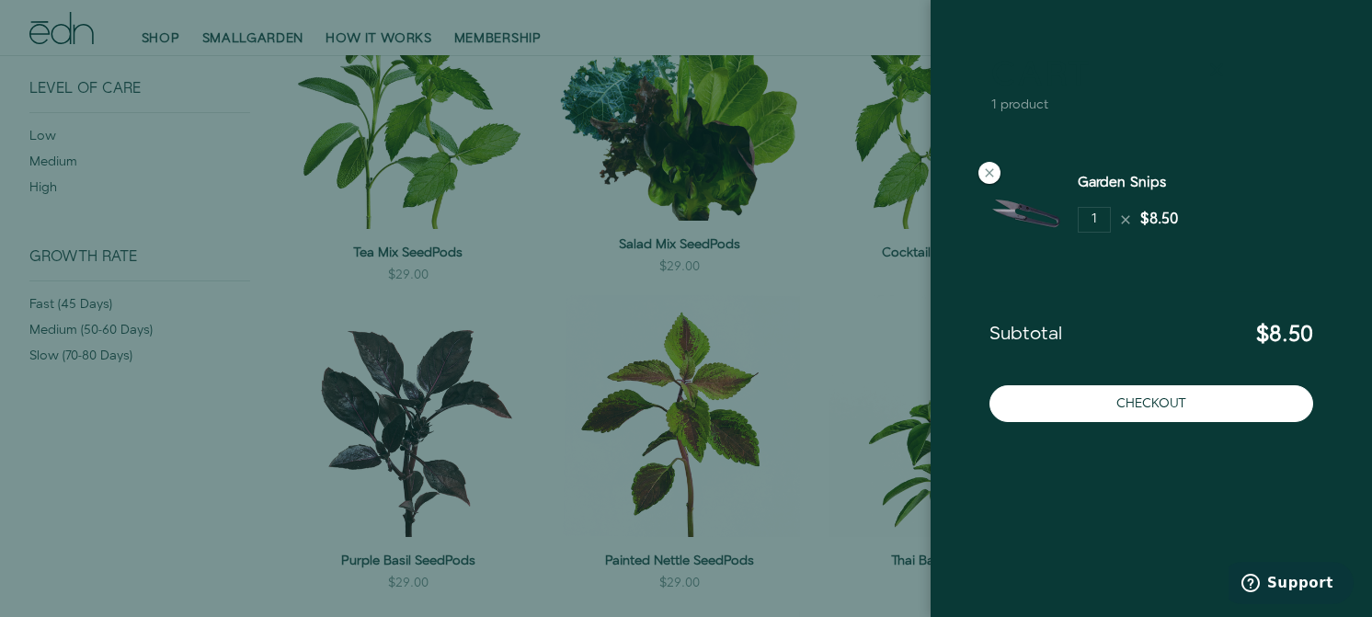
click at [1228, 69] on icon at bounding box center [1217, 70] width 22 height 22
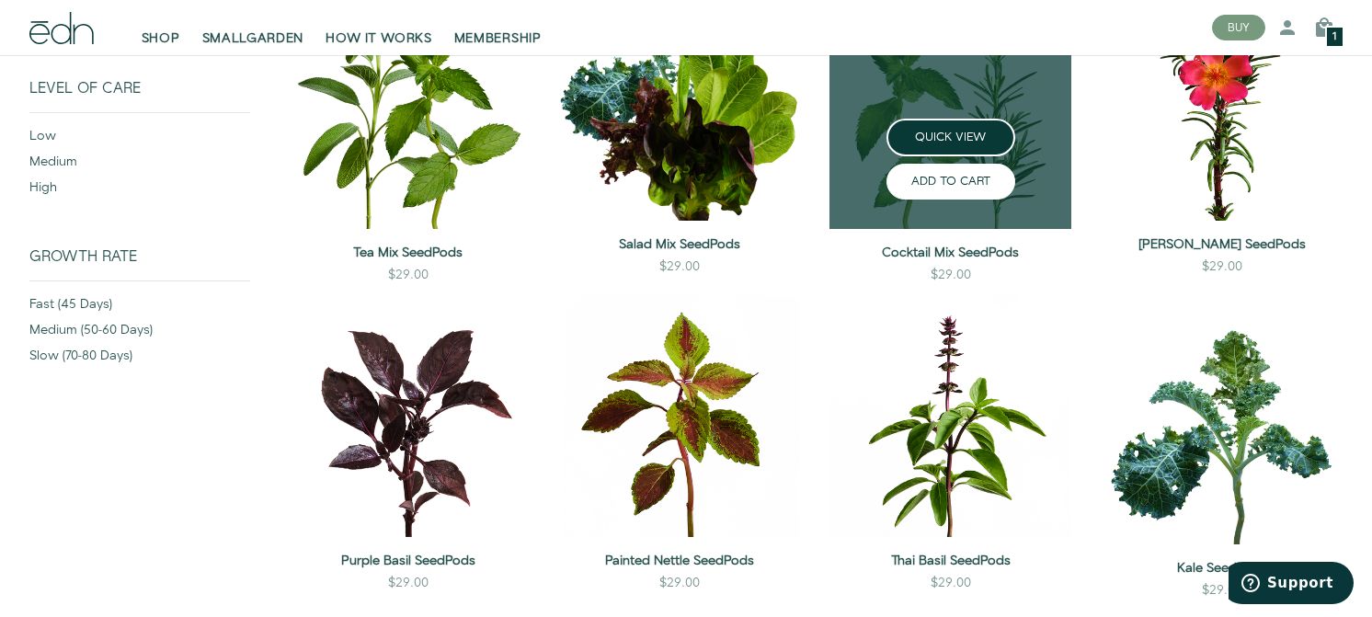
click at [912, 176] on button "ADD TO CART" at bounding box center [951, 182] width 129 height 36
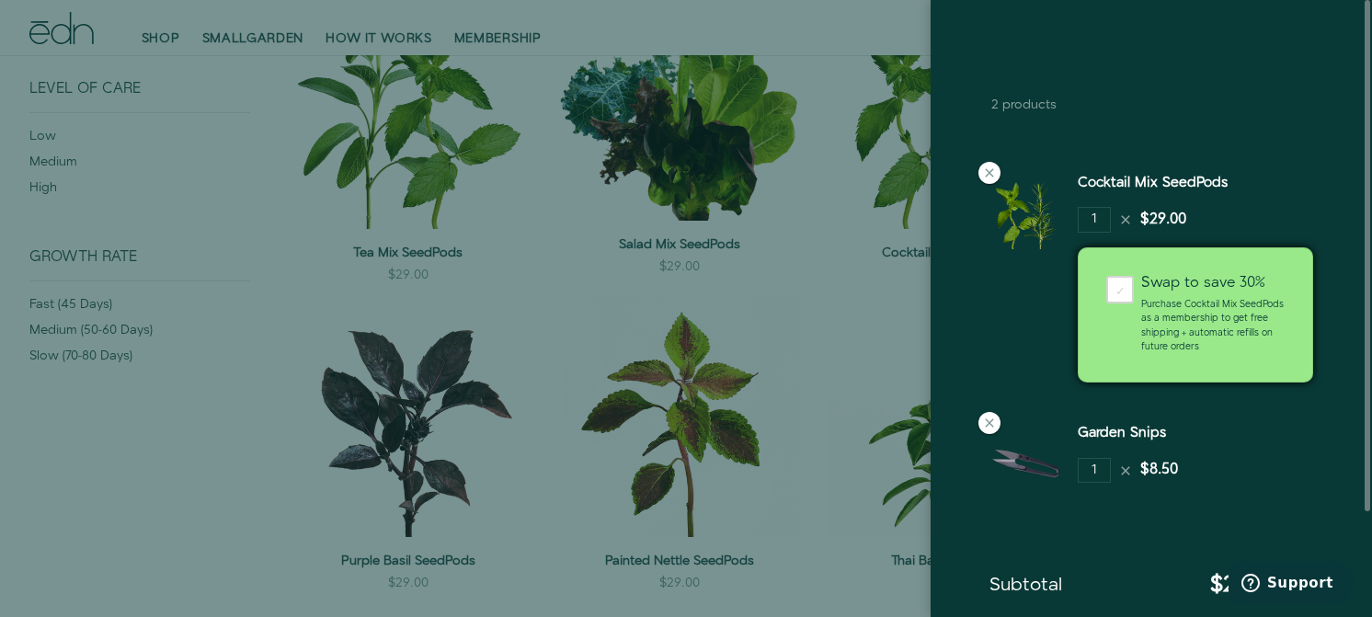
click at [1213, 74] on icon at bounding box center [1217, 70] width 22 height 22
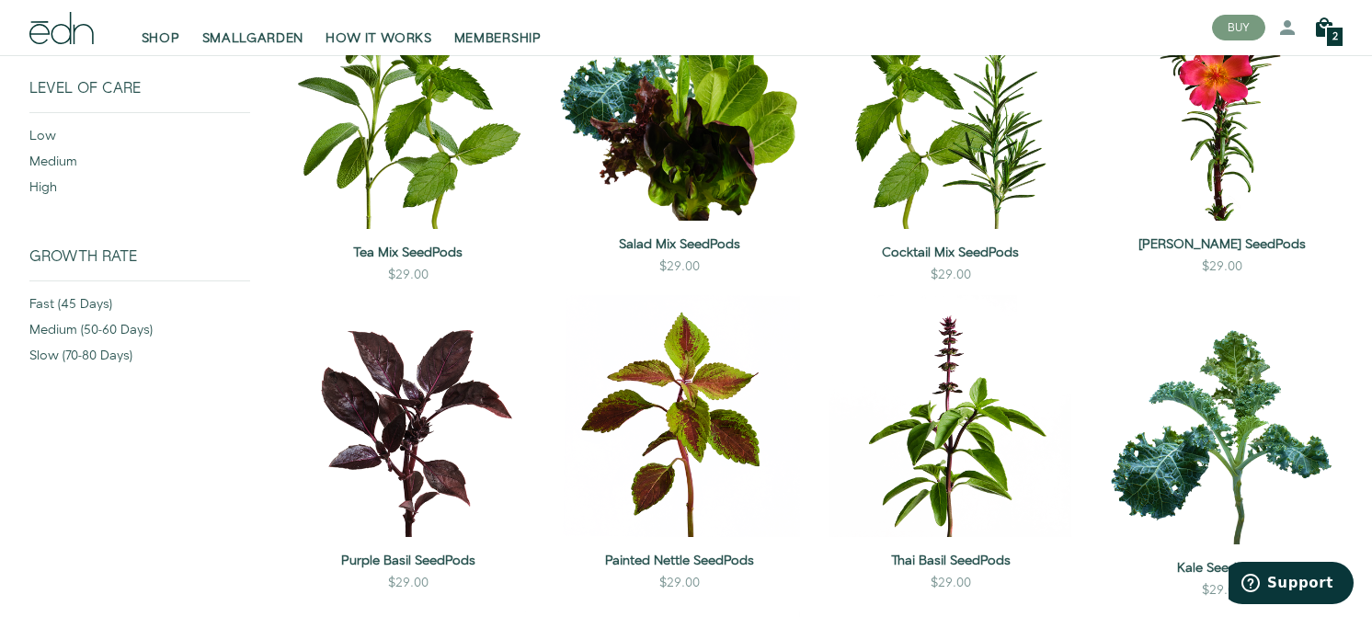
click at [1324, 29] on icon at bounding box center [1324, 28] width 22 height 22
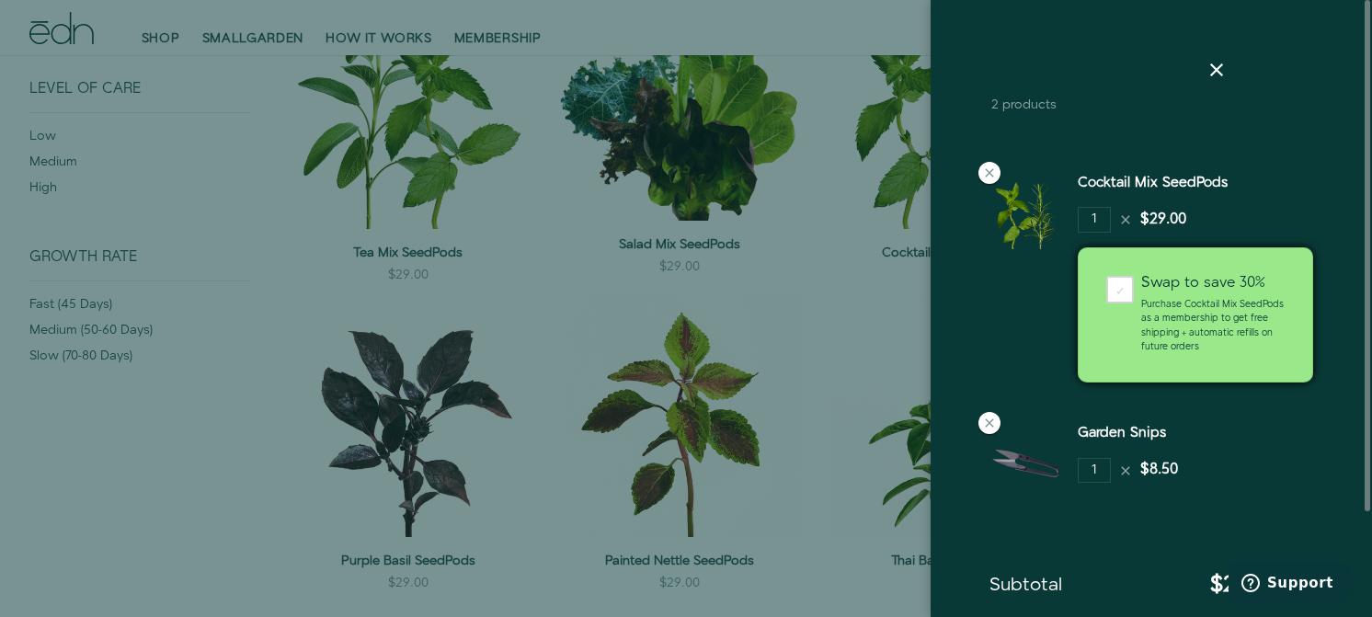
click at [1190, 284] on div "Swap to save 30%" at bounding box center [1212, 283] width 143 height 15
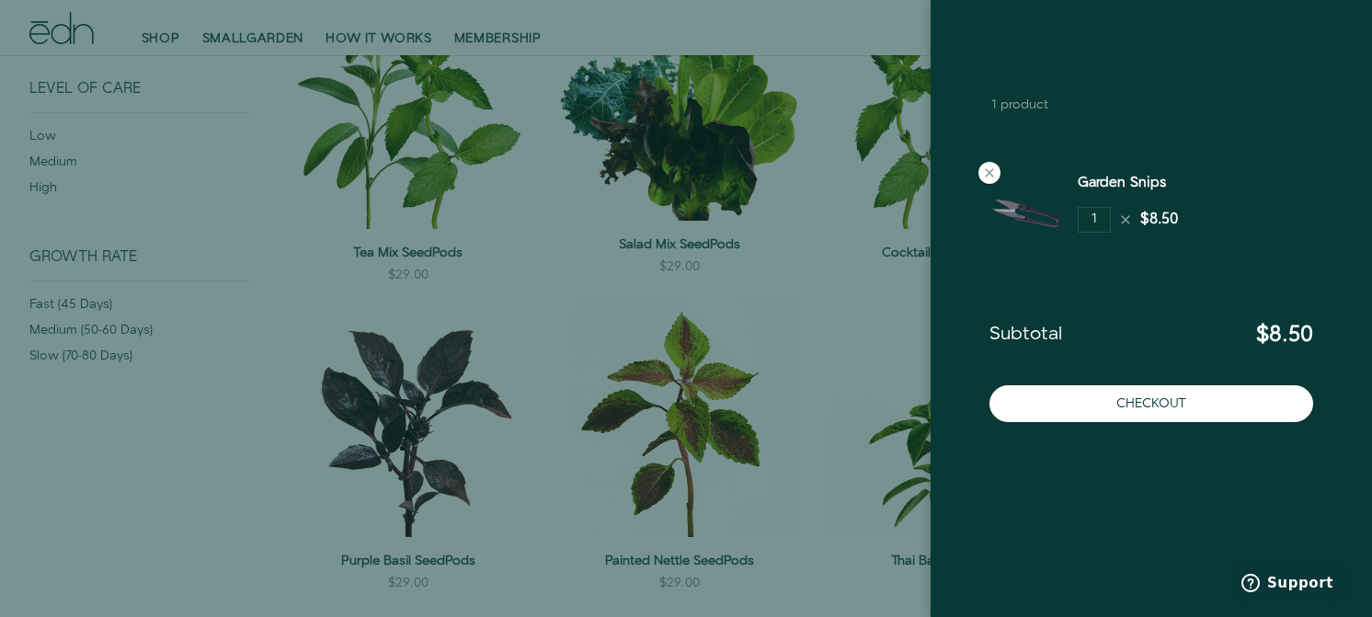
click at [1224, 65] on icon at bounding box center [1217, 70] width 22 height 22
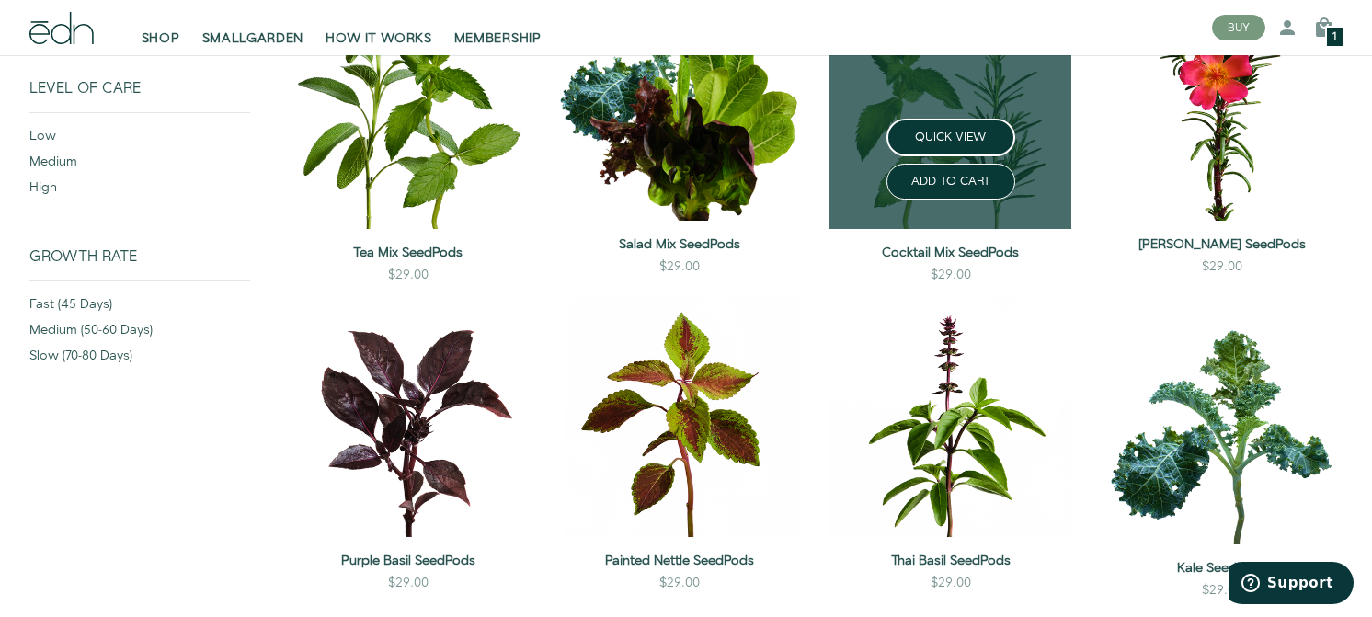
click at [978, 122] on div "QUICK VIEW" at bounding box center [950, 138] width 271 height 38
click at [997, 101] on link at bounding box center [951, 103] width 242 height 249
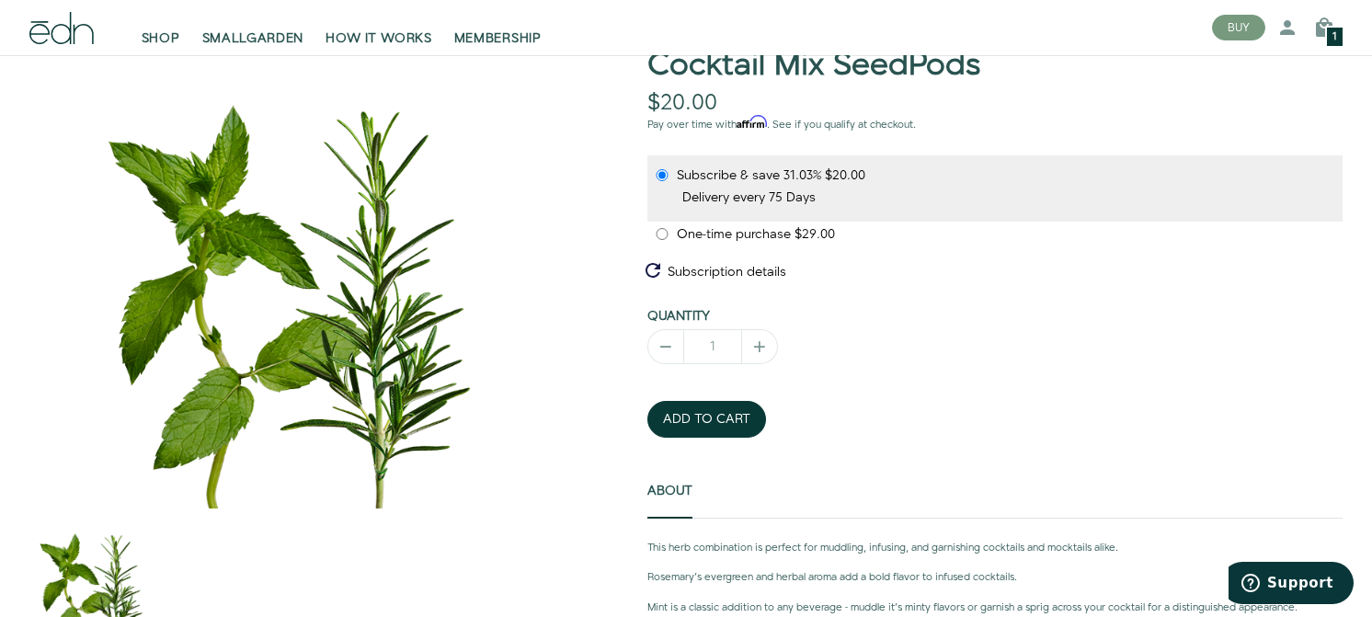
scroll to position [188, 0]
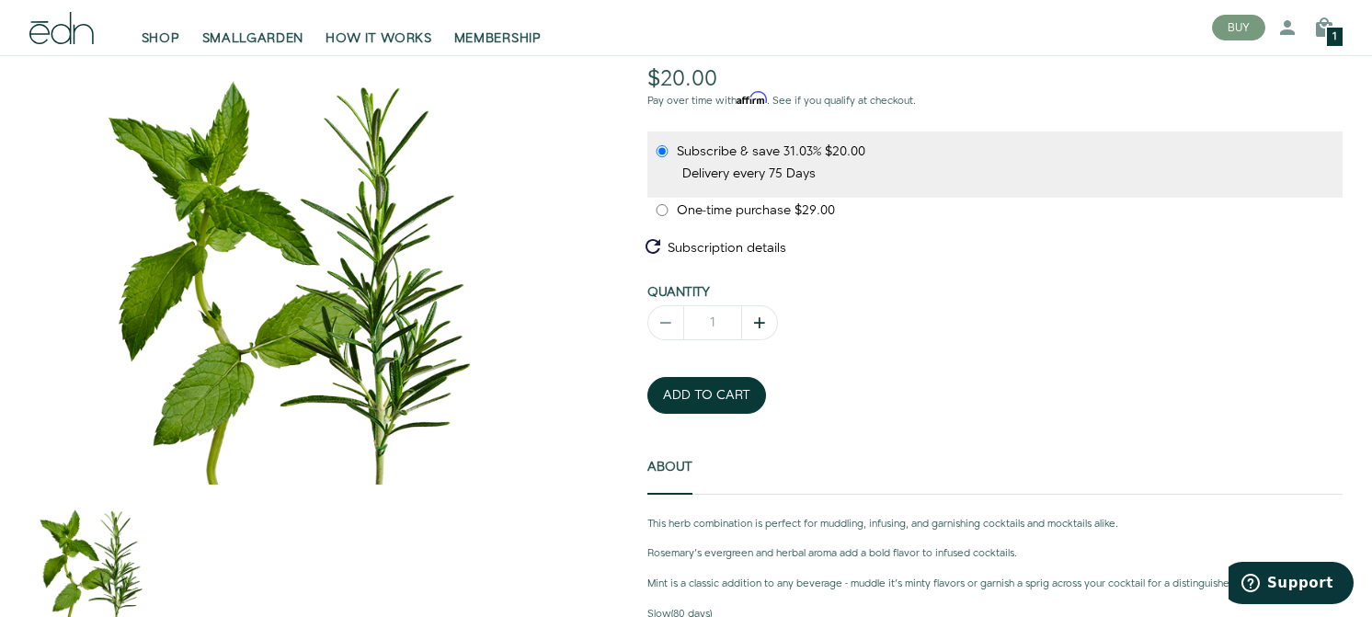
click at [756, 328] on icon "button" at bounding box center [760, 323] width 18 height 18
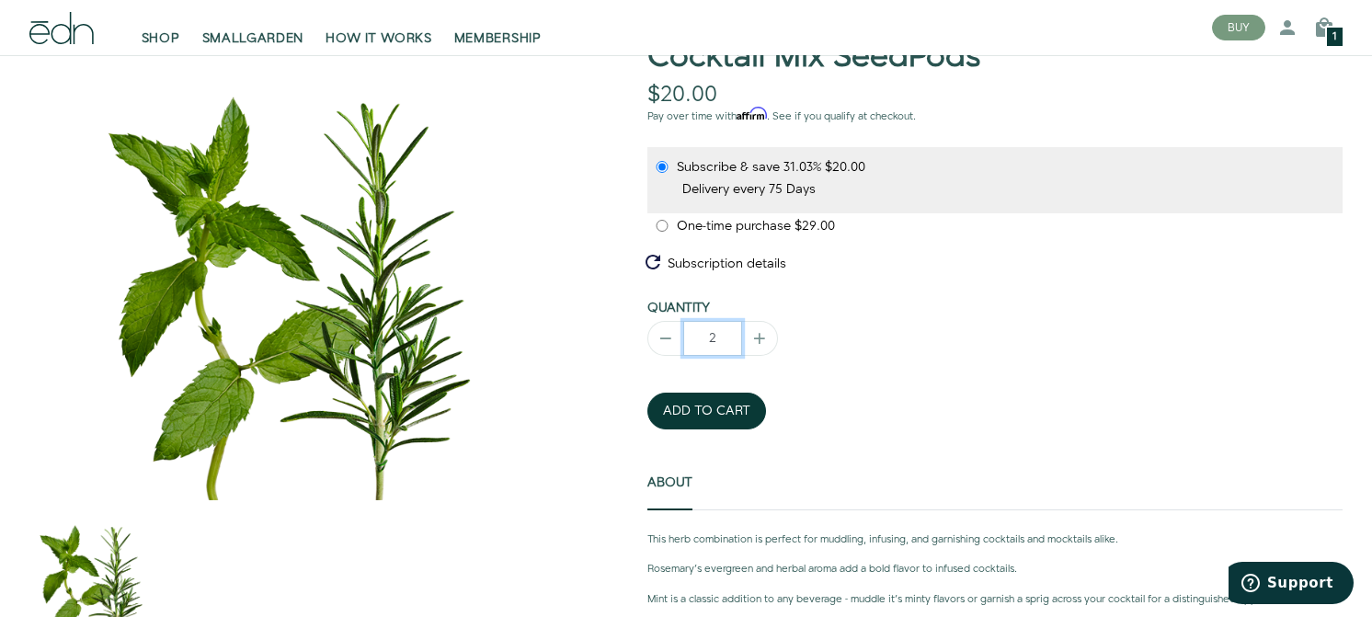
scroll to position [169, 0]
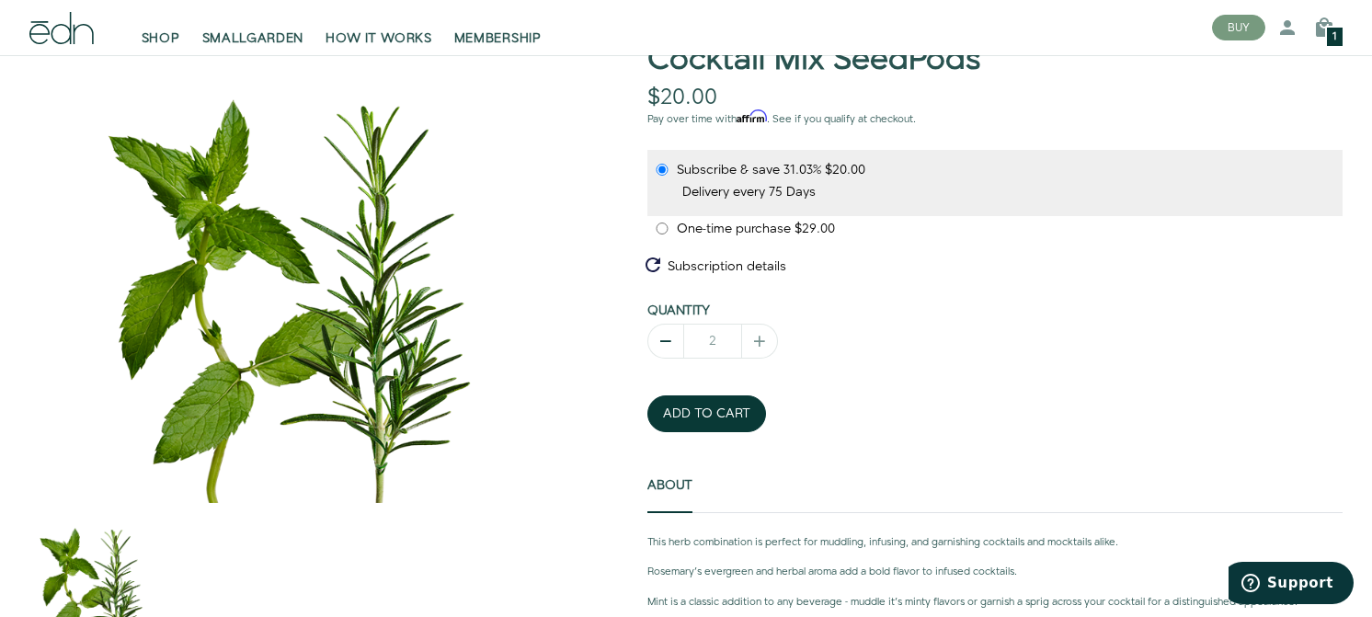
click at [666, 344] on icon "button" at bounding box center [666, 341] width 18 height 18
type input "1"
click at [712, 409] on button "ADD TO CART" at bounding box center [707, 413] width 119 height 37
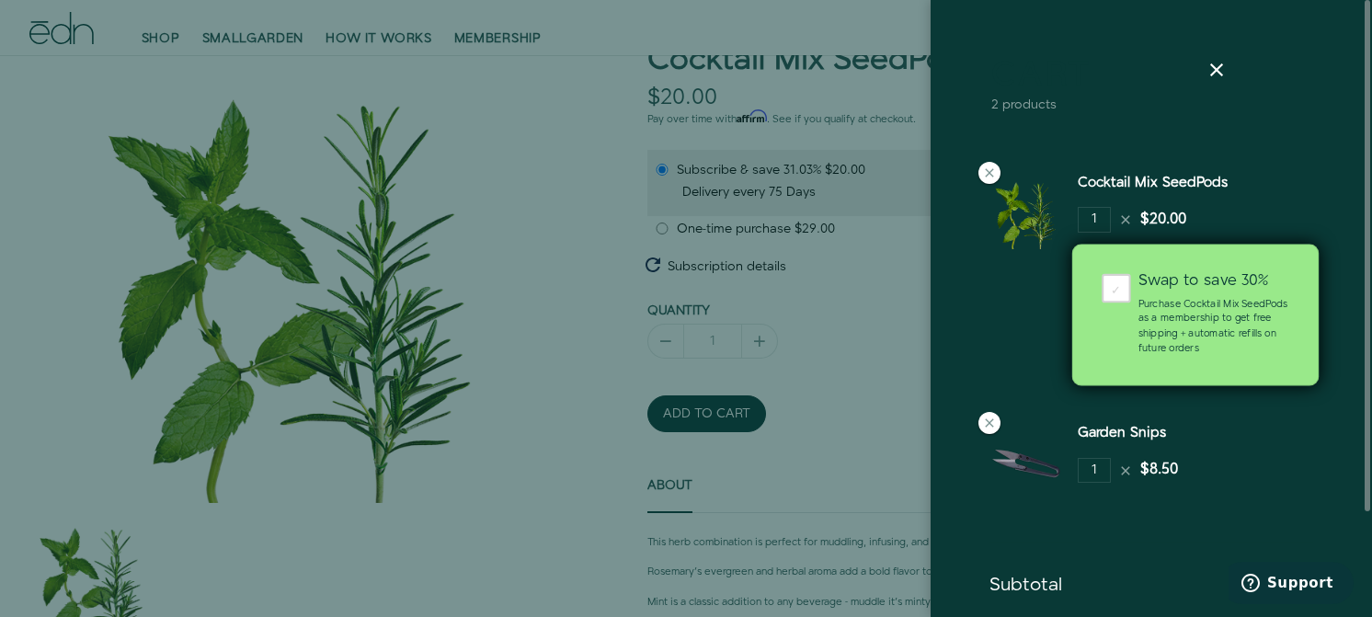
click at [1265, 310] on p "Purchase Cocktail Mix SeedPods as a membership to get free shipping + automatic…" at bounding box center [1214, 327] width 151 height 60
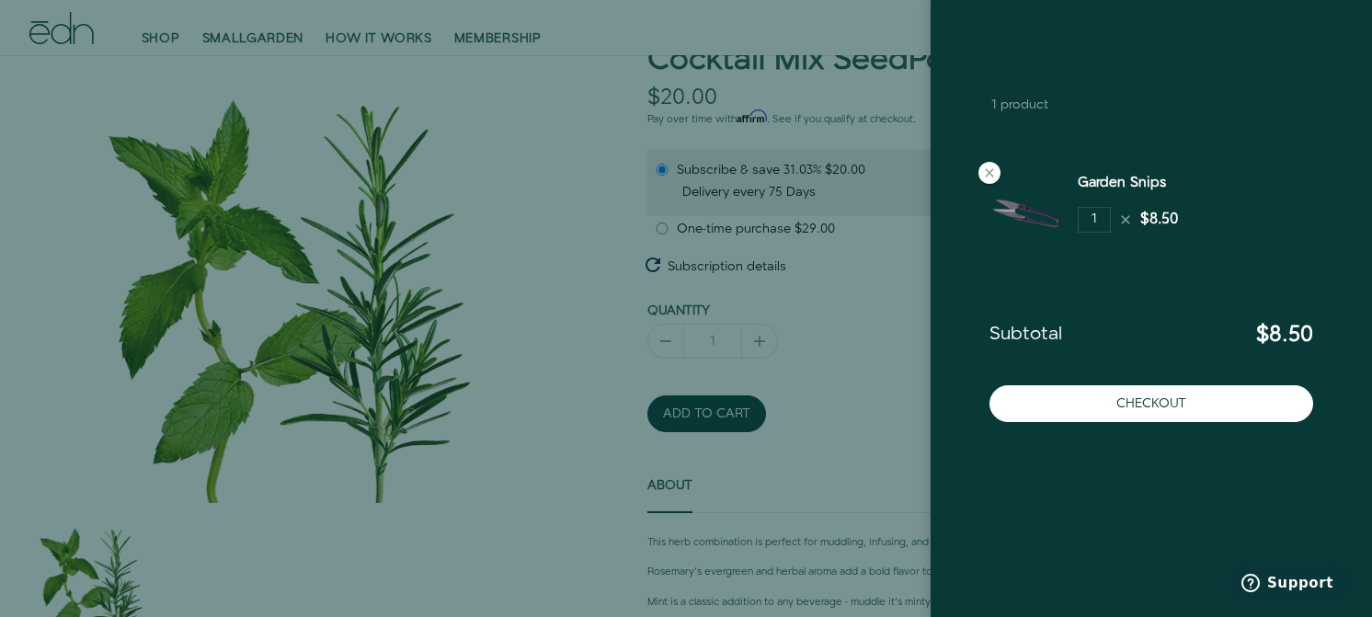
click at [1228, 75] on icon at bounding box center [1217, 70] width 22 height 22
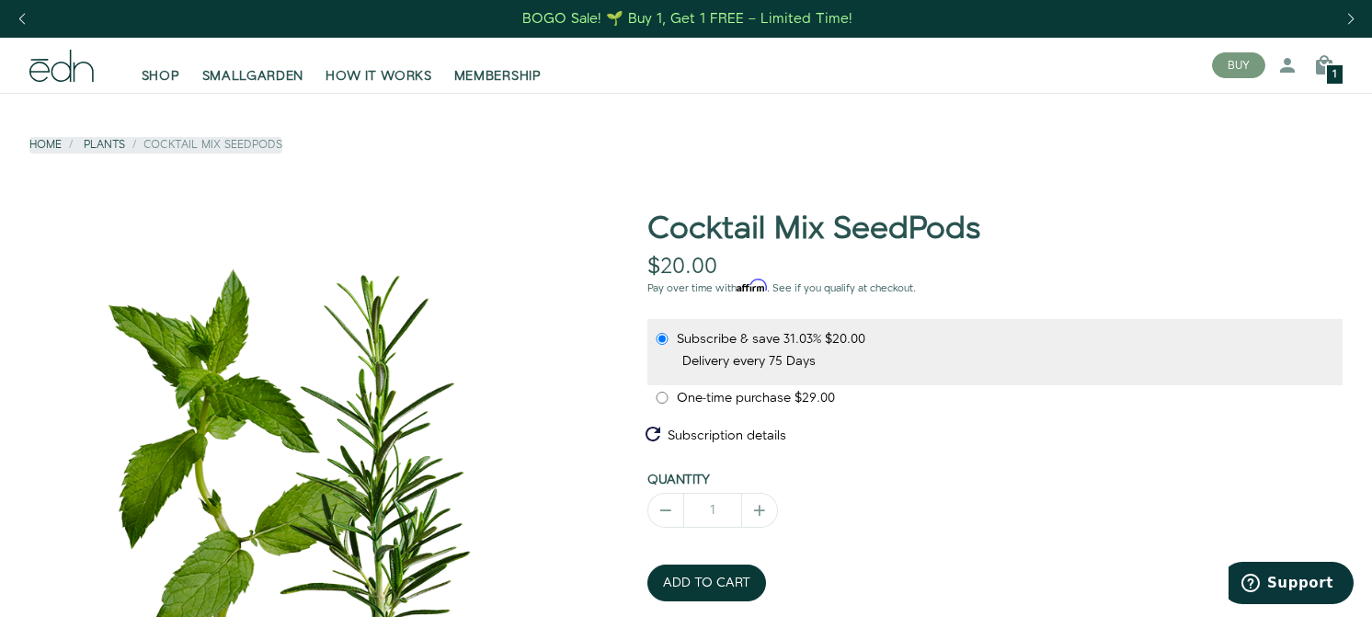
scroll to position [0, 0]
click at [732, 576] on button "ADD TO CART" at bounding box center [707, 583] width 119 height 37
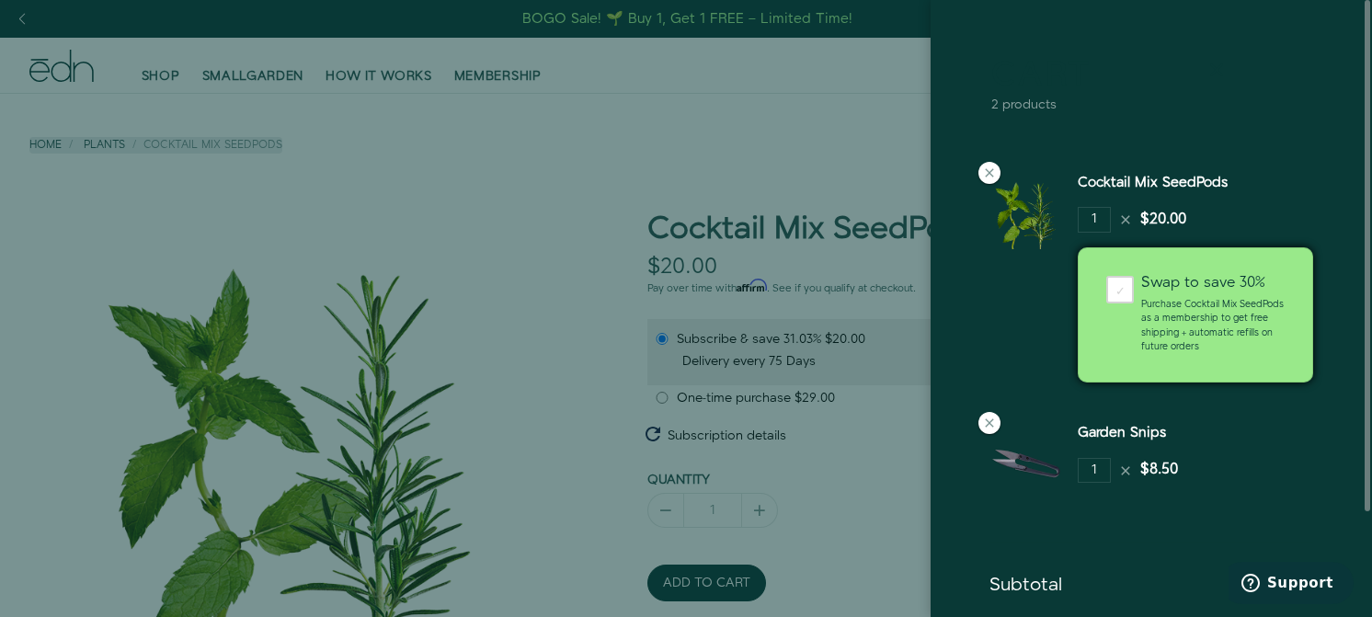
click at [1220, 74] on icon at bounding box center [1217, 70] width 22 height 22
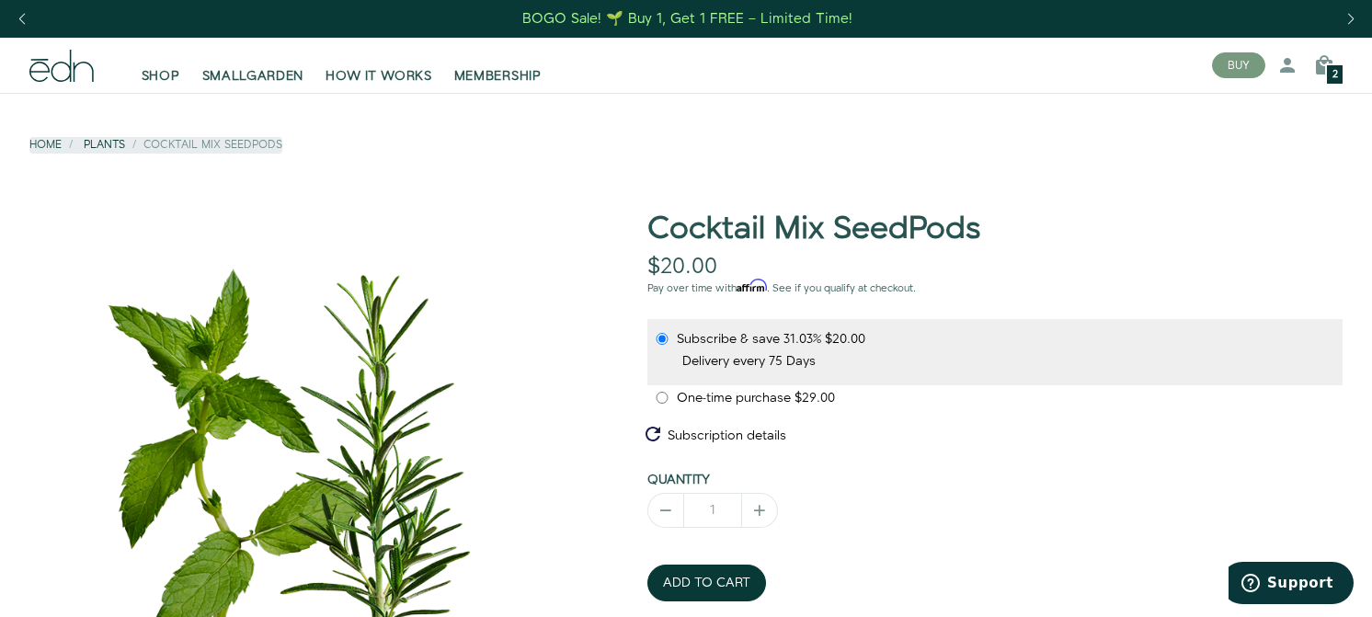
click at [115, 146] on link "Plants" at bounding box center [104, 145] width 41 height 16
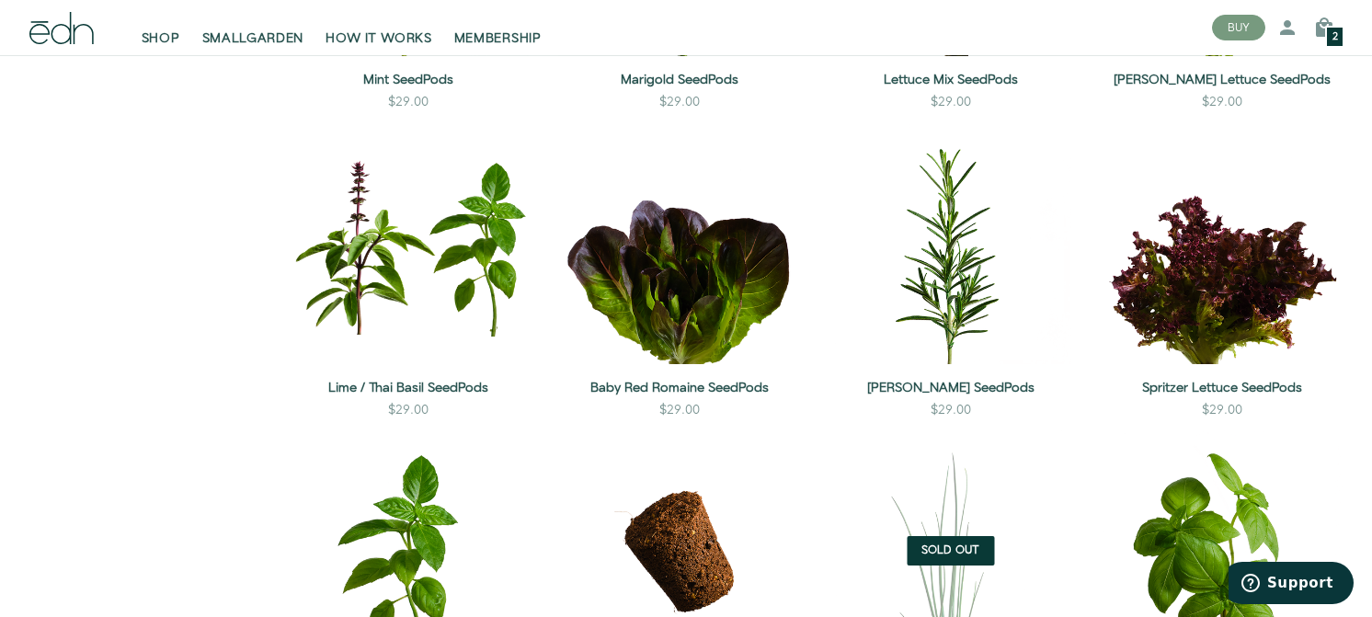
scroll to position [1180, 0]
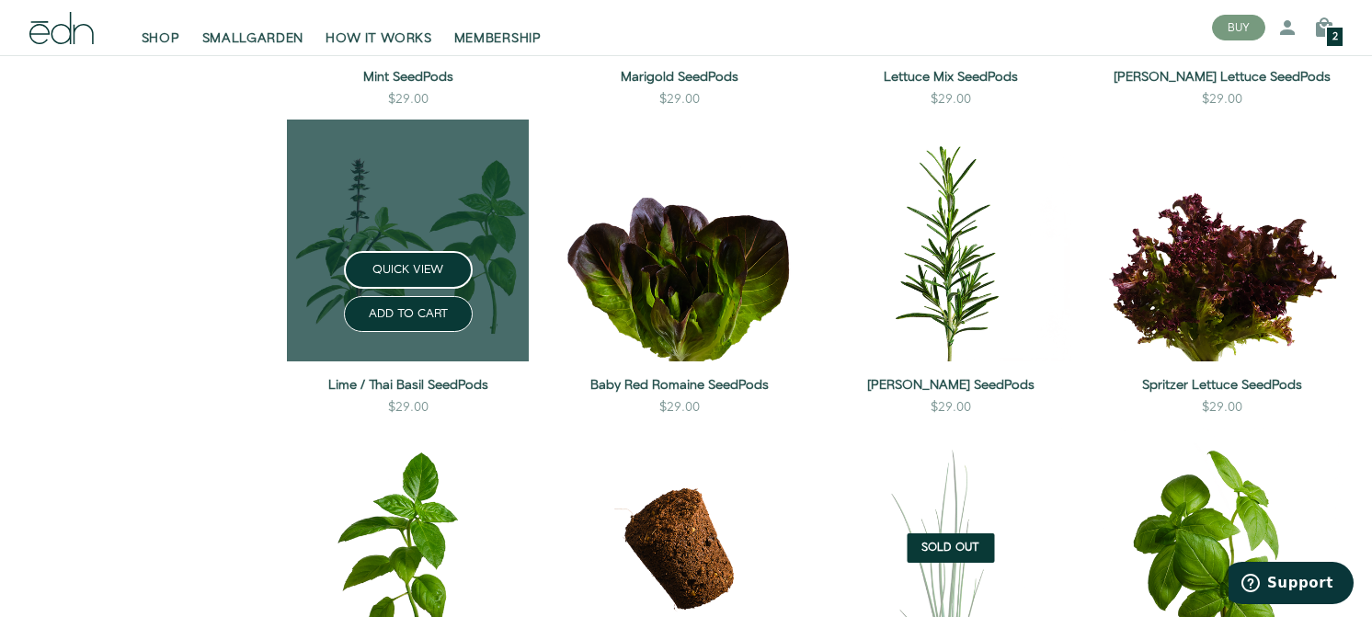
click at [457, 195] on link at bounding box center [408, 241] width 242 height 242
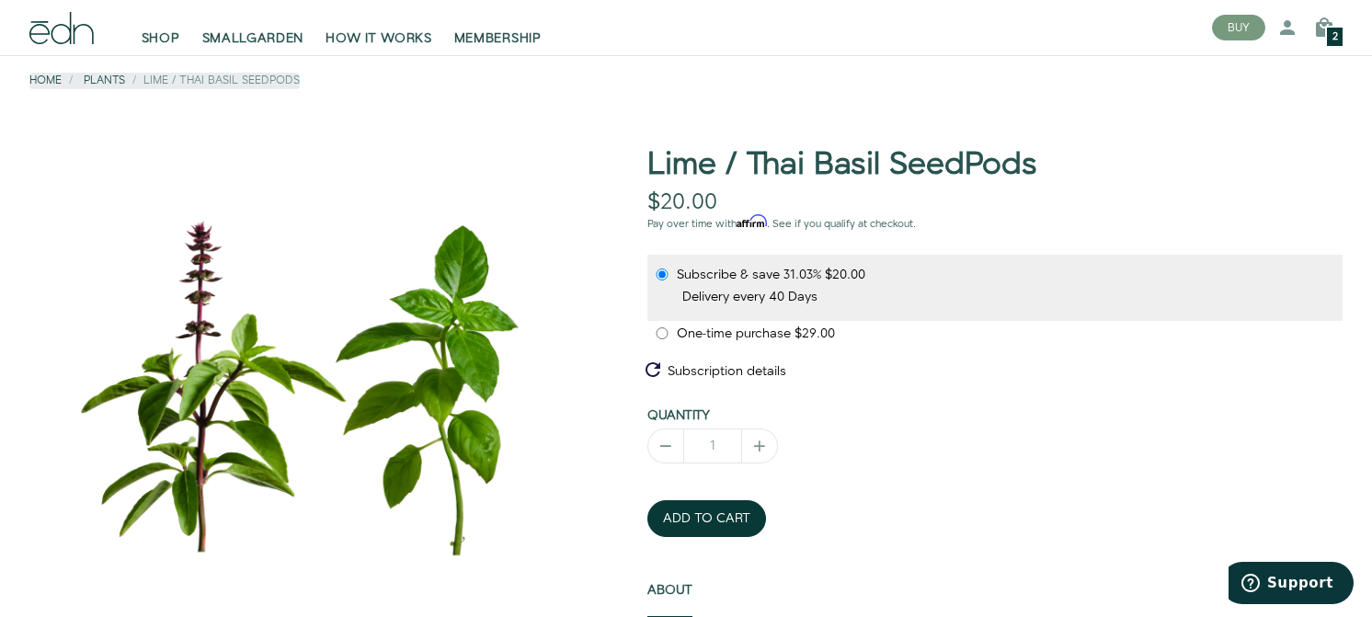
scroll to position [90, 0]
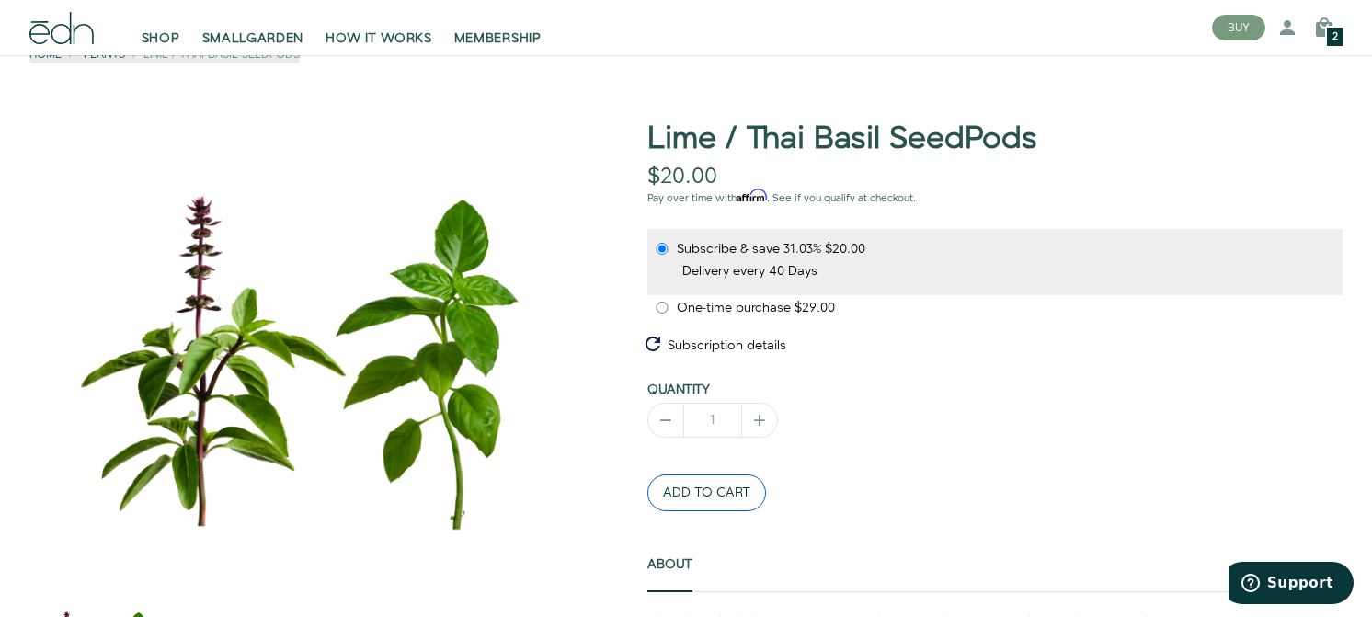
click at [735, 488] on button "ADD TO CART" at bounding box center [707, 493] width 119 height 37
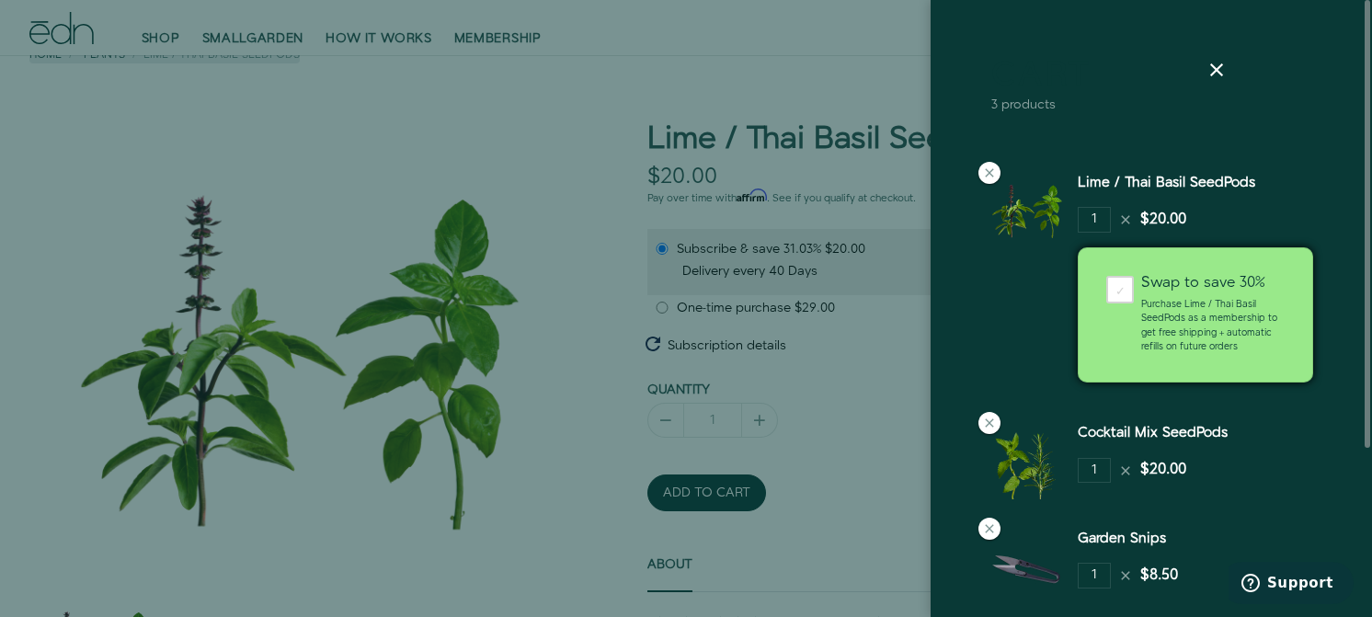
click at [1322, 434] on div "Cocktail Mix SeedPods 1 $20.00" at bounding box center [1203, 461] width 250 height 76
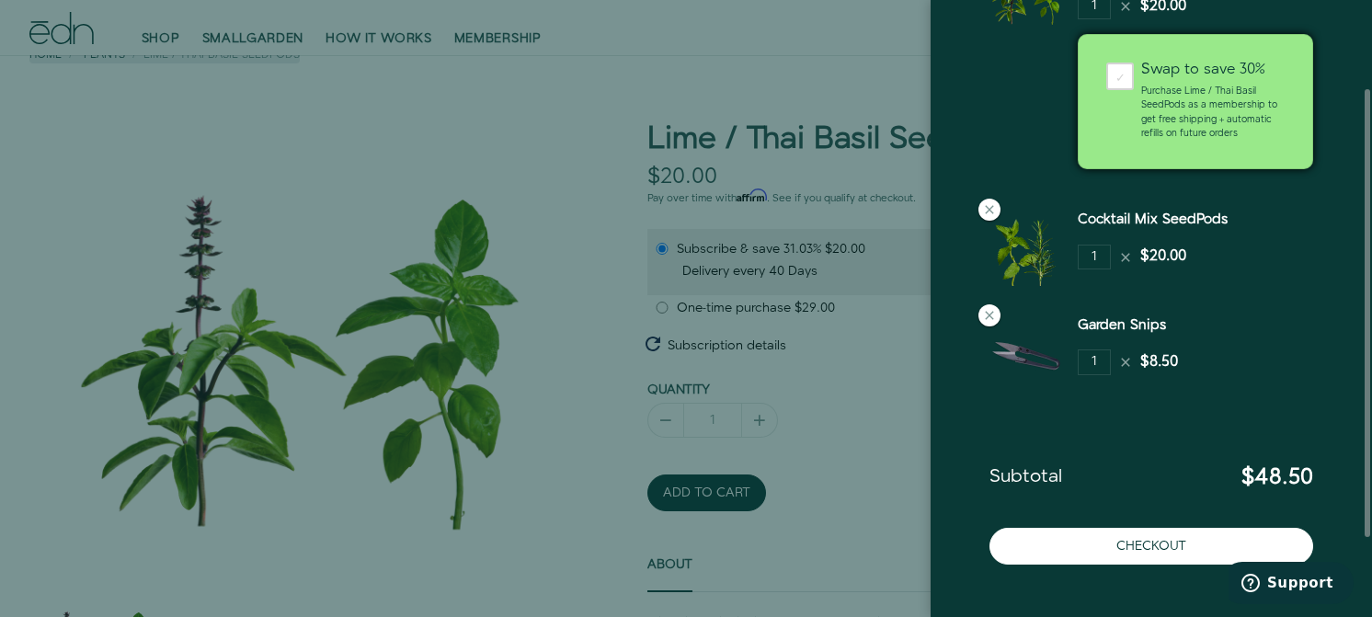
scroll to position [233, 0]
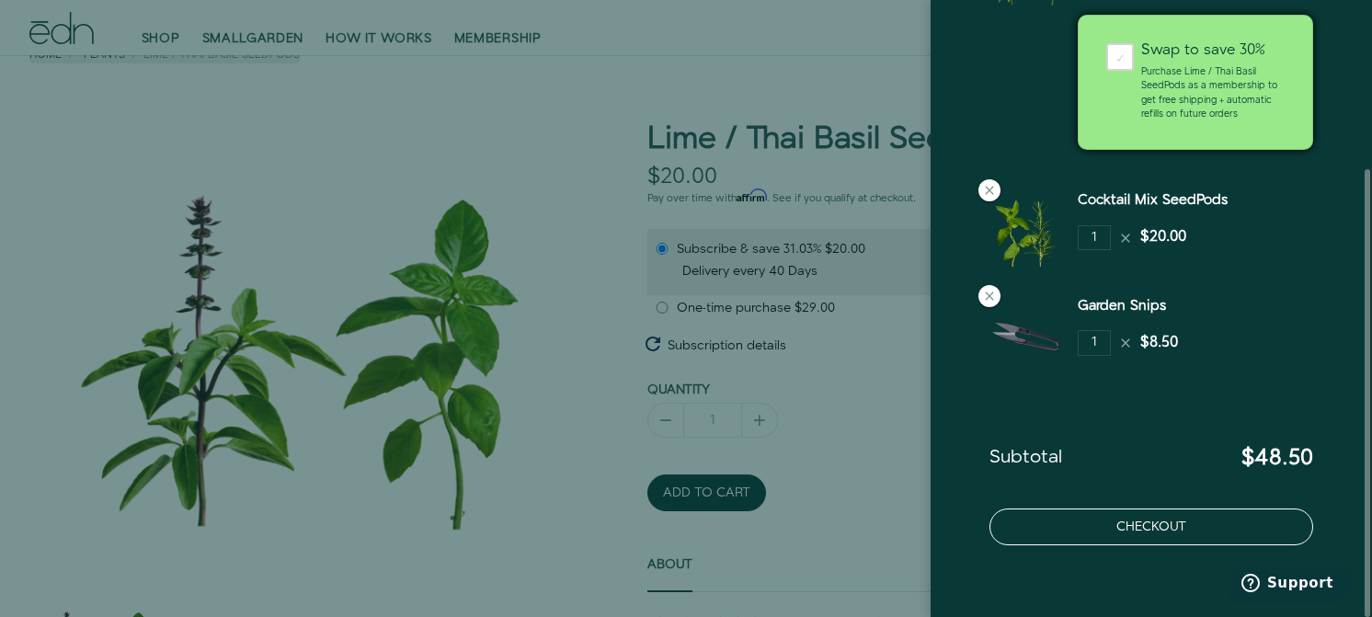
click at [1188, 519] on button "Checkout" at bounding box center [1152, 527] width 324 height 37
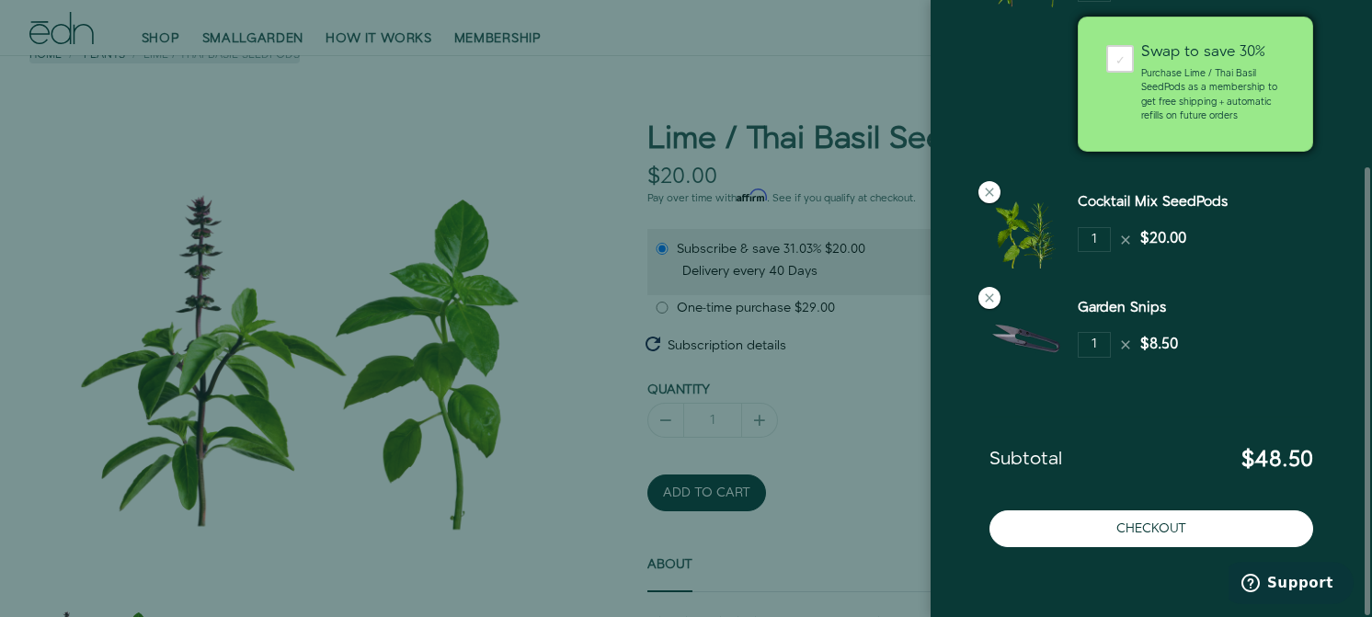
scroll to position [231, 0]
